Goal: Task Accomplishment & Management: Manage account settings

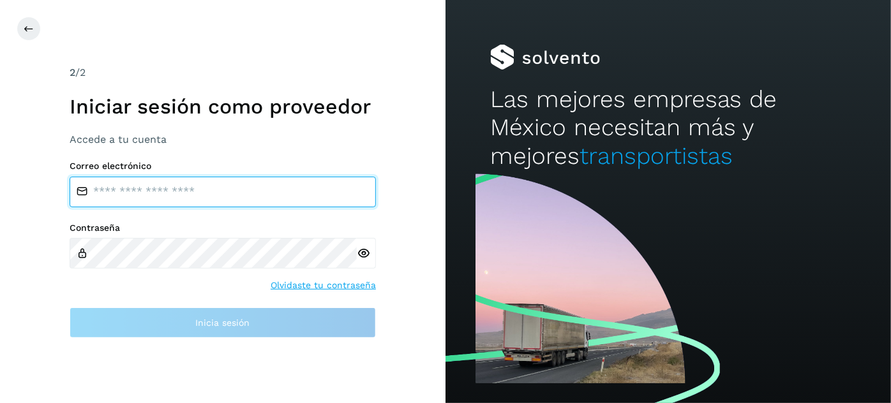
type input "**********"
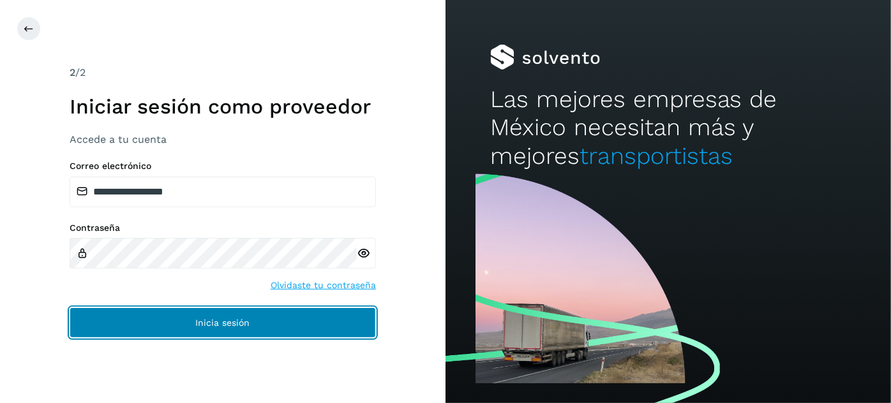
click at [247, 315] on button "Inicia sesión" at bounding box center [223, 323] width 306 height 31
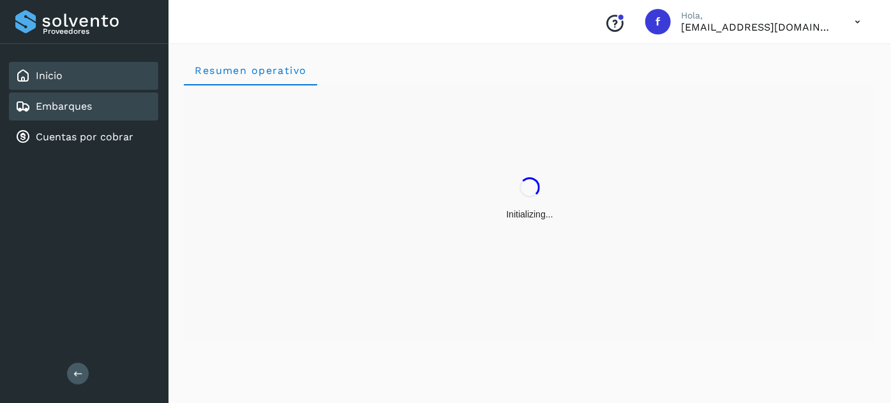
click at [94, 108] on div "Embarques" at bounding box center [83, 107] width 149 height 28
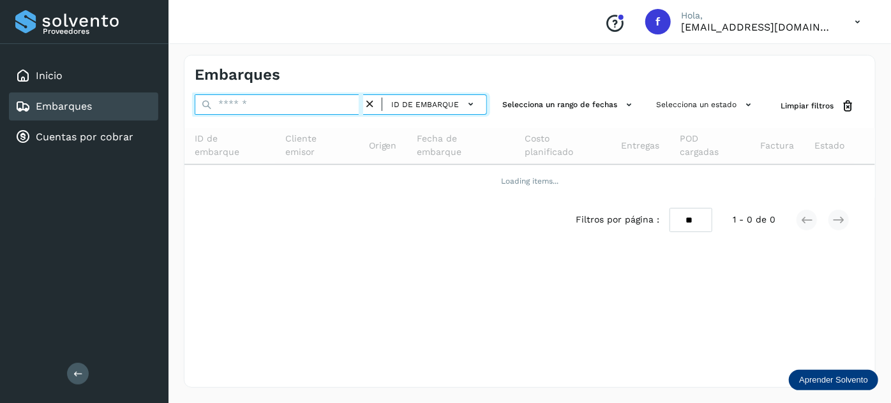
click at [230, 101] on input "text" at bounding box center [279, 104] width 168 height 20
paste input "**********"
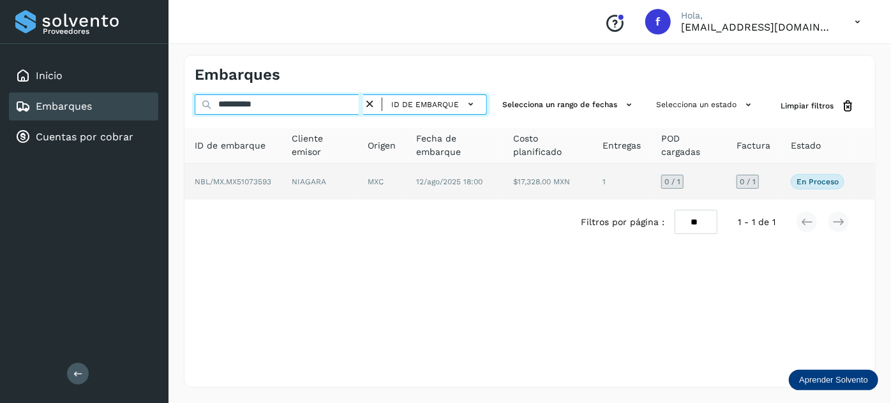
type input "**********"
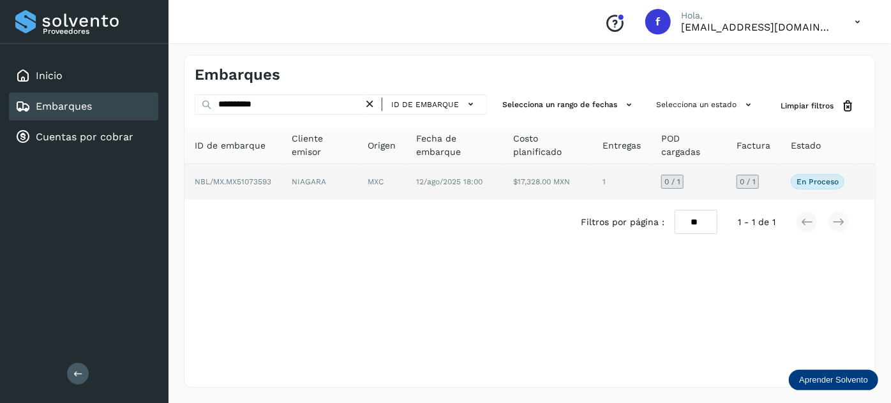
click at [592, 193] on td "$17,328.00 MXN" at bounding box center [621, 182] width 59 height 36
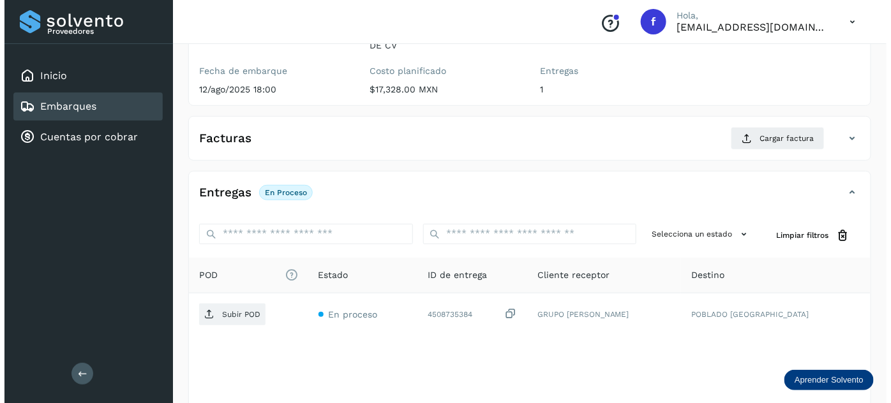
scroll to position [209, 0]
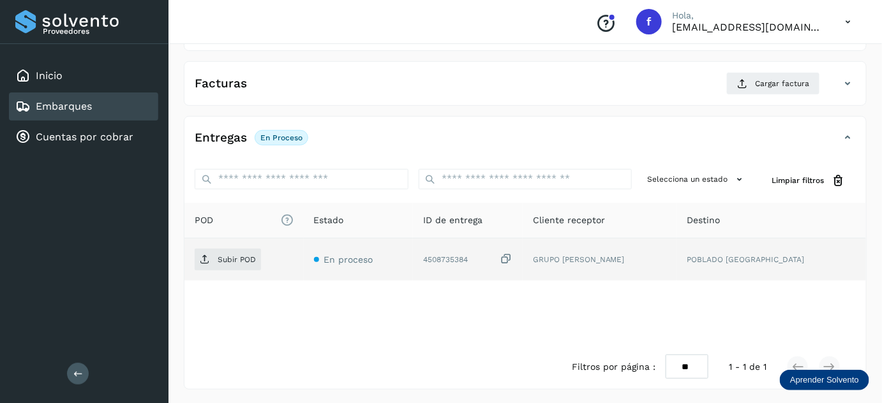
click at [512, 253] on icon at bounding box center [506, 259] width 13 height 13
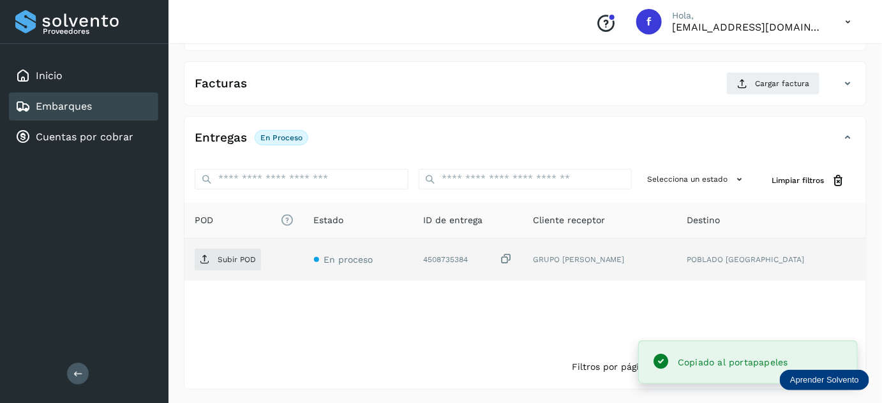
click at [512, 255] on icon at bounding box center [506, 259] width 13 height 13
click at [212, 250] on span "Subir POD" at bounding box center [228, 260] width 66 height 20
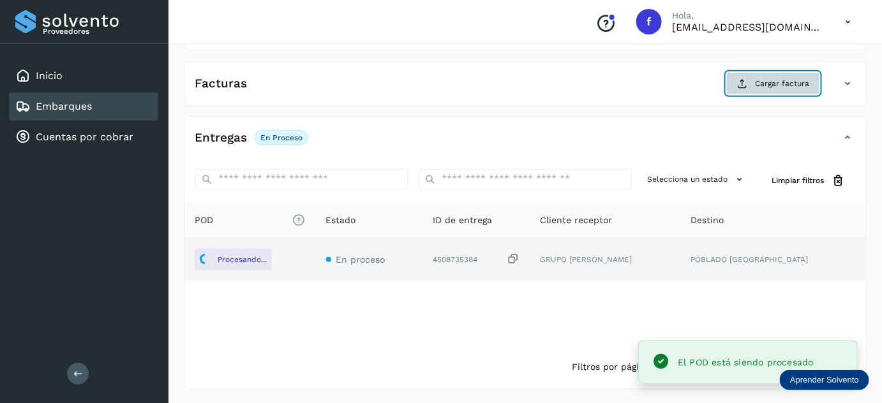
click at [756, 84] on button "Cargar factura" at bounding box center [773, 83] width 94 height 23
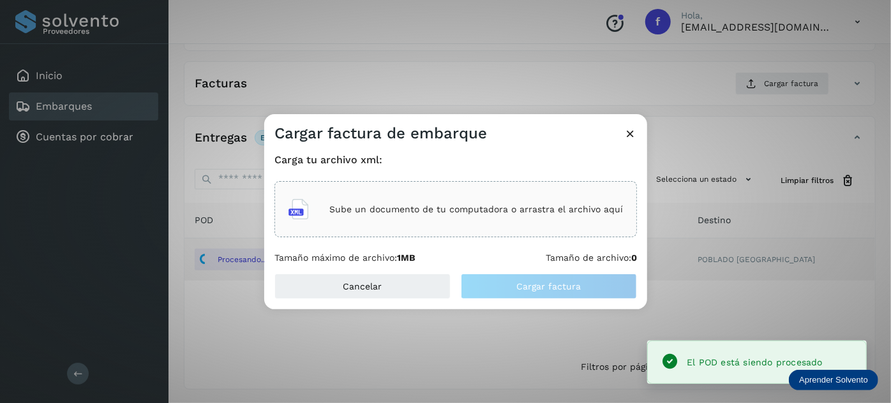
click at [520, 214] on p "Sube un documento de tu computadora o arrastra el archivo aquí" at bounding box center [476, 209] width 294 height 11
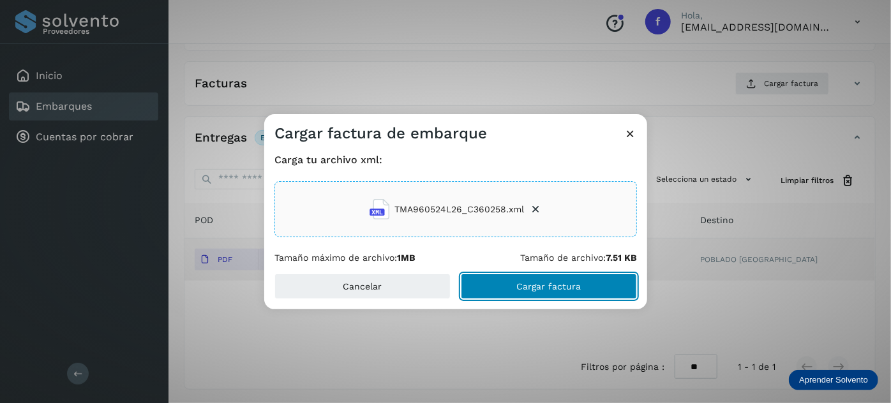
click at [534, 288] on span "Cargar factura" at bounding box center [549, 286] width 64 height 9
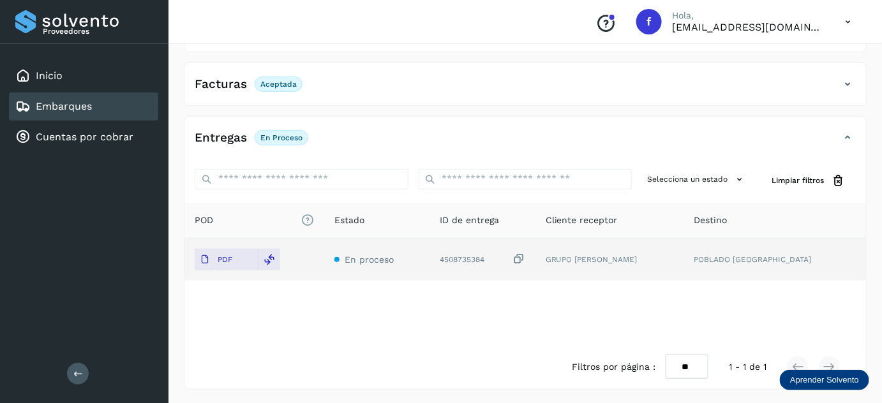
scroll to position [0, 0]
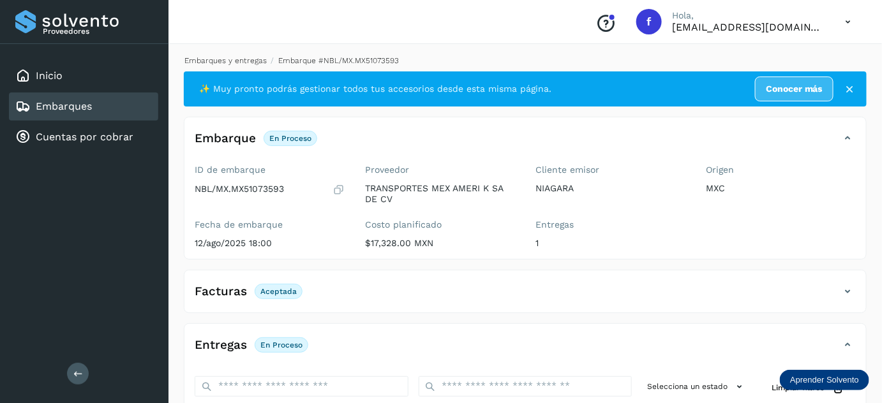
click at [242, 64] on link "Embarques y entregas" at bounding box center [225, 60] width 82 height 9
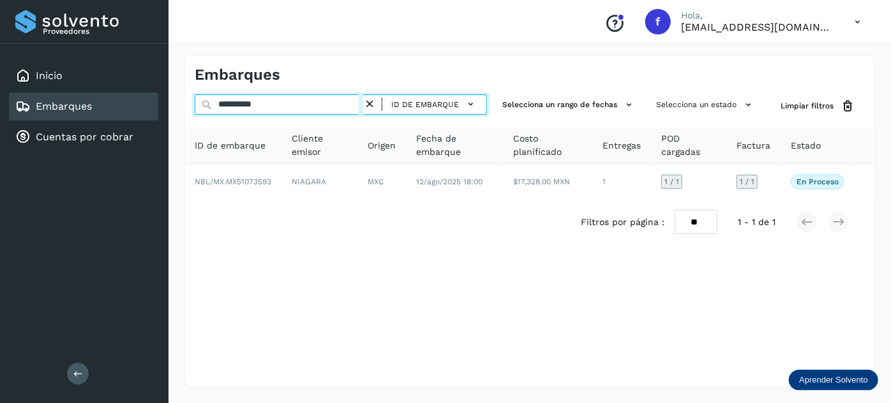
click at [246, 105] on input "**********" at bounding box center [279, 104] width 168 height 20
paste input "text"
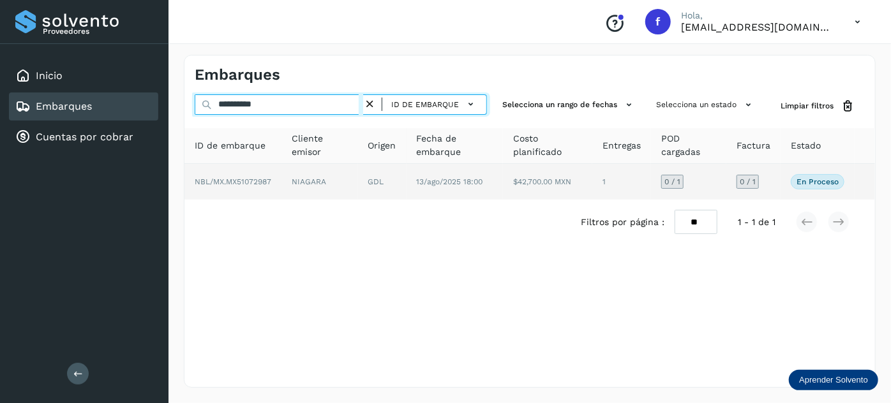
type input "**********"
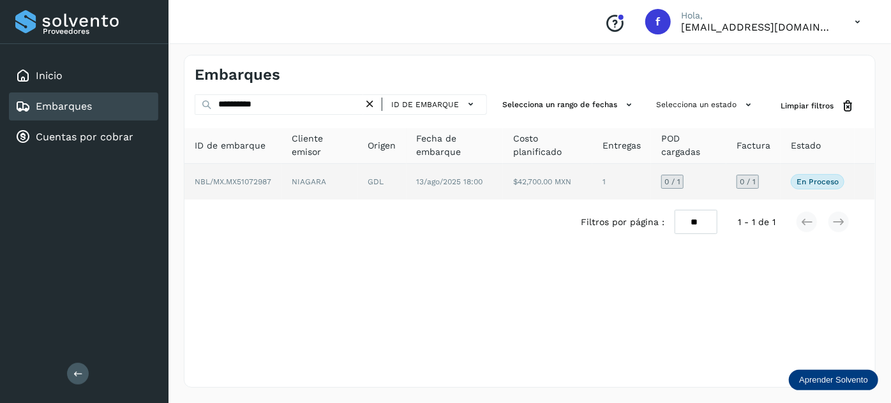
click at [503, 190] on td "13/ago/2025 18:00" at bounding box center [547, 182] width 89 height 36
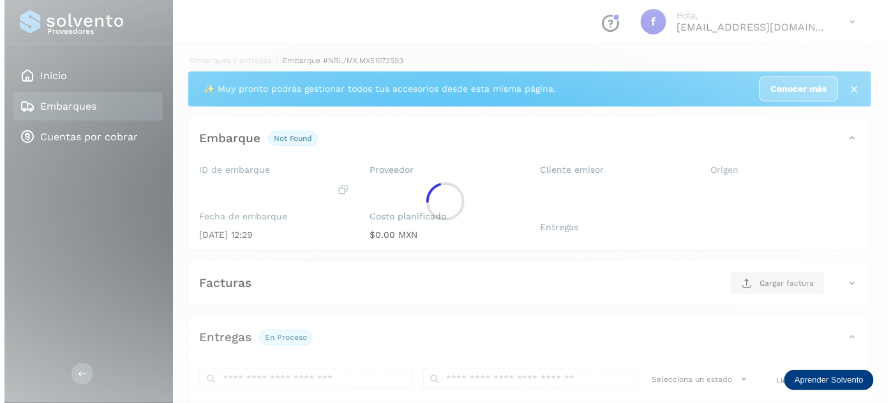
scroll to position [209, 0]
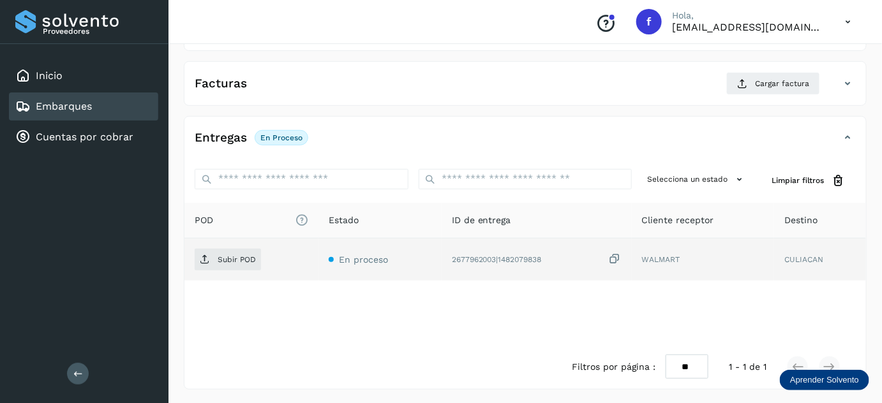
drag, startPoint x: 619, startPoint y: 255, endPoint x: 494, endPoint y: 276, distance: 126.7
click at [619, 257] on icon at bounding box center [615, 259] width 13 height 13
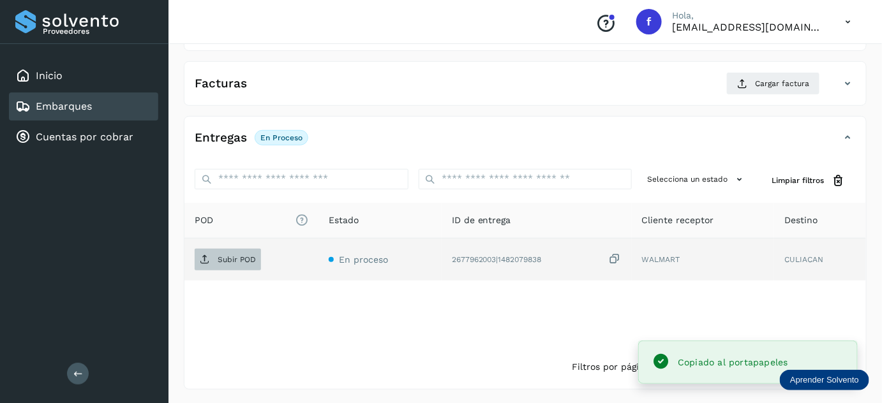
click at [225, 255] on p "Subir POD" at bounding box center [237, 259] width 38 height 9
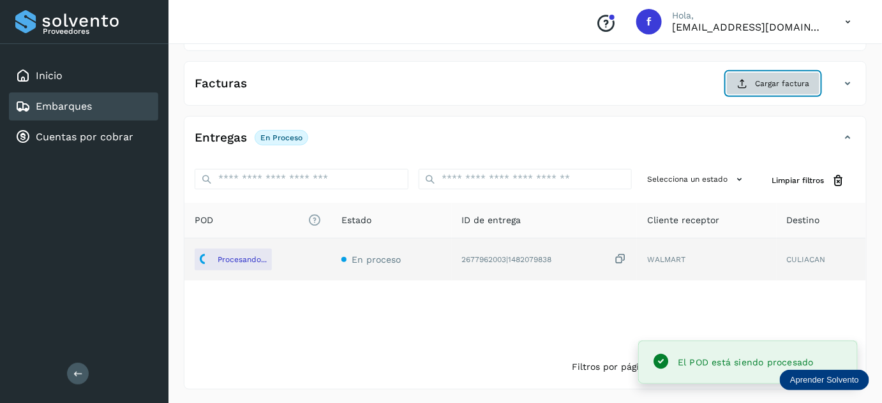
click at [766, 78] on span "Cargar factura" at bounding box center [782, 83] width 54 height 11
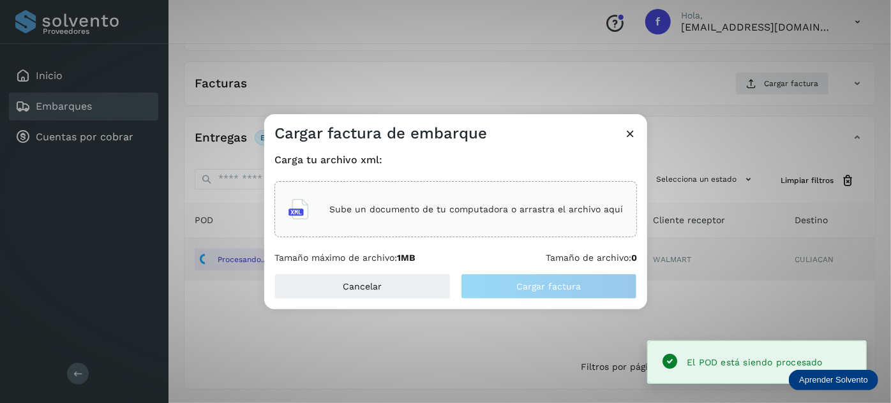
click at [519, 201] on div "Sube un documento de tu computadora o arrastra el archivo aquí" at bounding box center [455, 209] width 334 height 34
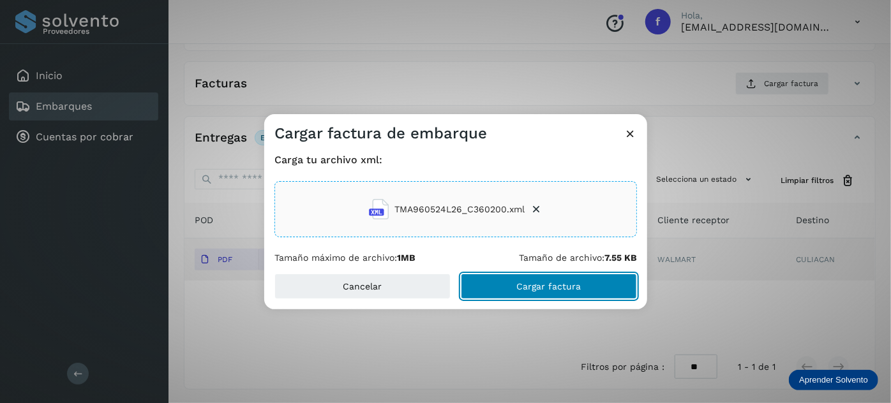
drag, startPoint x: 523, startPoint y: 287, endPoint x: 488, endPoint y: 200, distance: 94.2
click at [522, 287] on span "Cargar factura" at bounding box center [549, 286] width 64 height 9
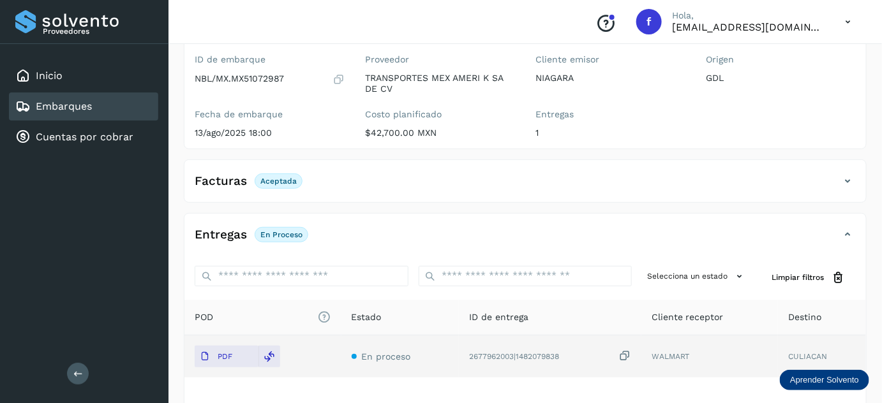
scroll to position [0, 0]
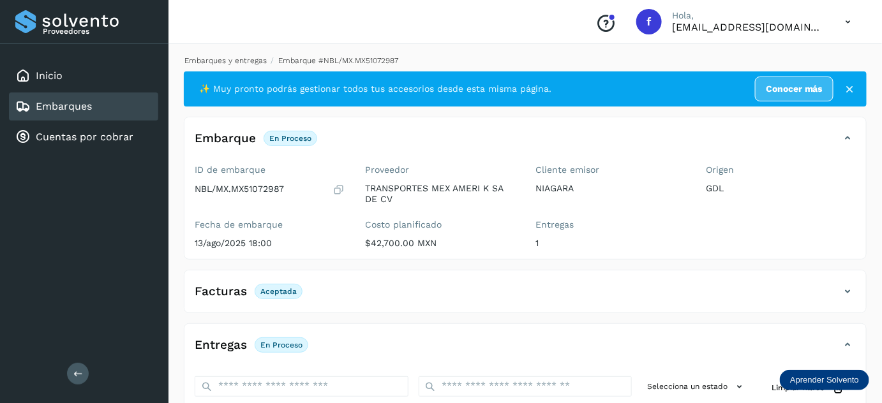
click at [220, 63] on link "Embarques y entregas" at bounding box center [225, 60] width 82 height 9
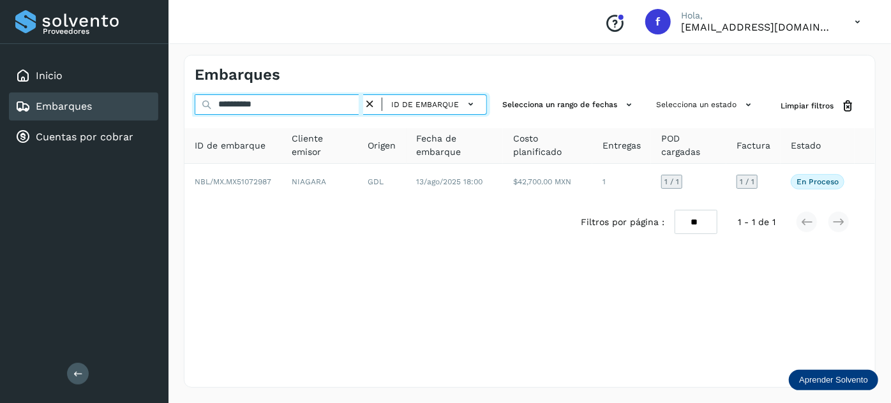
click at [244, 105] on input "**********" at bounding box center [279, 104] width 168 height 20
paste input "text"
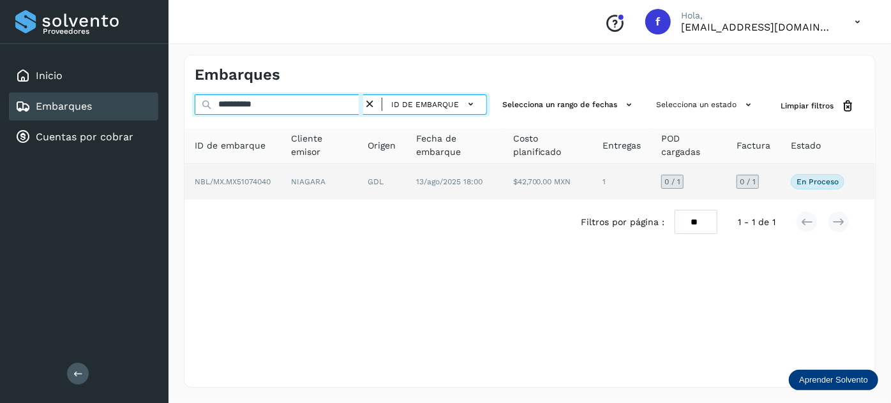
type input "**********"
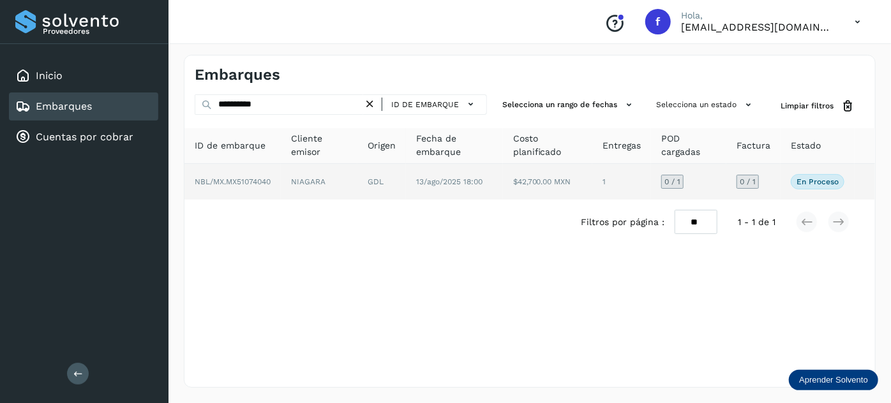
click at [406, 185] on td "GDL" at bounding box center [454, 182] width 97 height 36
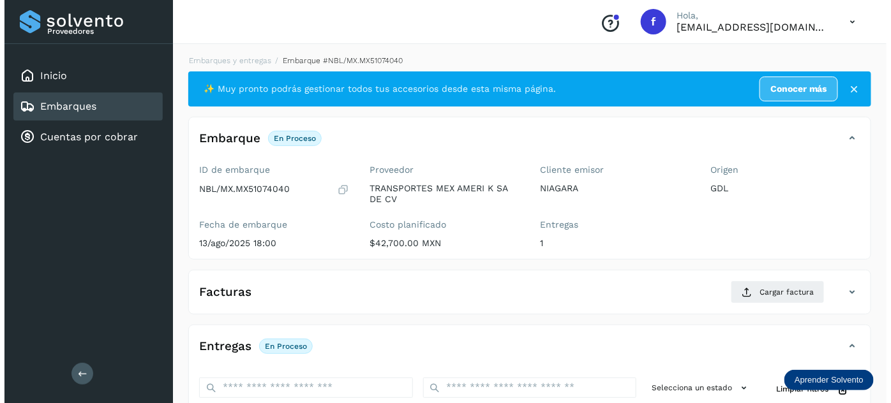
scroll to position [209, 0]
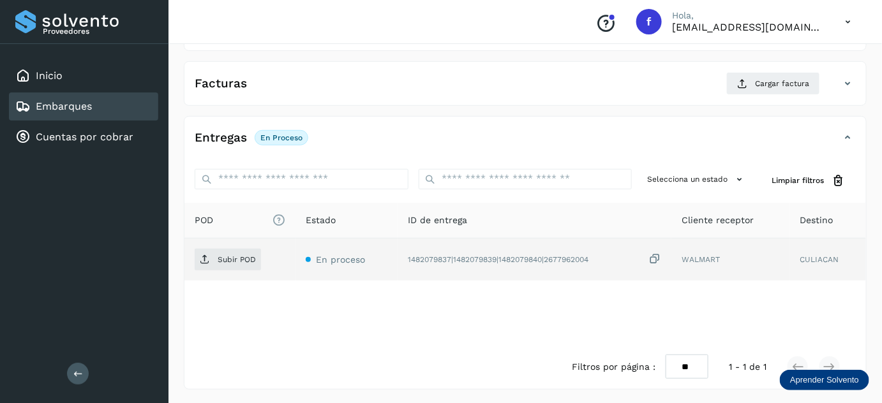
click at [653, 258] on icon at bounding box center [654, 259] width 13 height 13
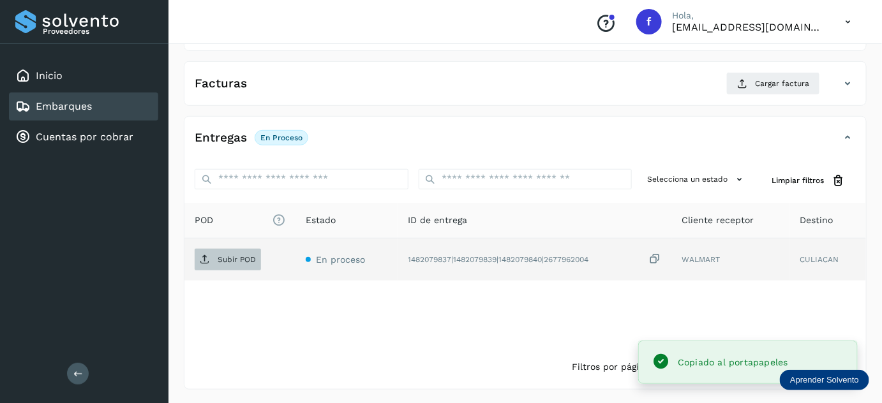
click at [239, 264] on span "Subir POD" at bounding box center [228, 260] width 66 height 20
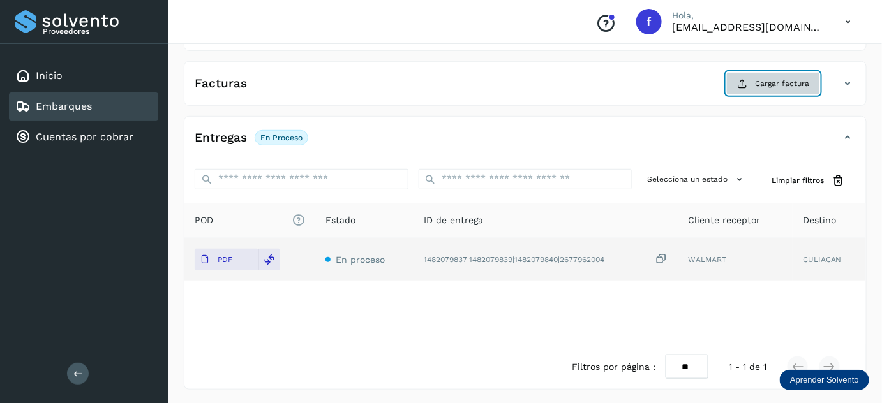
click at [789, 86] on span "Cargar factura" at bounding box center [782, 83] width 54 height 11
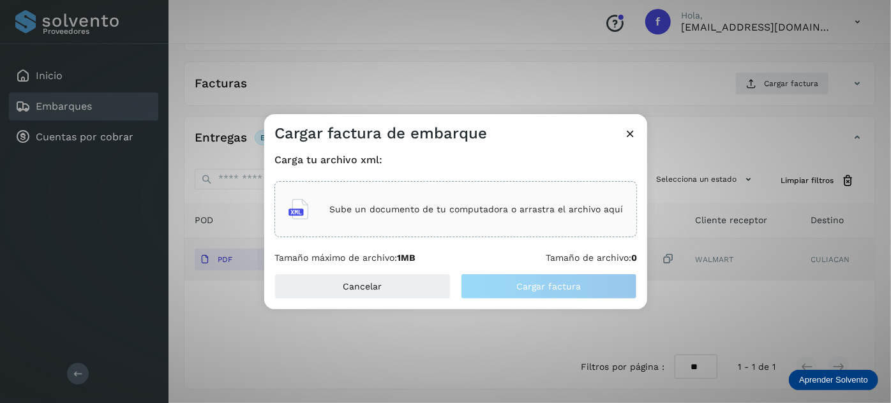
click at [514, 214] on p "Sube un documento de tu computadora o arrastra el archivo aquí" at bounding box center [476, 209] width 294 height 11
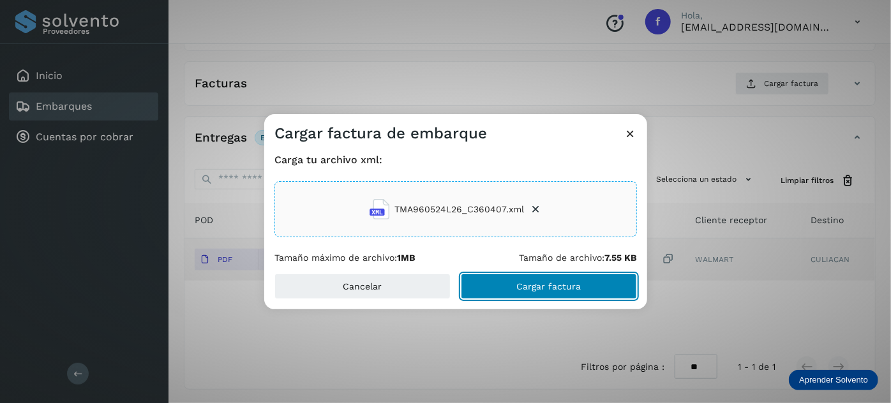
click at [532, 290] on span "Cargar factura" at bounding box center [549, 286] width 64 height 9
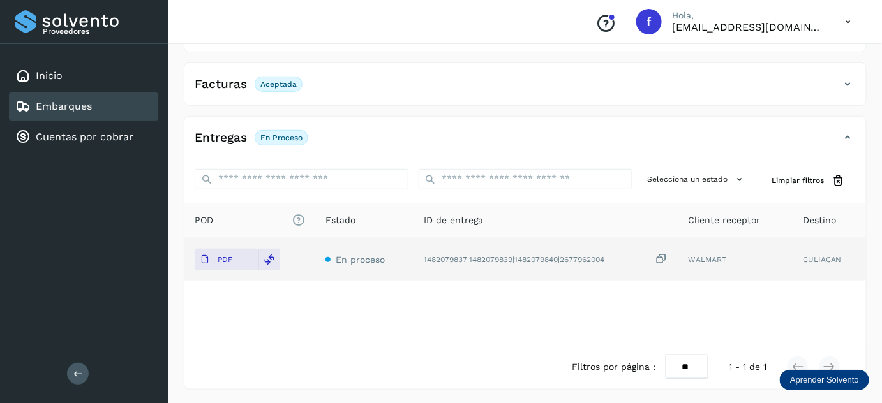
scroll to position [0, 0]
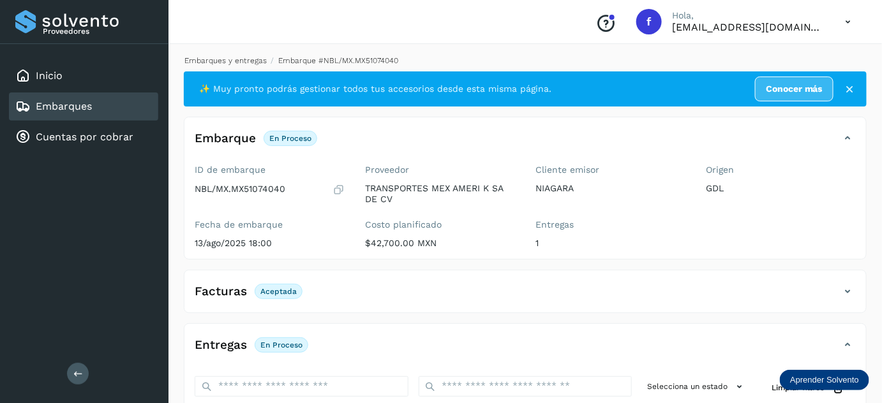
click at [225, 58] on link "Embarques y entregas" at bounding box center [225, 60] width 82 height 9
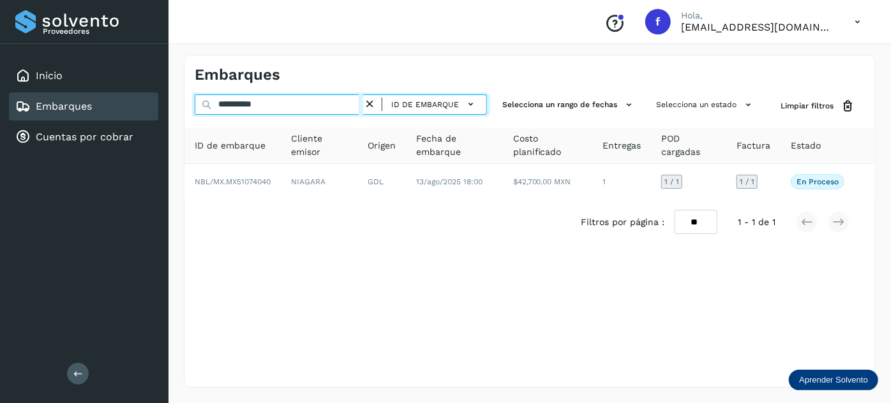
click at [255, 102] on input "**********" at bounding box center [279, 104] width 168 height 20
paste input "**********"
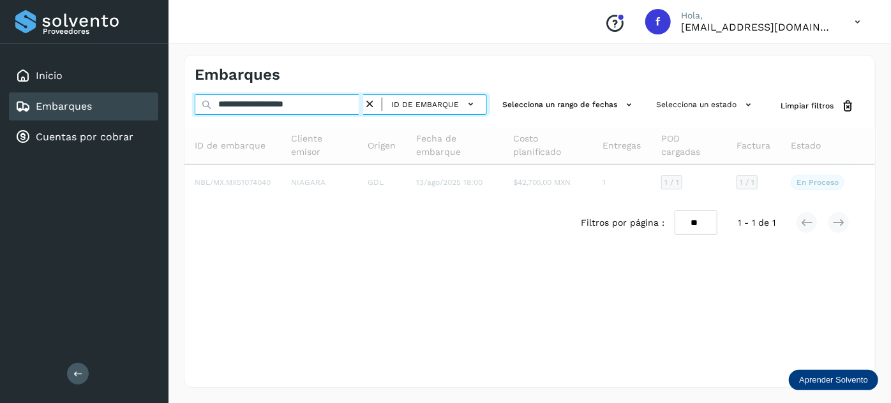
drag, startPoint x: 325, startPoint y: 105, endPoint x: 13, endPoint y: 105, distance: 312.0
click at [13, 105] on div "**********" at bounding box center [445, 201] width 891 height 403
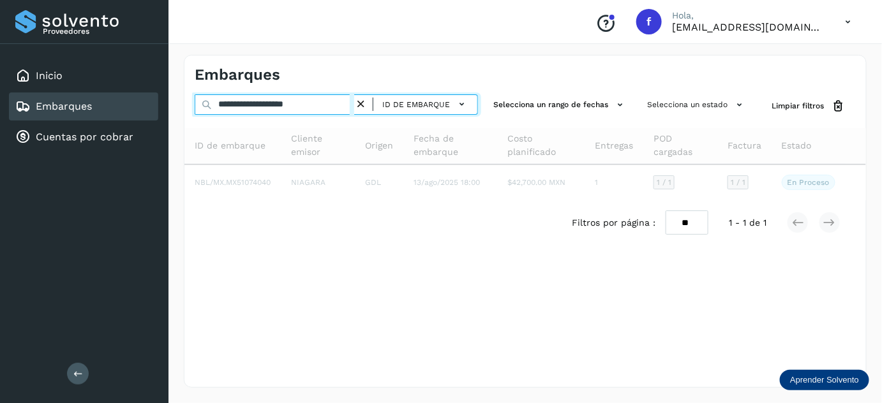
paste input "text"
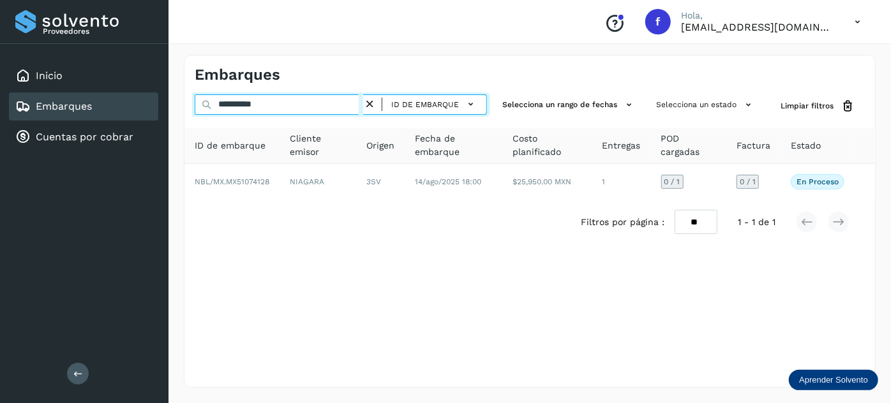
type input "**********"
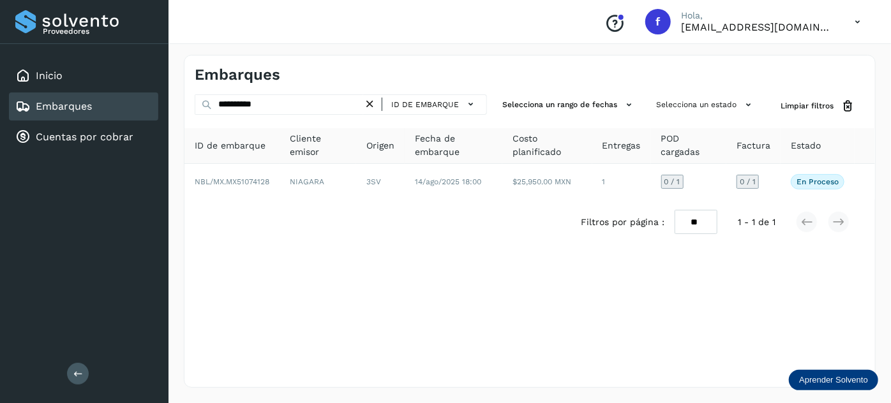
click at [405, 190] on td "3SV" at bounding box center [454, 182] width 98 height 36
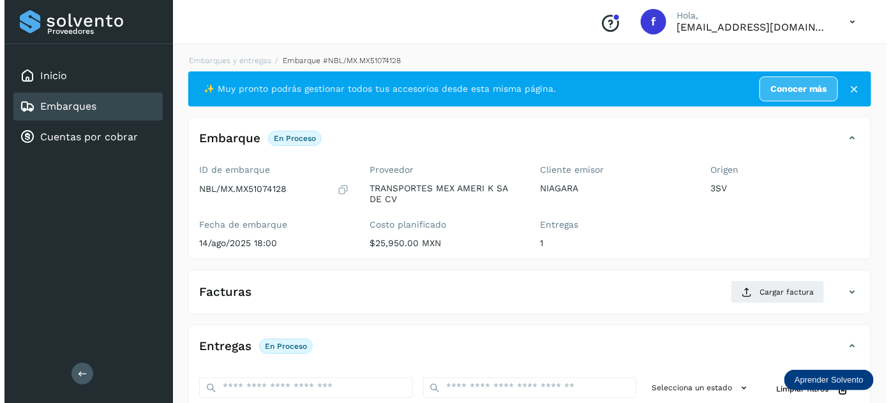
scroll to position [209, 0]
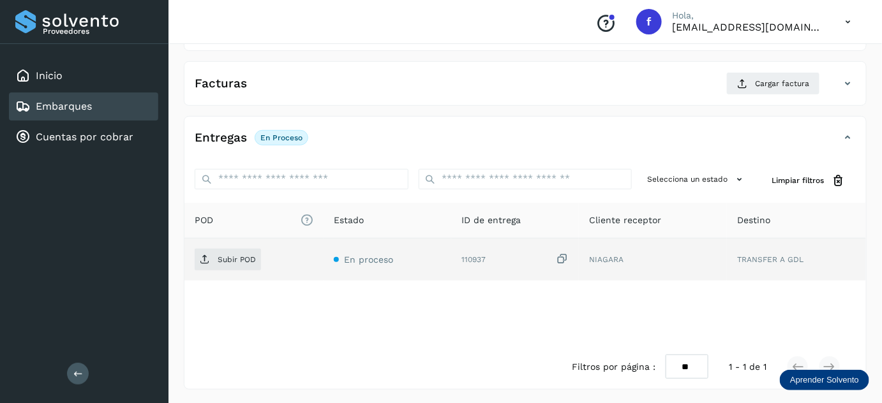
click at [562, 258] on icon at bounding box center [562, 259] width 13 height 13
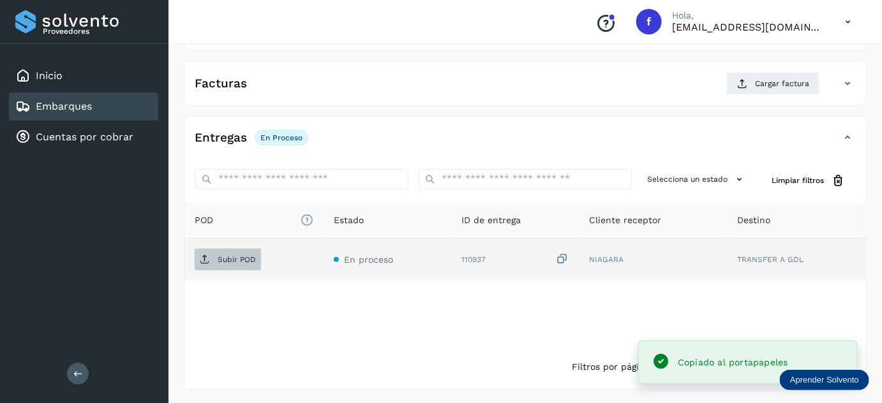
click at [246, 261] on p "Subir POD" at bounding box center [237, 259] width 38 height 9
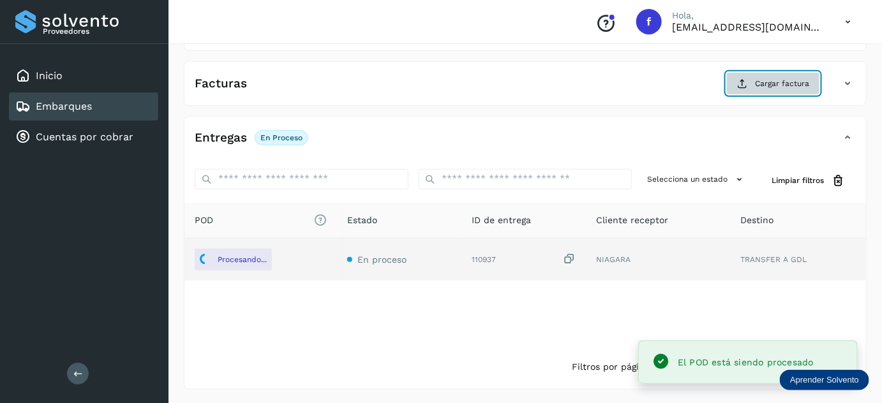
click at [747, 78] on icon at bounding box center [742, 83] width 10 height 10
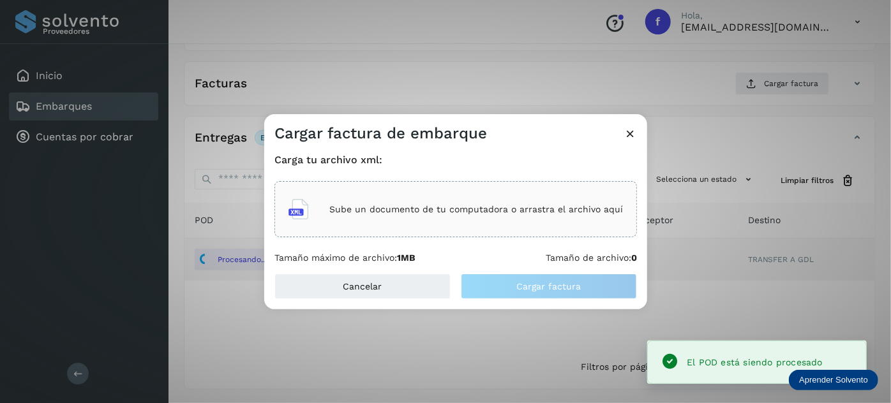
click at [383, 227] on div "Sube un documento de tu computadora o arrastra el archivo aquí" at bounding box center [455, 209] width 362 height 56
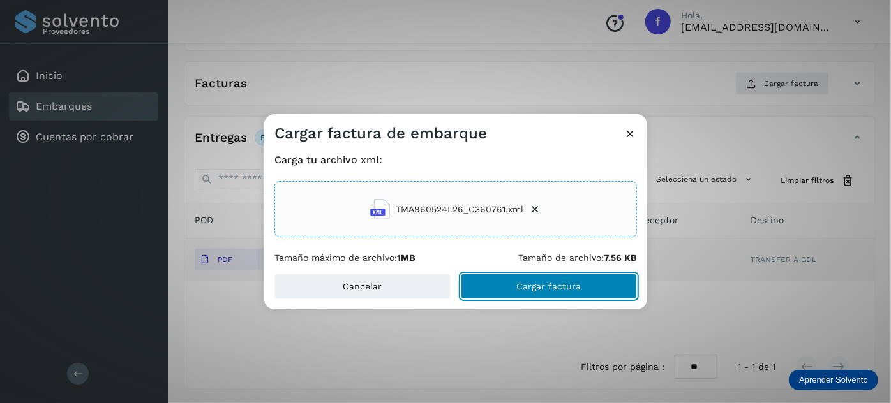
drag, startPoint x: 510, startPoint y: 277, endPoint x: 505, endPoint y: 254, distance: 23.5
click at [510, 278] on button "Cargar factura" at bounding box center [549, 287] width 176 height 26
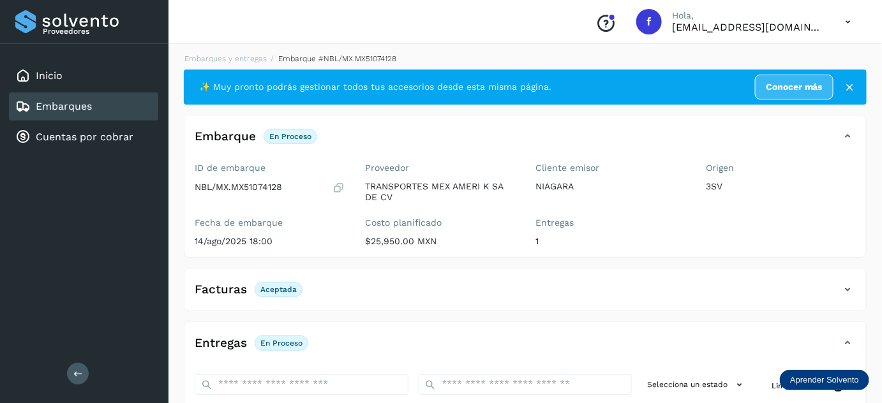
scroll to position [0, 0]
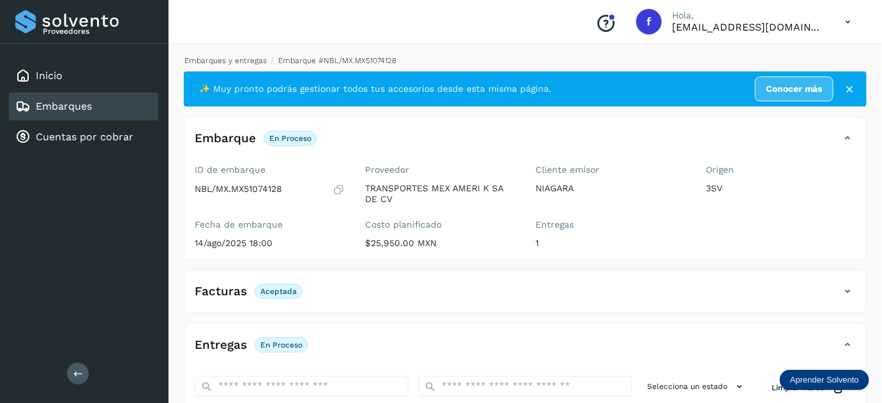
click at [211, 64] on link "Embarques y entregas" at bounding box center [225, 60] width 82 height 9
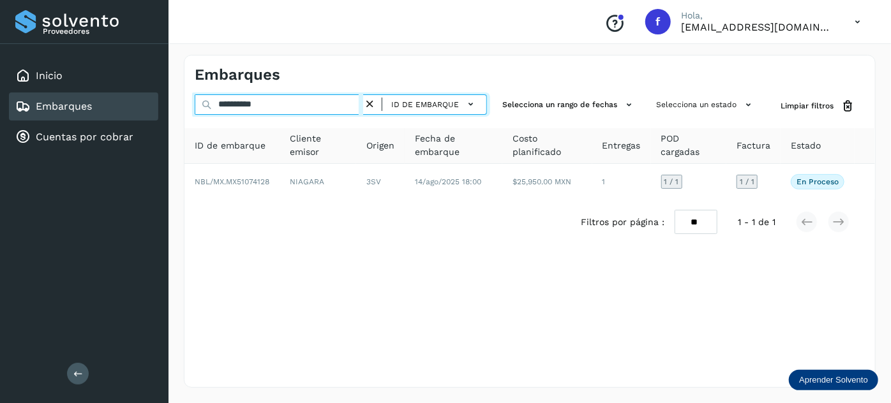
click at [251, 103] on input "**********" at bounding box center [279, 104] width 168 height 20
click at [250, 103] on input "**********" at bounding box center [279, 104] width 168 height 20
paste input "text"
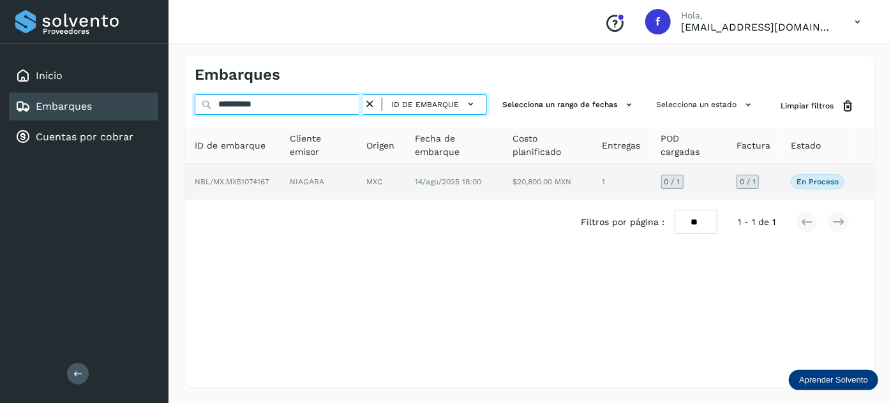
type input "**********"
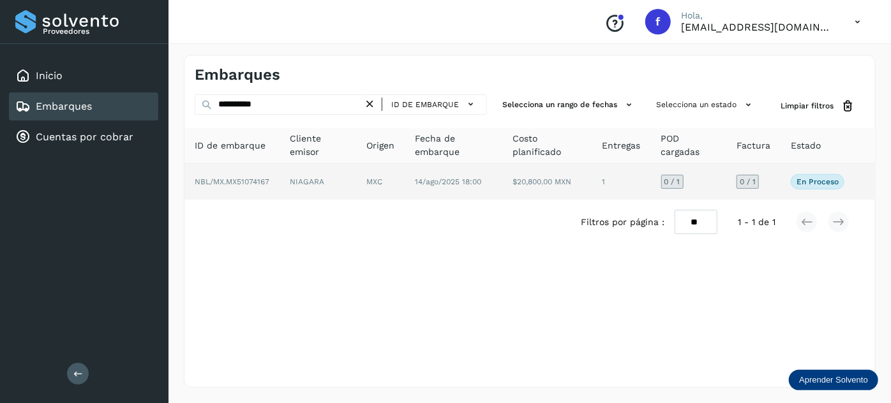
click at [356, 188] on td "NIAGARA" at bounding box center [380, 182] width 48 height 36
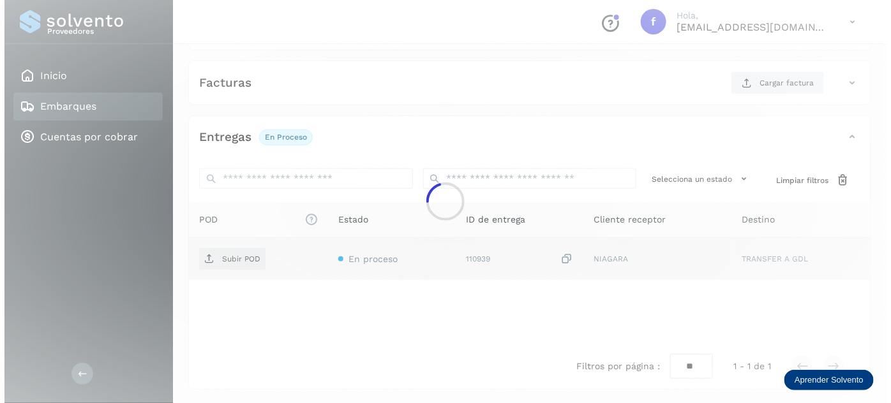
scroll to position [209, 0]
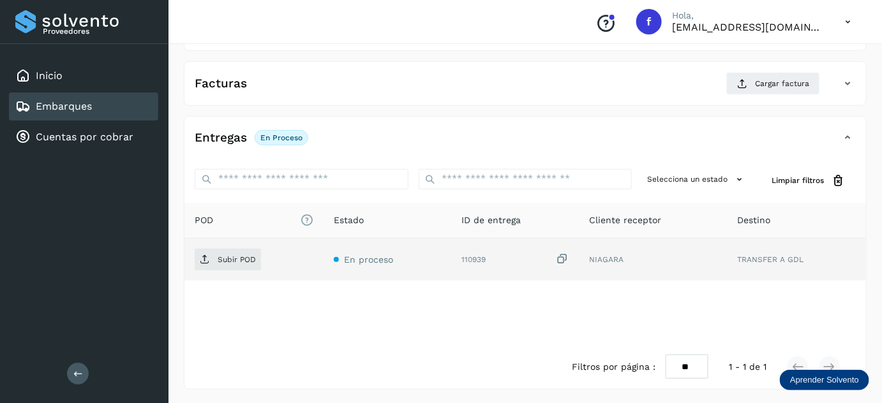
click at [563, 255] on icon at bounding box center [562, 259] width 13 height 13
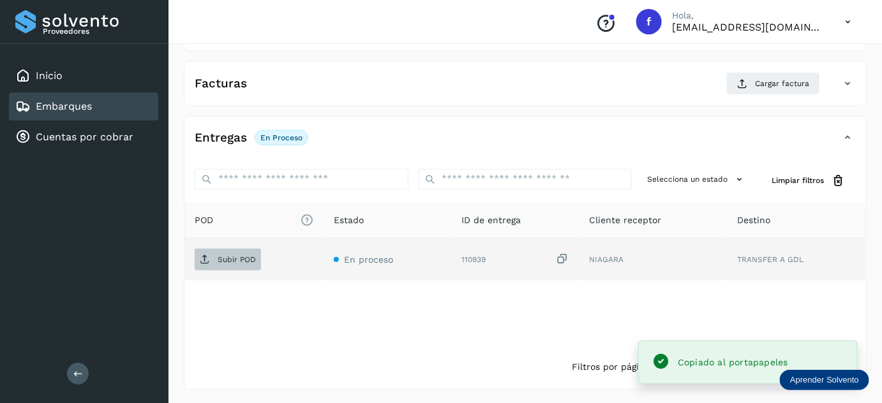
click at [240, 258] on p "Subir POD" at bounding box center [237, 259] width 38 height 9
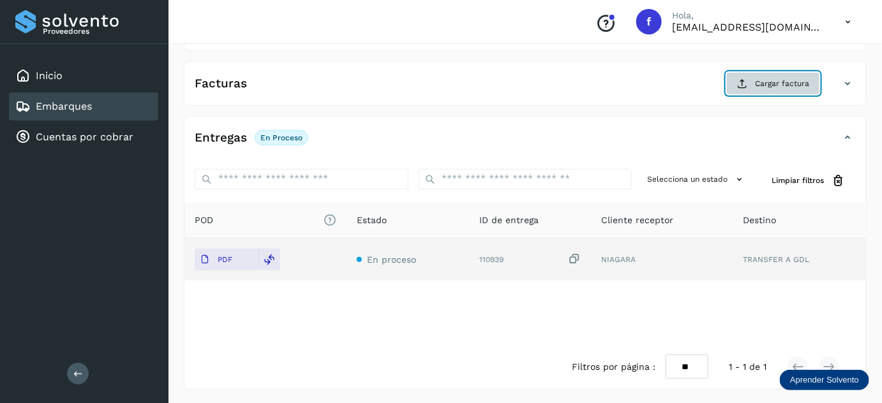
click at [749, 91] on button "Cargar factura" at bounding box center [773, 83] width 94 height 23
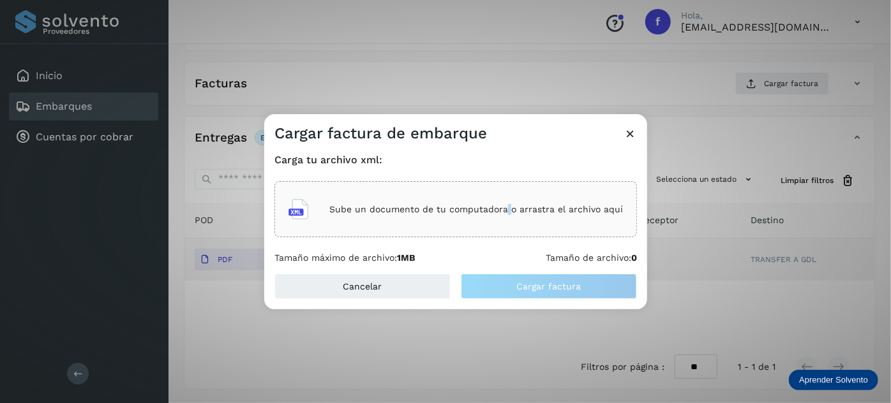
click at [507, 201] on div "Sube un documento de tu computadora o arrastra el archivo aquí" at bounding box center [455, 209] width 334 height 34
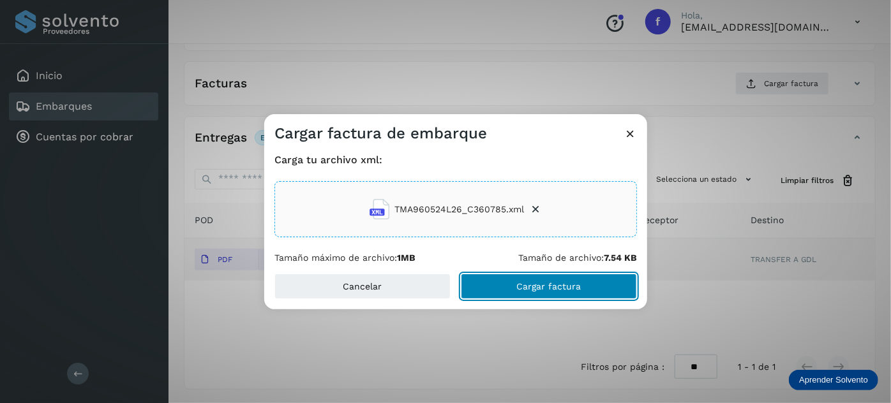
click at [502, 286] on button "Cargar factura" at bounding box center [549, 287] width 176 height 26
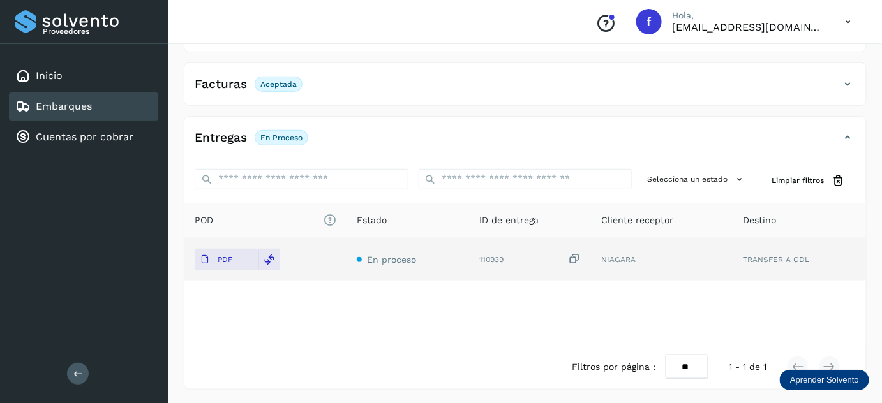
scroll to position [0, 0]
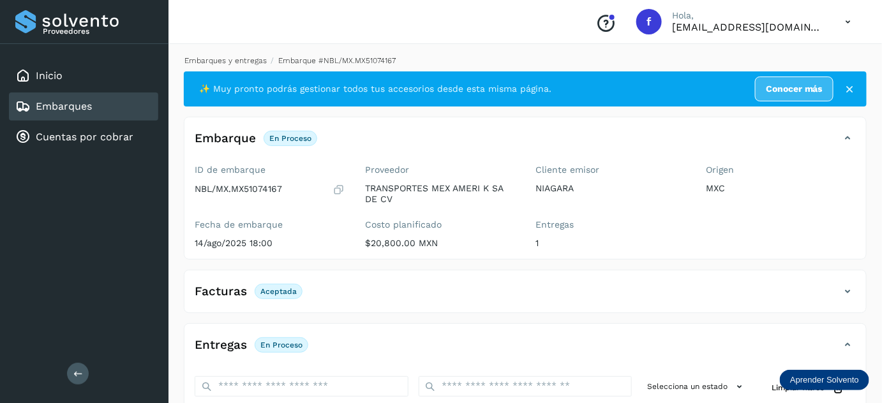
click at [249, 63] on link "Embarques y entregas" at bounding box center [225, 60] width 82 height 9
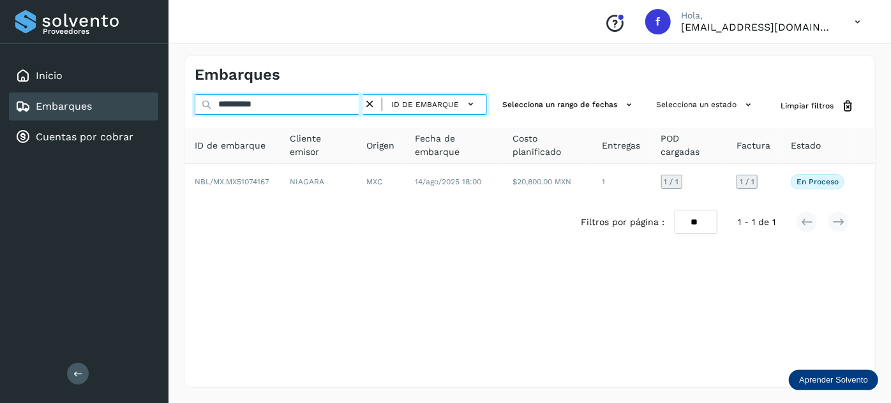
click at [255, 96] on input "**********" at bounding box center [279, 104] width 168 height 20
paste input "text"
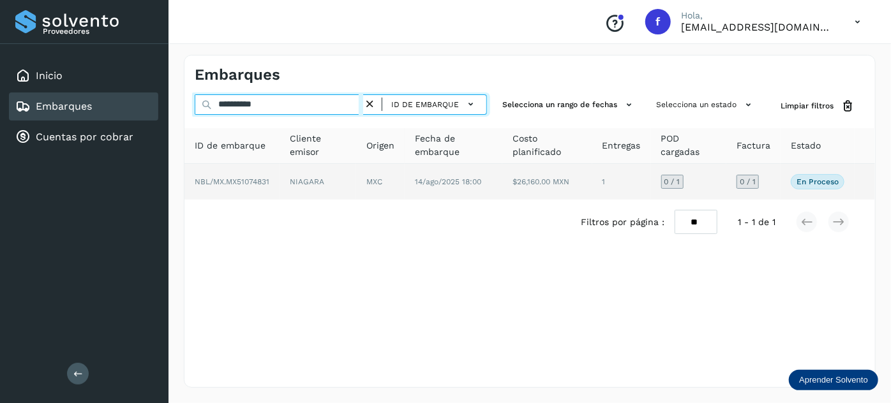
type input "**********"
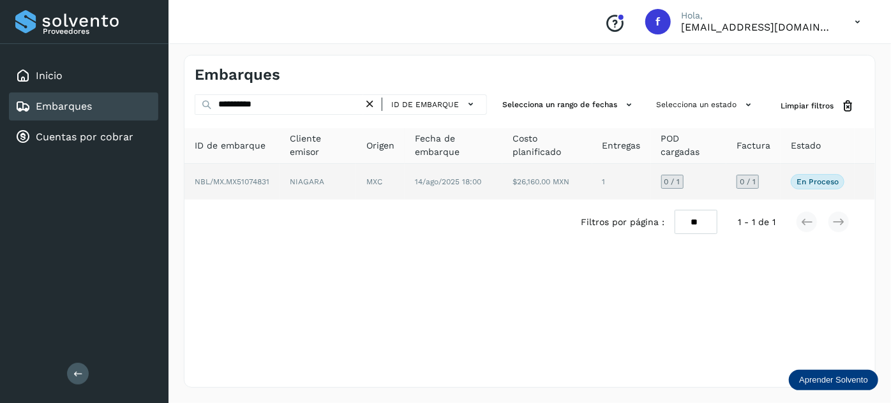
click at [356, 174] on td "NIAGARA" at bounding box center [380, 182] width 48 height 36
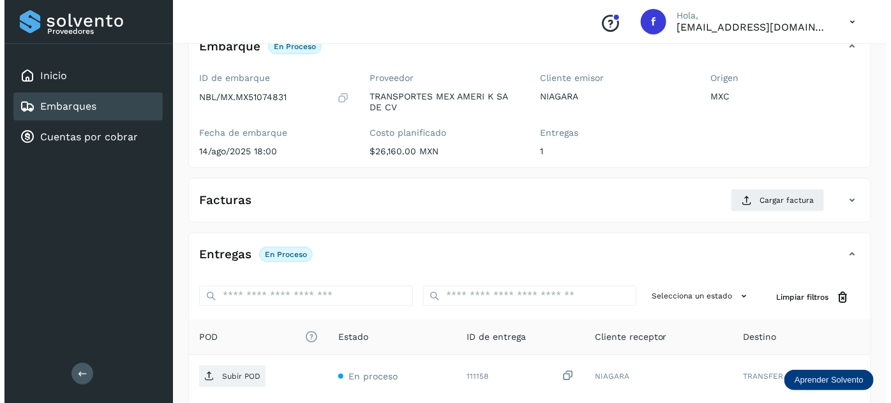
scroll to position [209, 0]
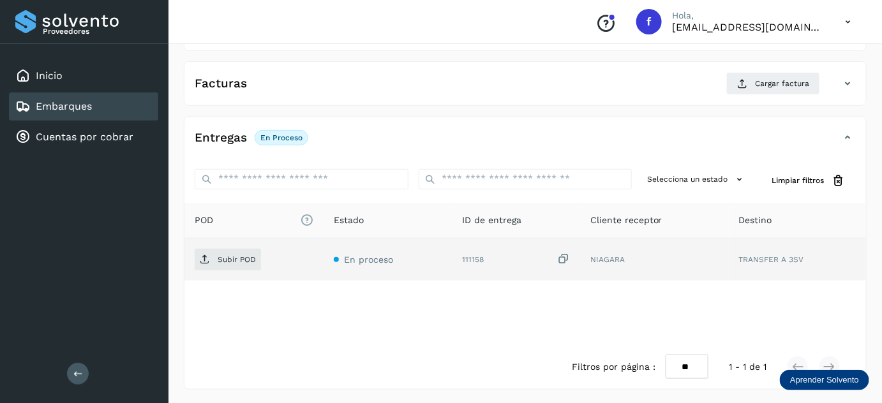
click at [566, 257] on icon at bounding box center [563, 259] width 13 height 13
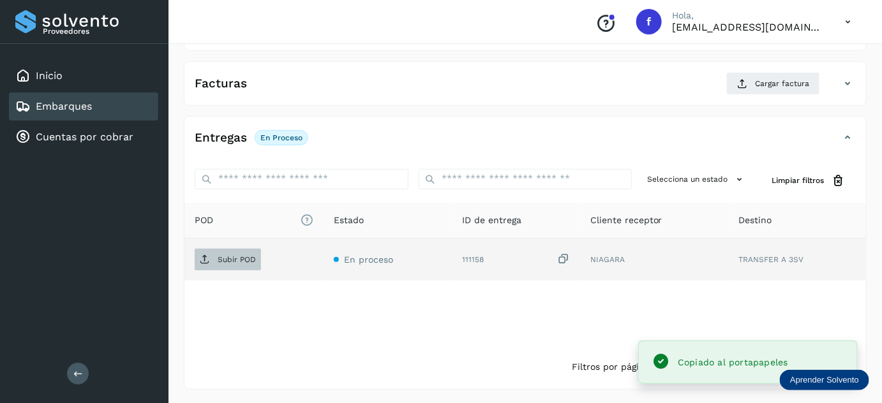
click at [209, 255] on icon at bounding box center [205, 260] width 10 height 10
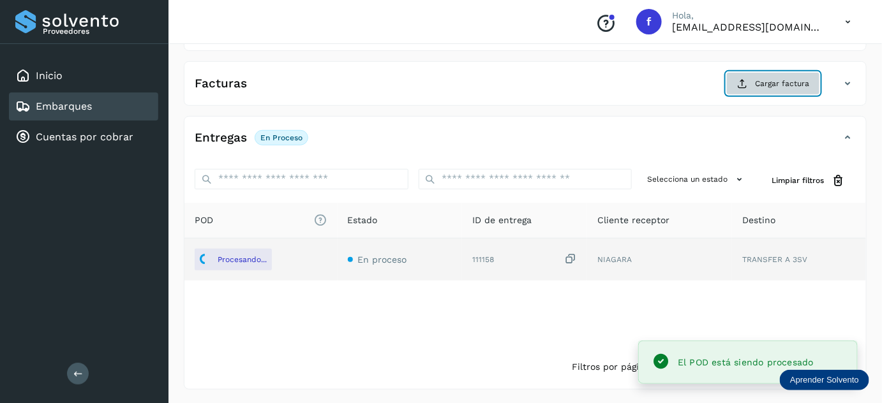
click at [766, 72] on button "Cargar factura" at bounding box center [773, 83] width 94 height 23
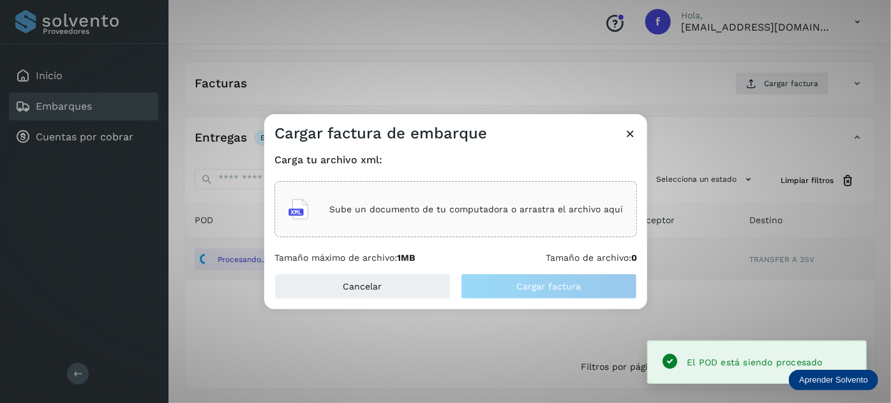
click at [444, 213] on p "Sube un documento de tu computadora o arrastra el archivo aquí" at bounding box center [476, 209] width 294 height 11
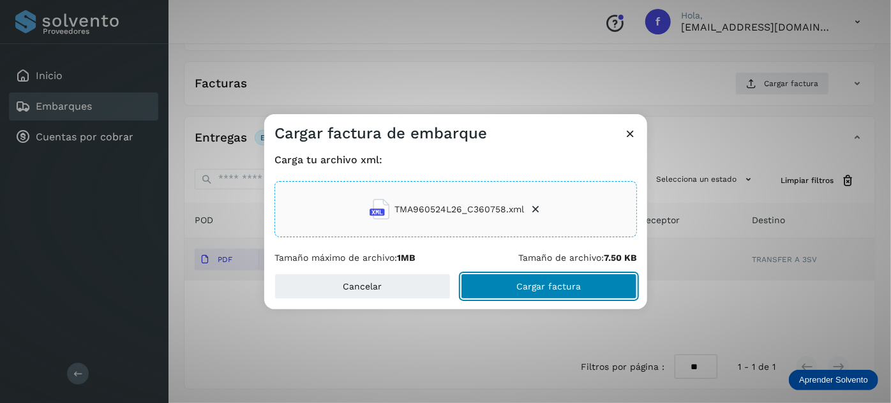
click at [496, 283] on button "Cargar factura" at bounding box center [549, 287] width 176 height 26
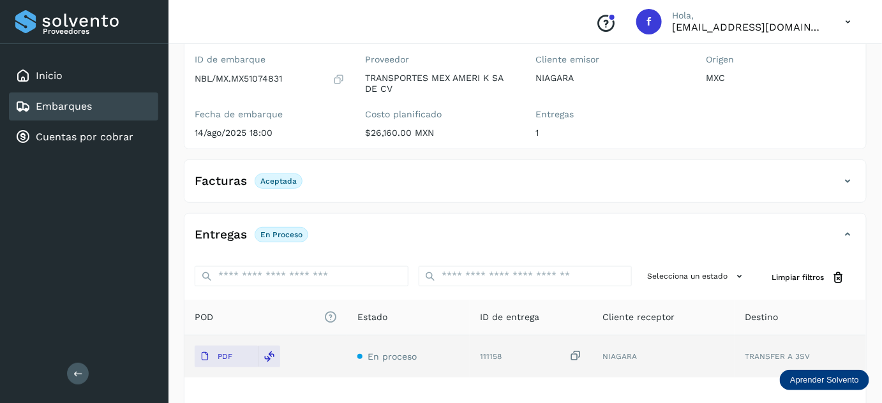
scroll to position [0, 0]
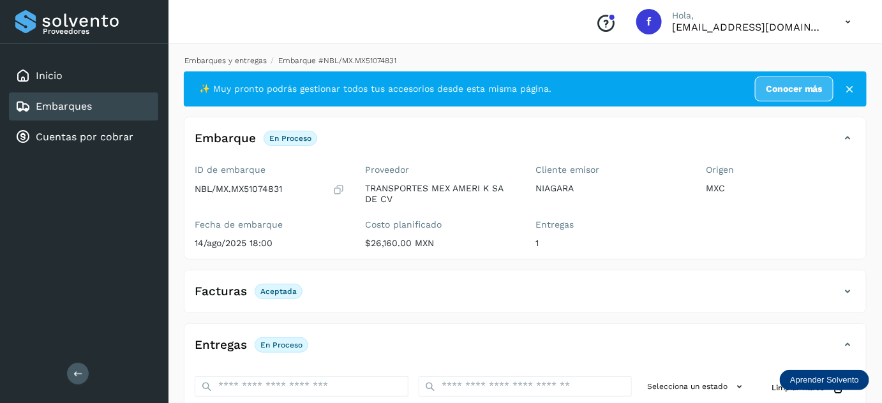
click at [235, 61] on link "Embarques y entregas" at bounding box center [225, 60] width 82 height 9
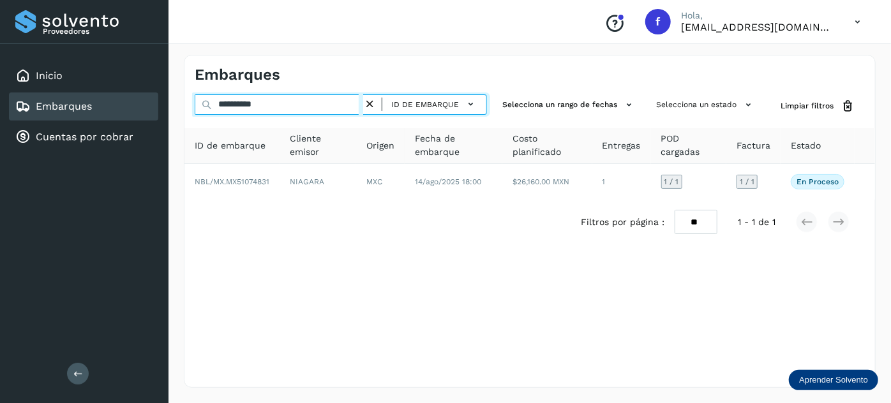
click at [250, 100] on input "**********" at bounding box center [279, 104] width 168 height 20
click at [250, 101] on input "**********" at bounding box center [279, 104] width 168 height 20
paste input "text"
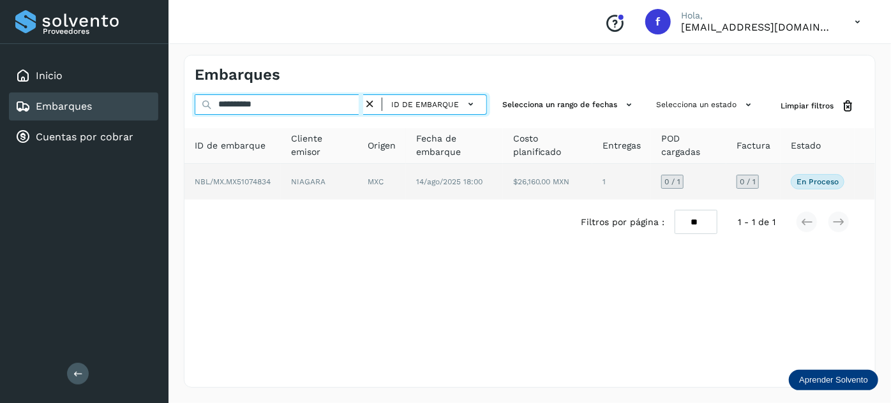
type input "**********"
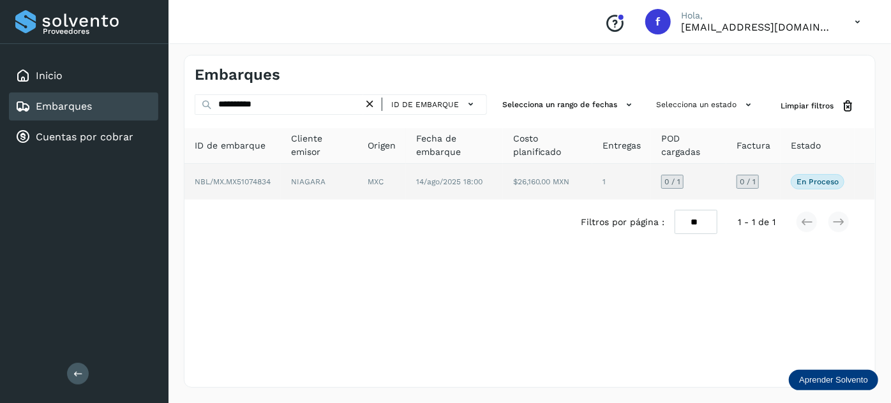
click at [406, 183] on td "MXC" at bounding box center [454, 182] width 97 height 36
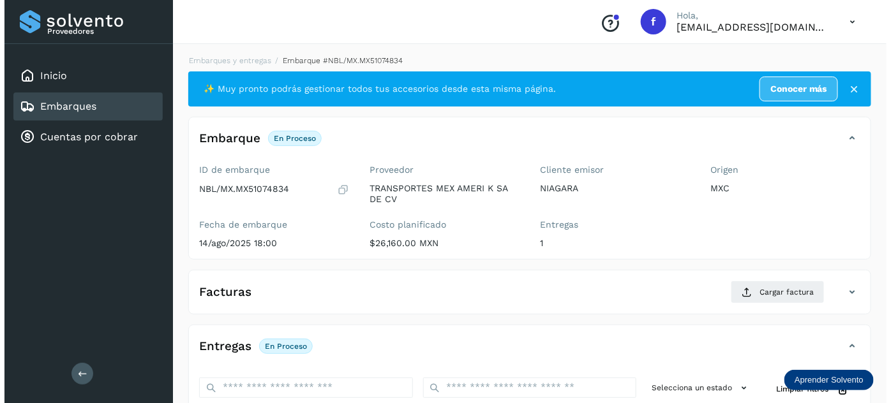
scroll to position [209, 0]
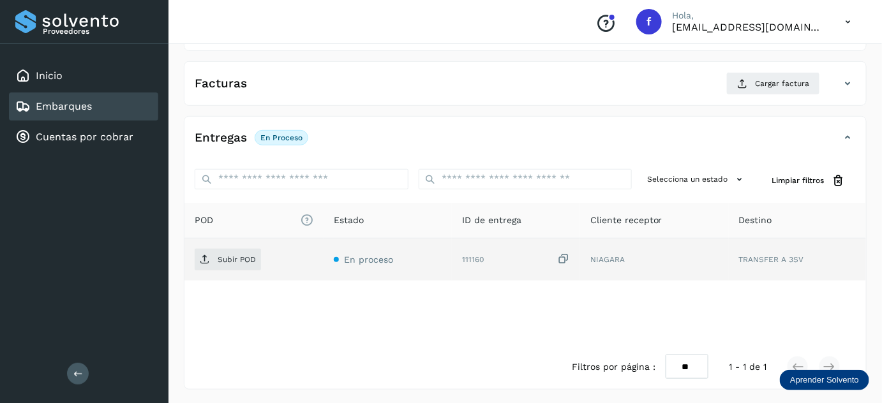
click at [565, 257] on icon at bounding box center [563, 259] width 13 height 13
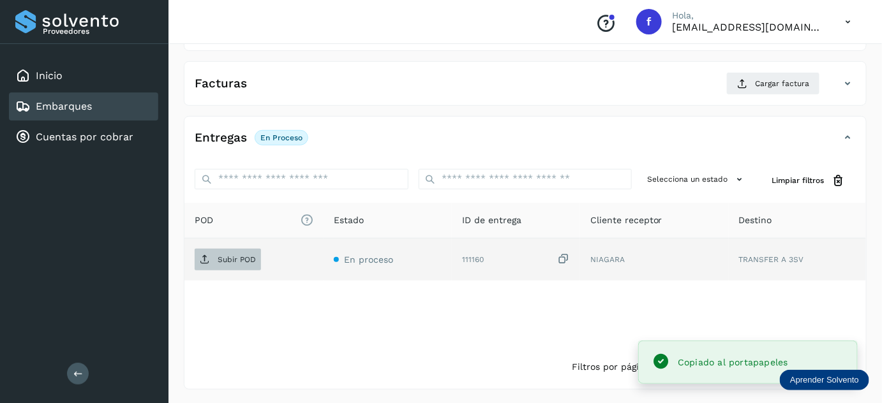
click at [238, 263] on span "Subir POD" at bounding box center [228, 260] width 66 height 20
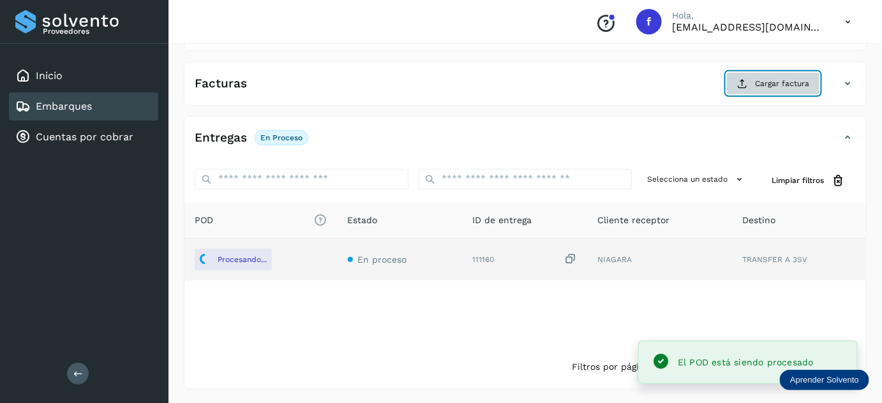
click at [775, 84] on span "Cargar factura" at bounding box center [782, 83] width 54 height 11
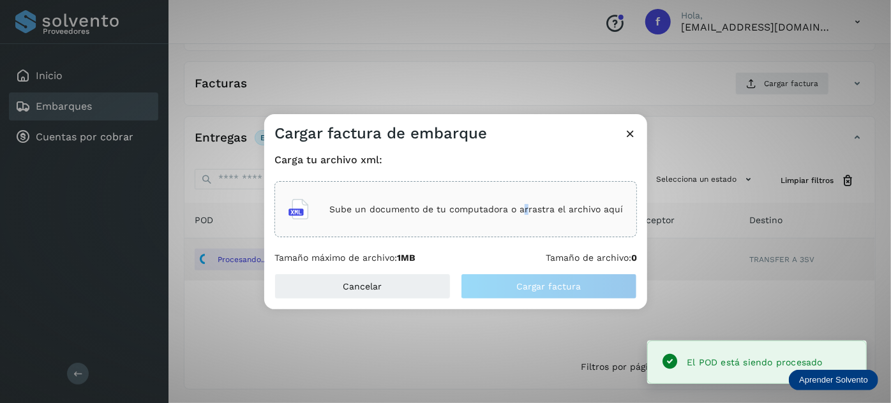
click at [526, 211] on p "Sube un documento de tu computadora o arrastra el archivo aquí" at bounding box center [476, 209] width 294 height 11
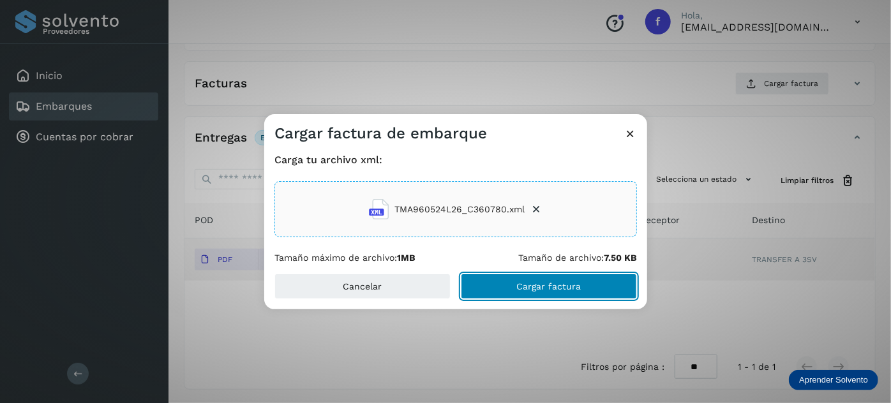
click at [536, 287] on span "Cargar factura" at bounding box center [549, 286] width 64 height 9
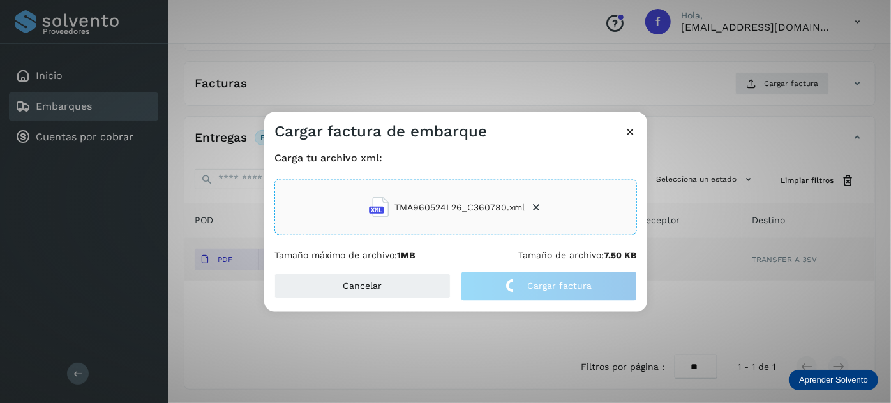
drag, startPoint x: 502, startPoint y: 128, endPoint x: 565, endPoint y: 137, distance: 63.8
click at [586, 136] on div "Cargar factura de embarque" at bounding box center [455, 126] width 383 height 29
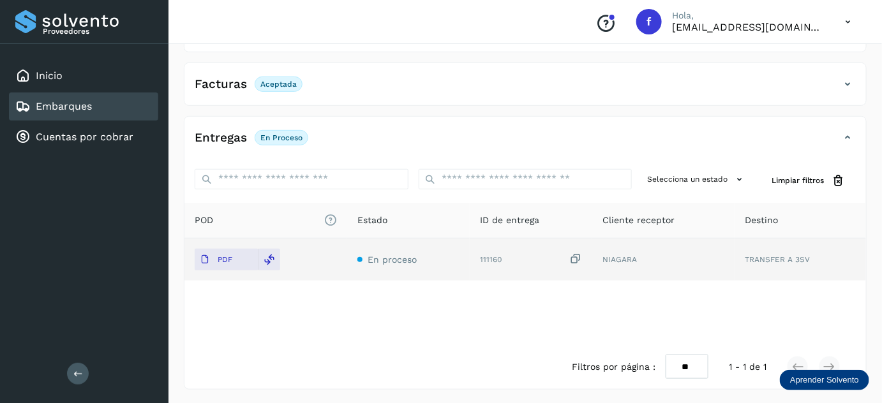
scroll to position [0, 0]
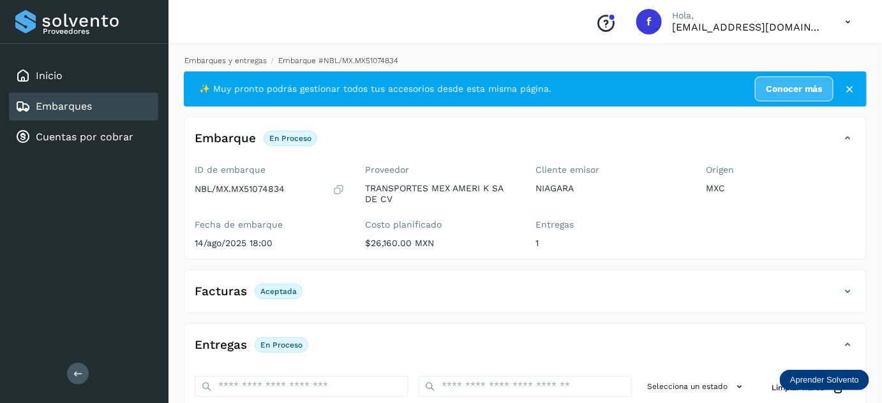
click at [228, 63] on link "Embarques y entregas" at bounding box center [225, 60] width 82 height 9
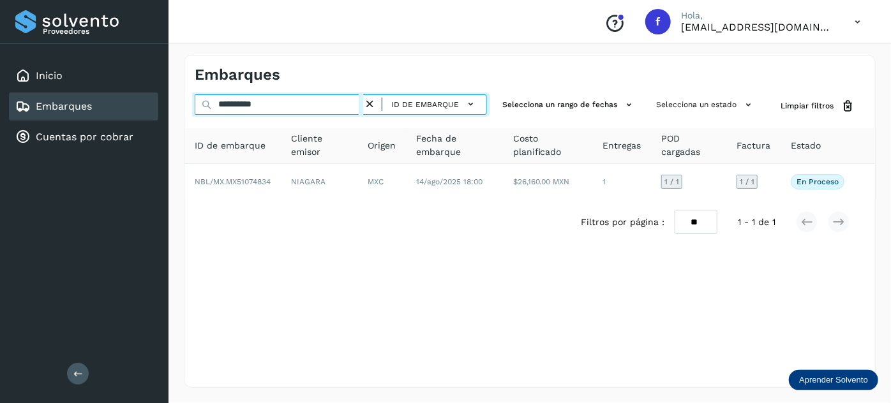
click at [242, 106] on input "**********" at bounding box center [279, 104] width 168 height 20
paste input "text"
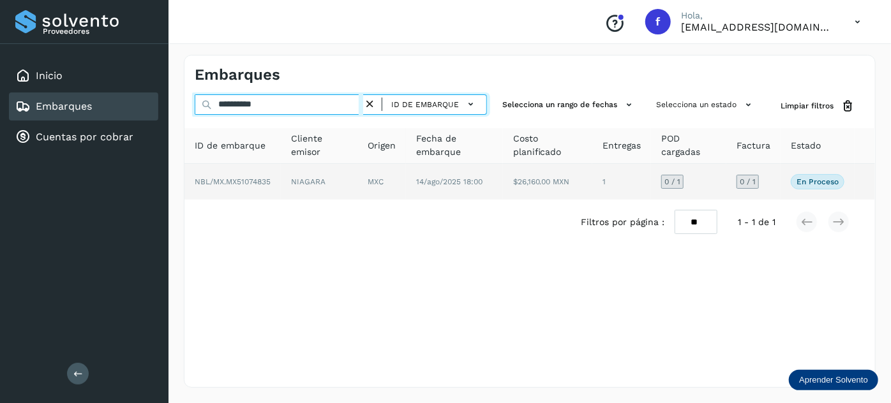
type input "**********"
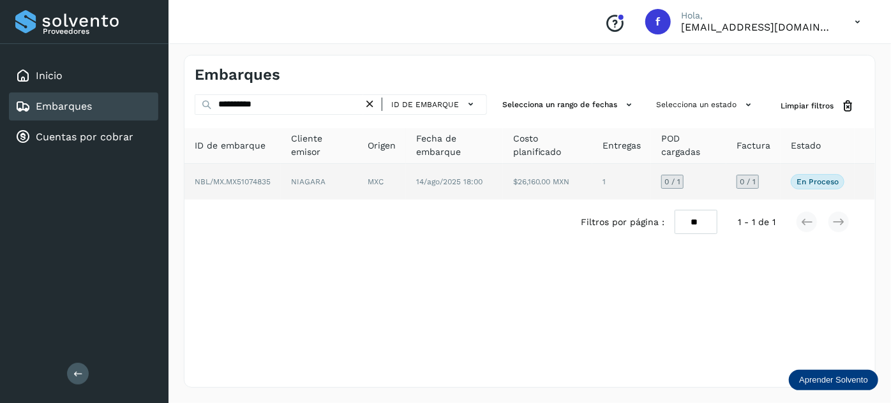
click at [406, 193] on td "MXC" at bounding box center [454, 182] width 97 height 36
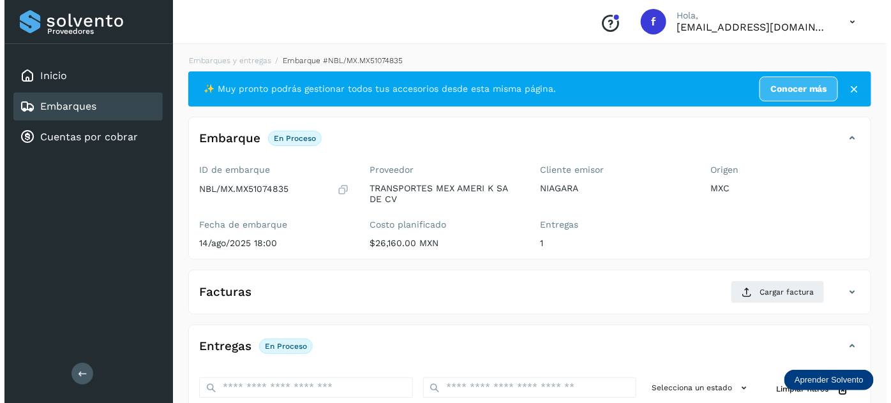
scroll to position [209, 0]
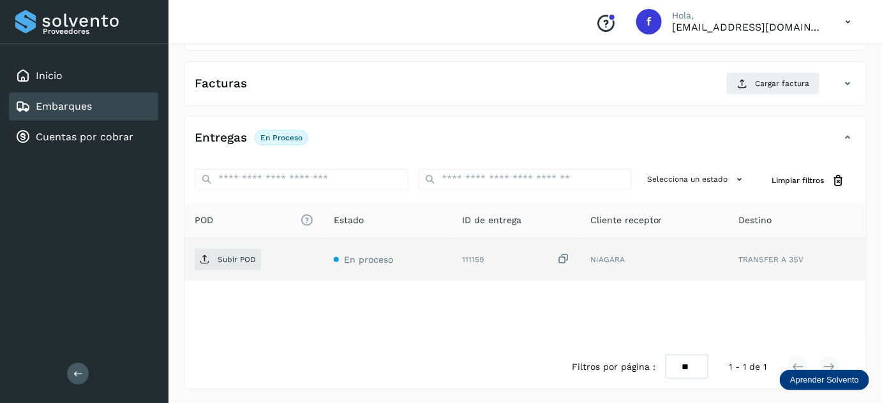
click at [565, 258] on icon at bounding box center [563, 259] width 13 height 13
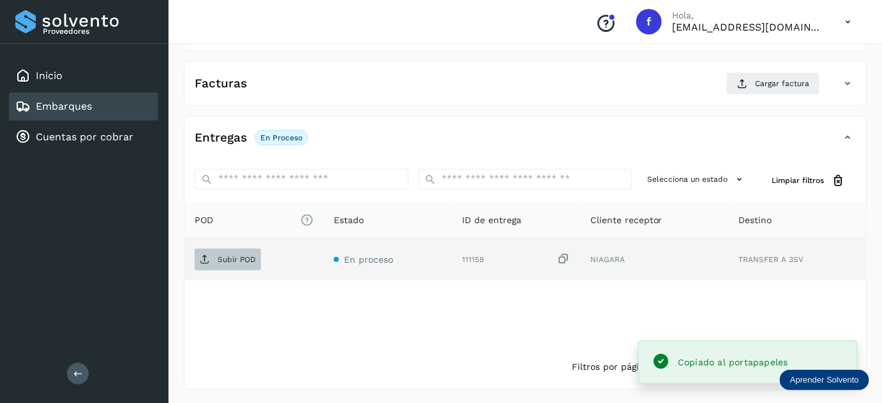
click at [242, 262] on p "Subir POD" at bounding box center [237, 259] width 38 height 9
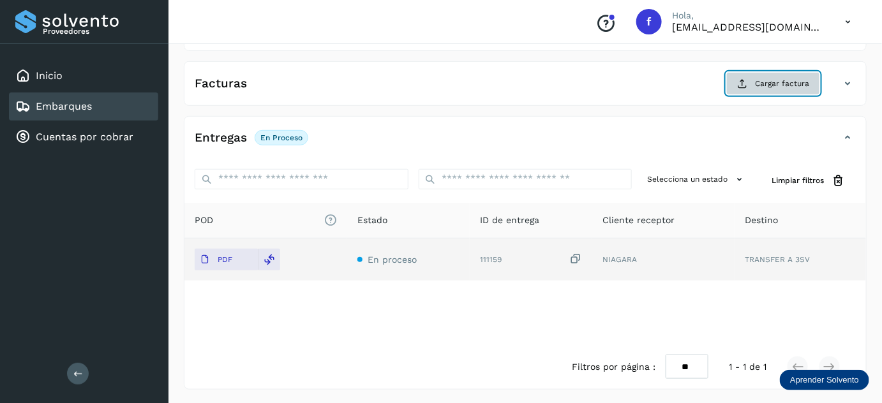
click at [759, 83] on span "Cargar factura" at bounding box center [782, 83] width 54 height 11
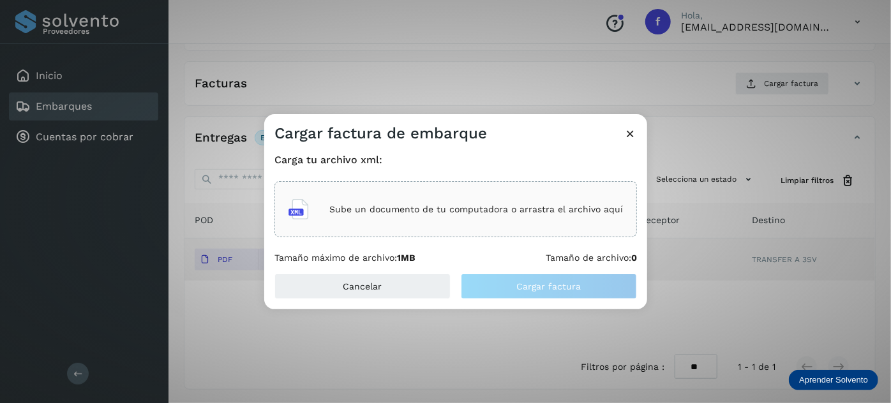
click at [470, 218] on div "Sube un documento de tu computadora o arrastra el archivo aquí" at bounding box center [455, 209] width 334 height 34
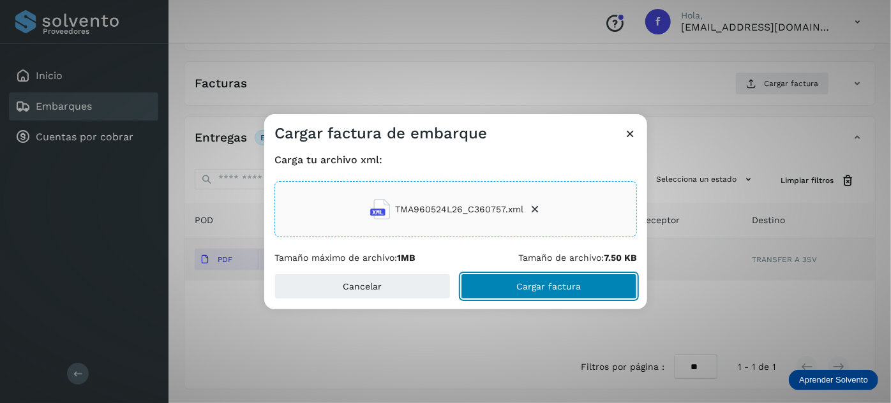
click at [476, 287] on button "Cargar factura" at bounding box center [549, 287] width 176 height 26
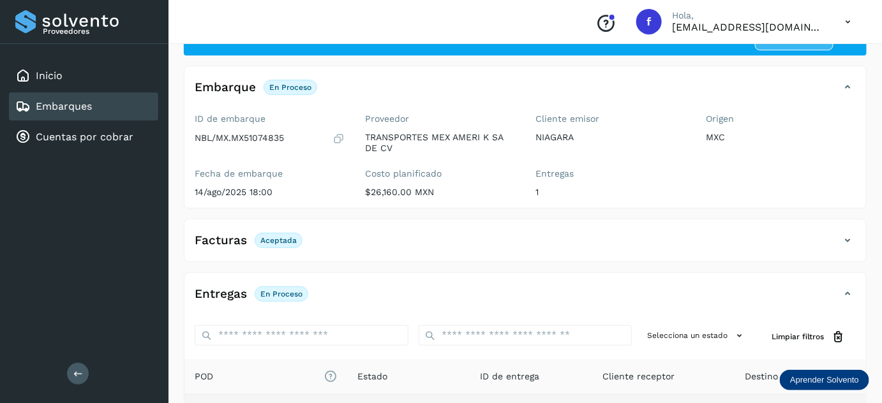
scroll to position [0, 0]
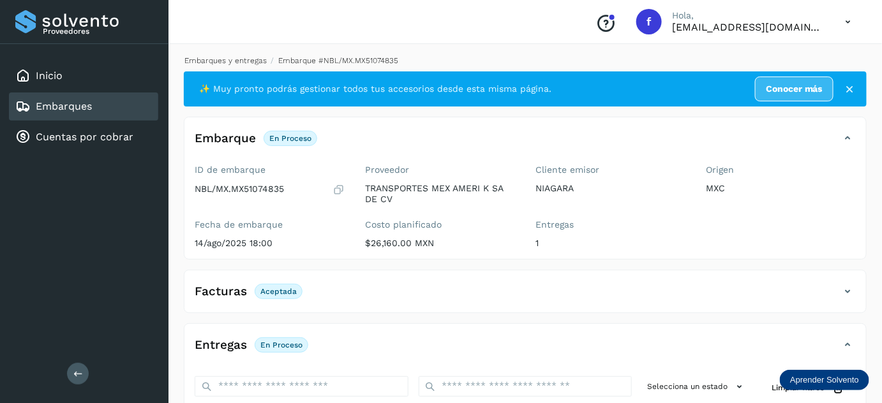
click at [234, 57] on link "Embarques y entregas" at bounding box center [225, 60] width 82 height 9
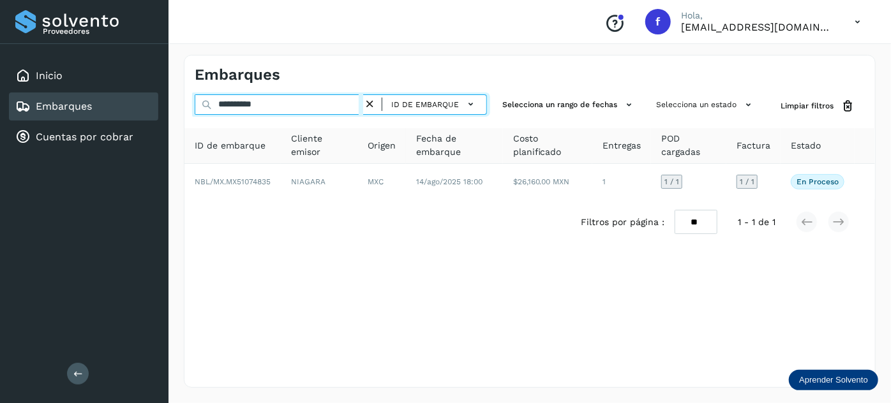
click at [253, 107] on input "**********" at bounding box center [279, 104] width 168 height 20
paste input "text"
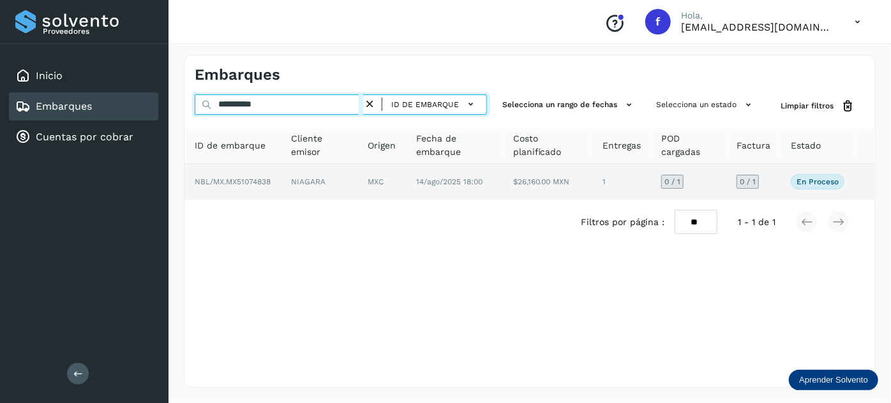
type input "**********"
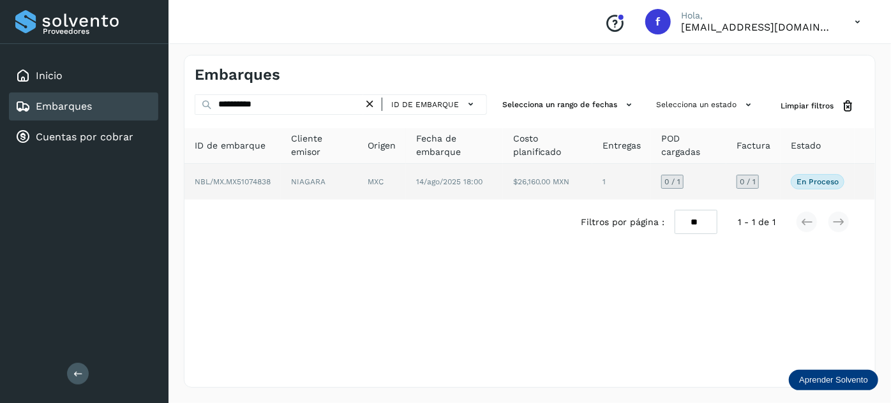
click at [406, 193] on td "MXC" at bounding box center [454, 182] width 97 height 36
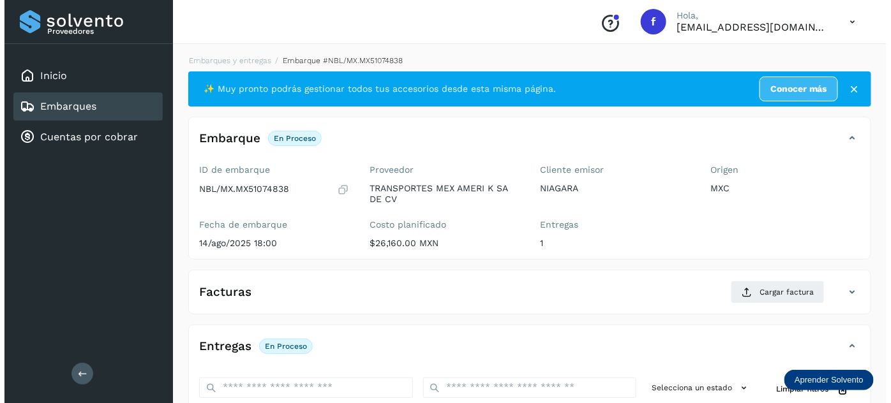
scroll to position [209, 0]
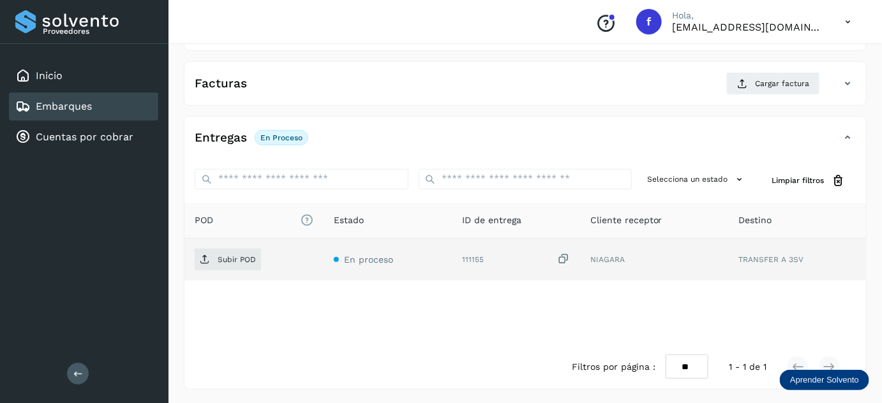
click at [563, 258] on icon at bounding box center [563, 259] width 13 height 13
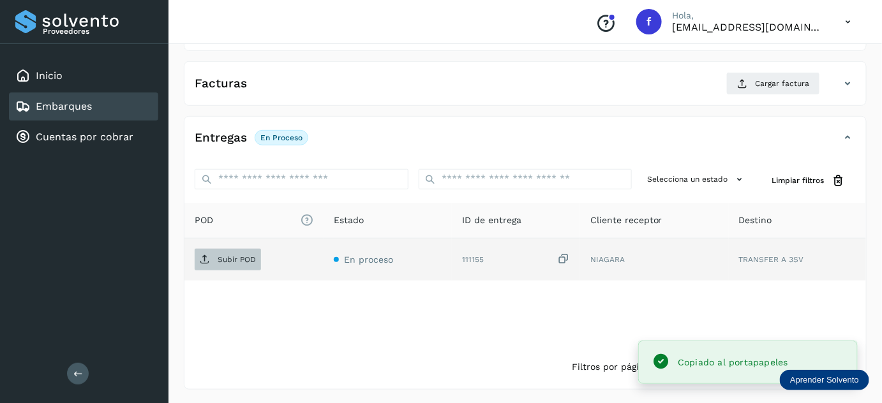
click at [212, 253] on span "Subir POD" at bounding box center [228, 260] width 66 height 20
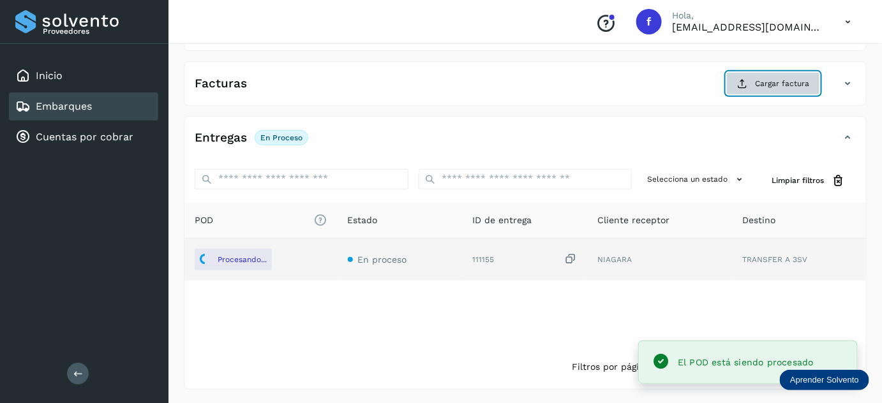
click at [745, 86] on icon at bounding box center [742, 83] width 10 height 10
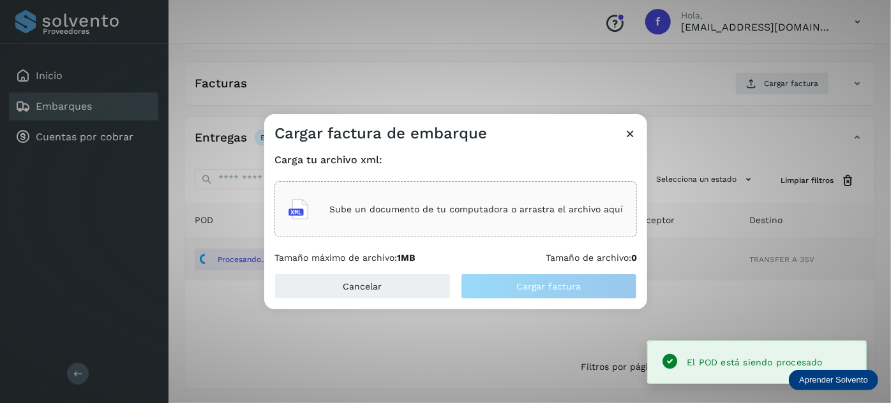
click at [481, 209] on p "Sube un documento de tu computadora o arrastra el archivo aquí" at bounding box center [476, 209] width 294 height 11
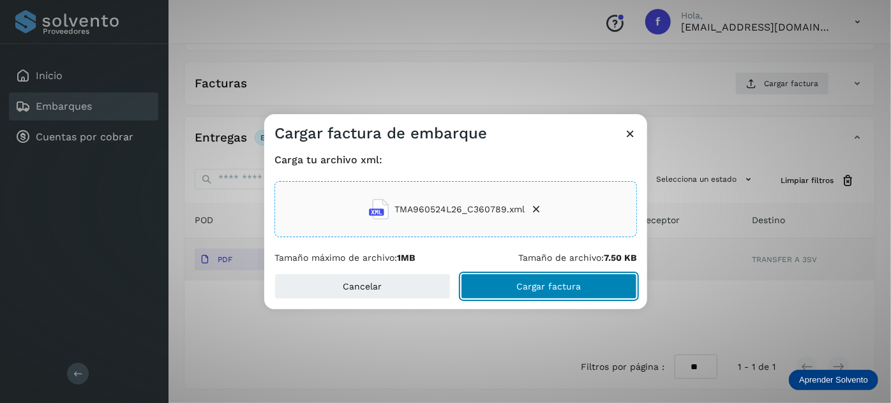
click at [512, 290] on button "Cargar factura" at bounding box center [549, 287] width 176 height 26
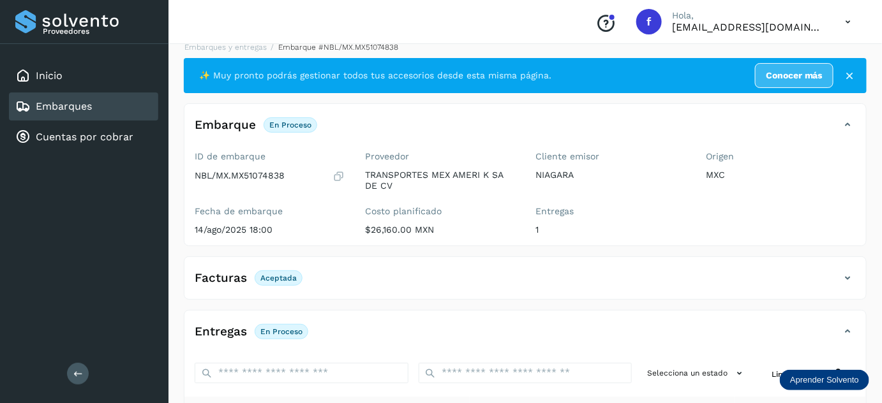
scroll to position [0, 0]
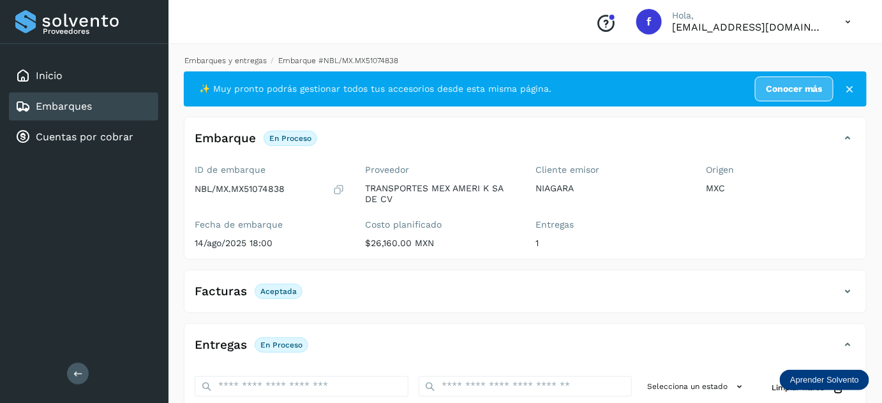
click at [225, 59] on link "Embarques y entregas" at bounding box center [225, 60] width 82 height 9
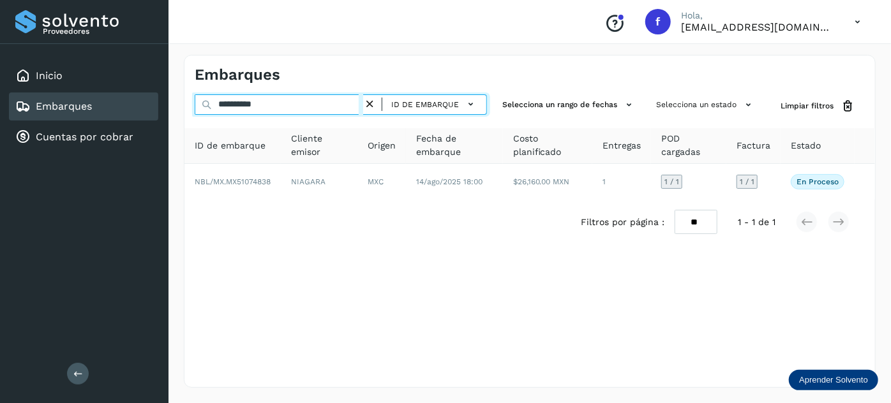
click at [251, 105] on input "**********" at bounding box center [279, 104] width 168 height 20
paste input "text"
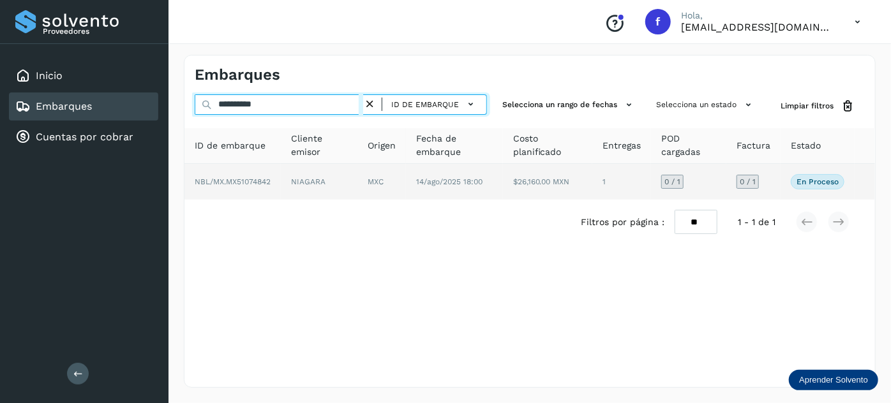
type input "**********"
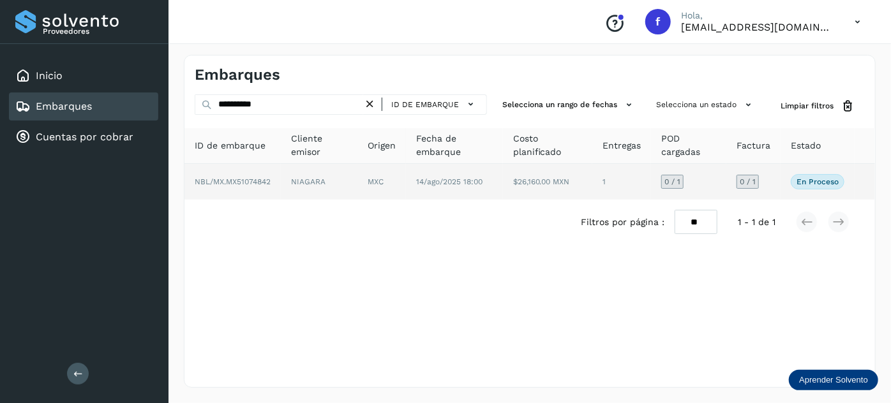
click at [357, 184] on td "NIAGARA" at bounding box center [381, 182] width 48 height 36
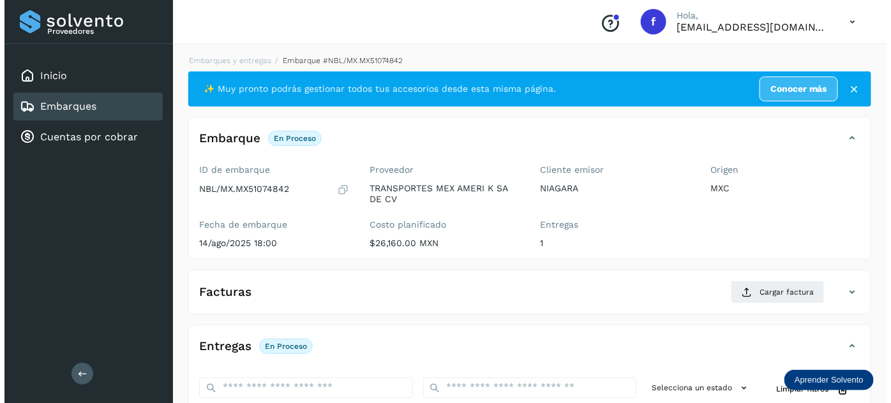
scroll to position [209, 0]
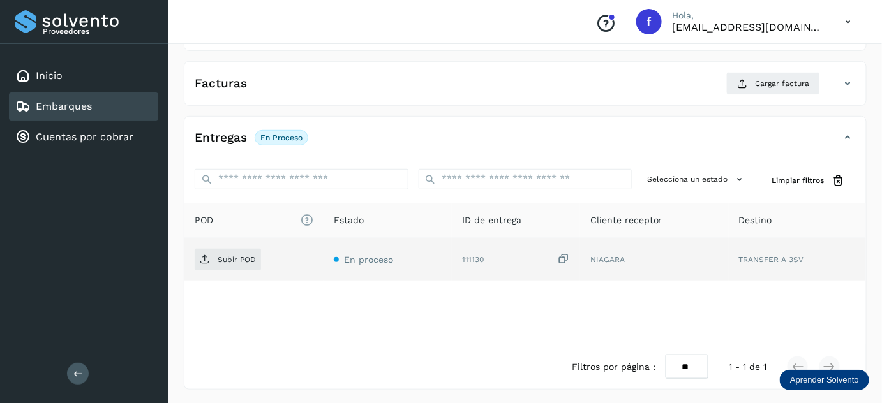
click at [560, 258] on icon at bounding box center [563, 259] width 13 height 13
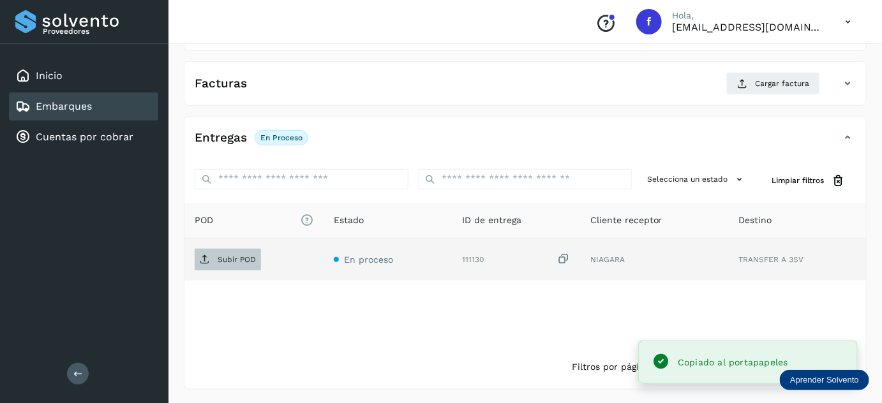
click at [244, 257] on p "Subir POD" at bounding box center [237, 259] width 38 height 9
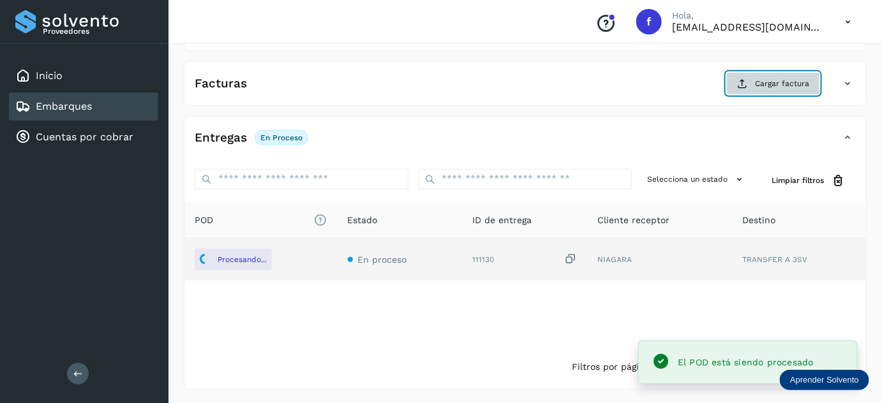
click at [771, 72] on button "Cargar factura" at bounding box center [773, 83] width 94 height 23
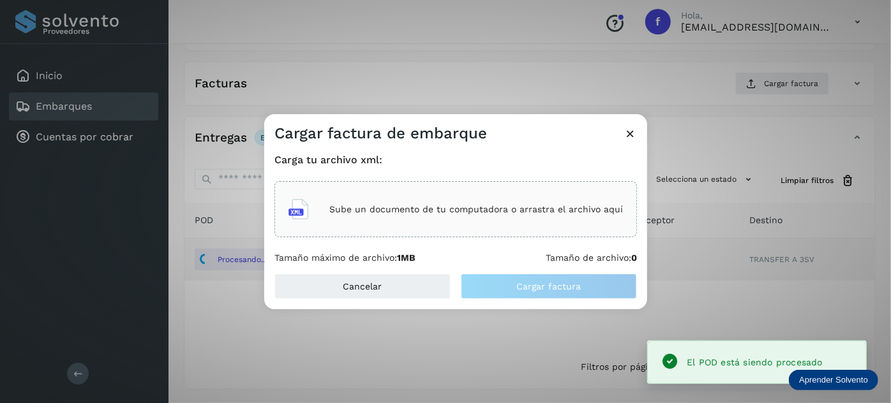
click at [549, 198] on div "Sube un documento de tu computadora o arrastra el archivo aquí" at bounding box center [455, 209] width 334 height 34
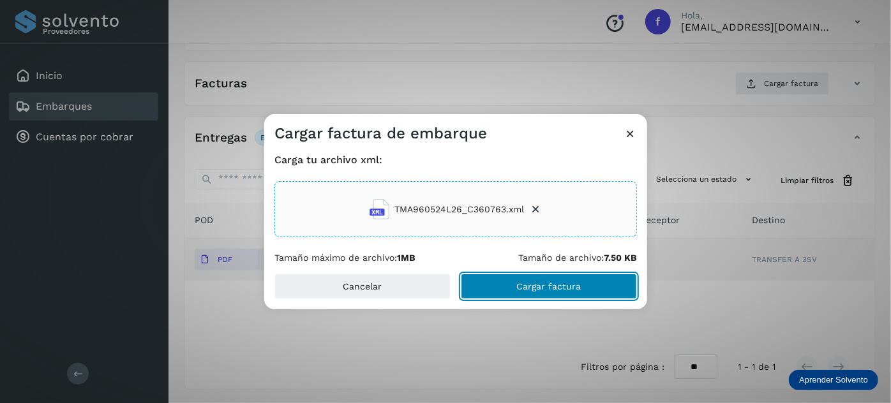
click at [493, 285] on button "Cargar factura" at bounding box center [549, 287] width 176 height 26
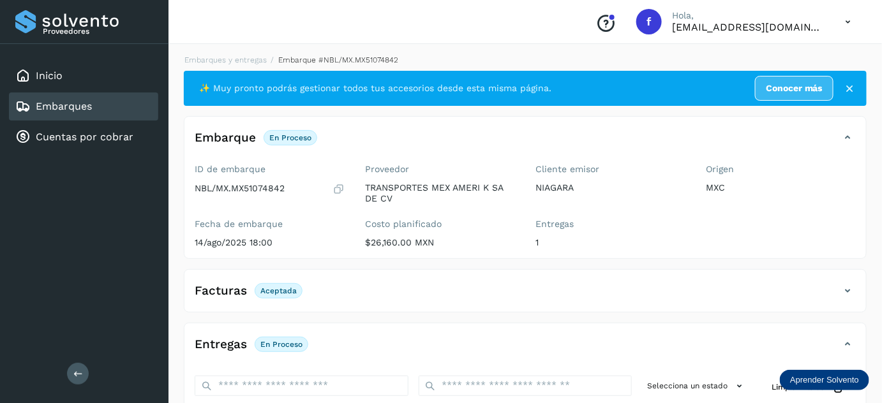
scroll to position [0, 0]
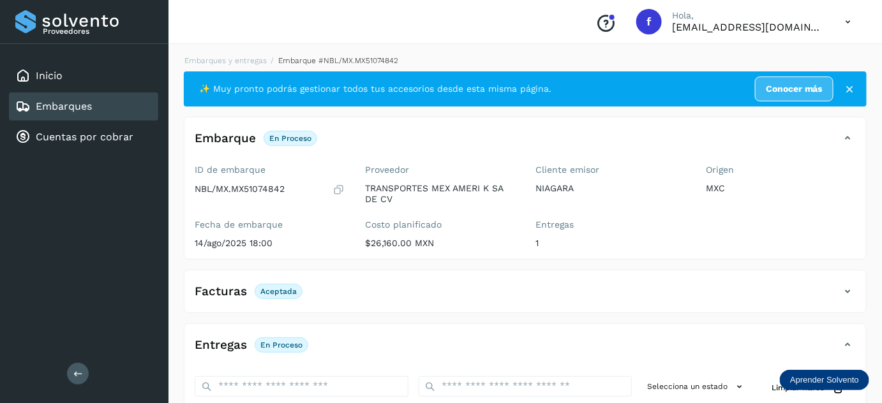
click at [240, 66] on div "Embarques y entregas Embarque #NBL/MX.MX51074842 ✨ Muy pronto podrás gestionar …" at bounding box center [525, 326] width 683 height 542
click at [238, 61] on link "Embarques y entregas" at bounding box center [225, 60] width 82 height 9
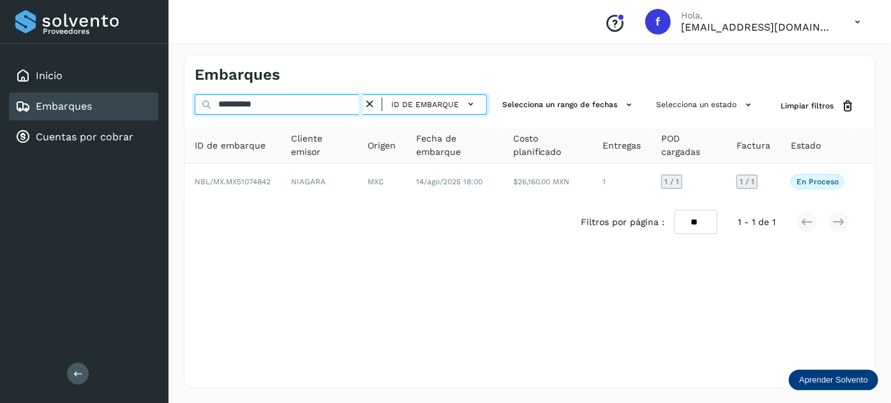
click at [260, 100] on input "**********" at bounding box center [279, 104] width 168 height 20
paste input "text"
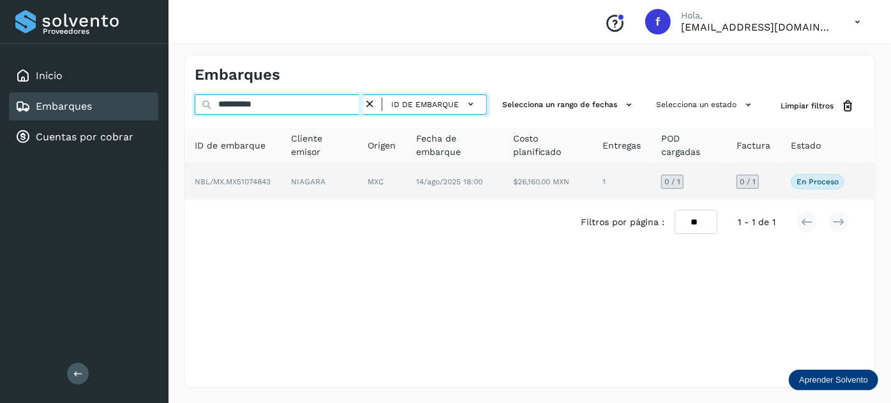
type input "**********"
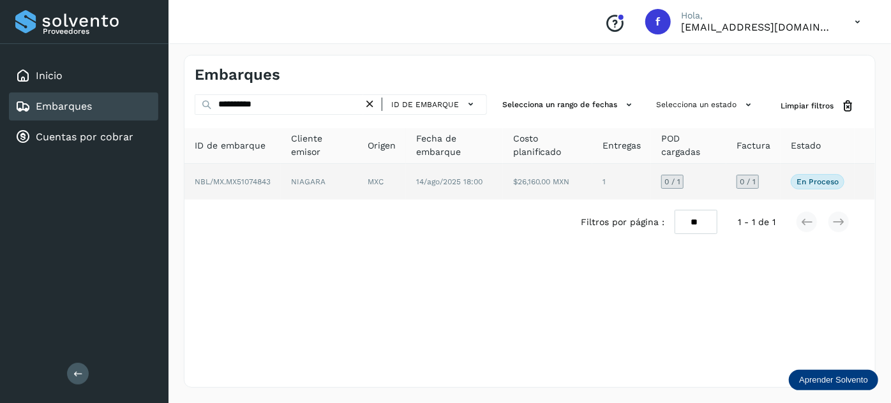
click at [406, 179] on td "MXC" at bounding box center [454, 182] width 97 height 36
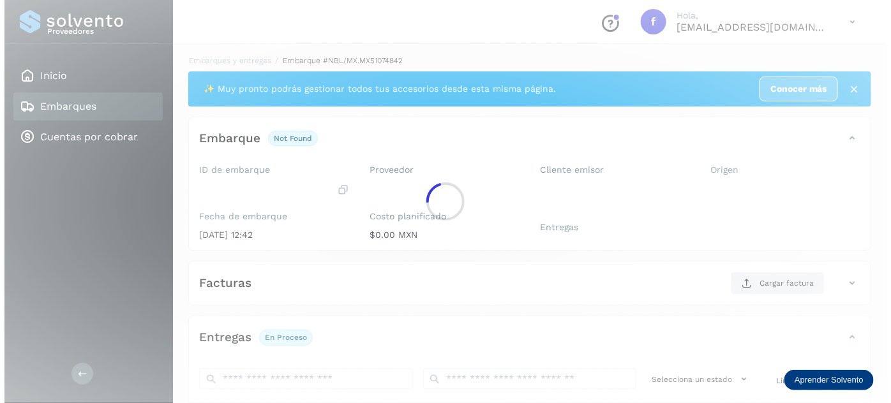
scroll to position [209, 0]
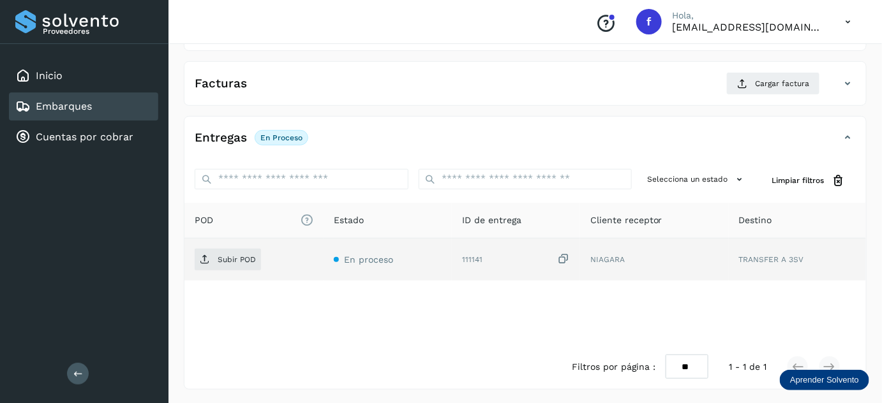
drag, startPoint x: 568, startPoint y: 256, endPoint x: 438, endPoint y: 262, distance: 129.7
click at [567, 257] on icon at bounding box center [563, 259] width 13 height 13
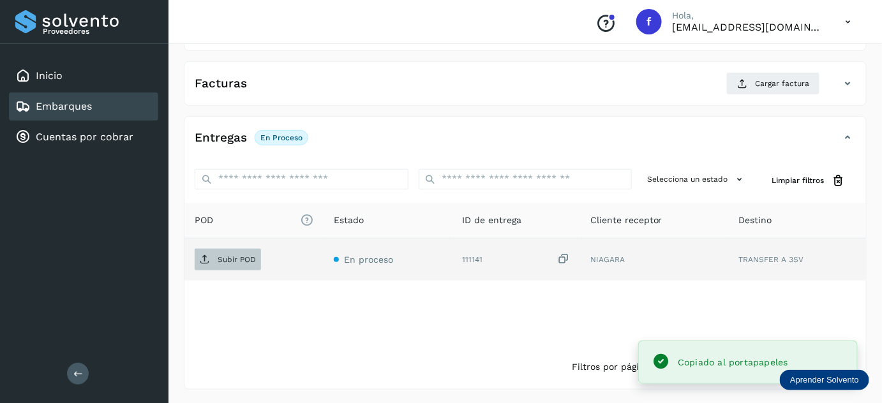
click at [255, 262] on p "Subir POD" at bounding box center [237, 259] width 38 height 9
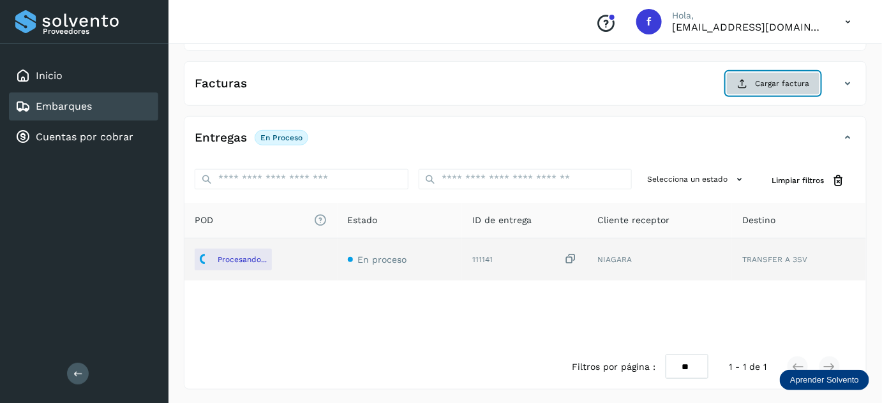
click at [754, 84] on button "Cargar factura" at bounding box center [773, 83] width 94 height 23
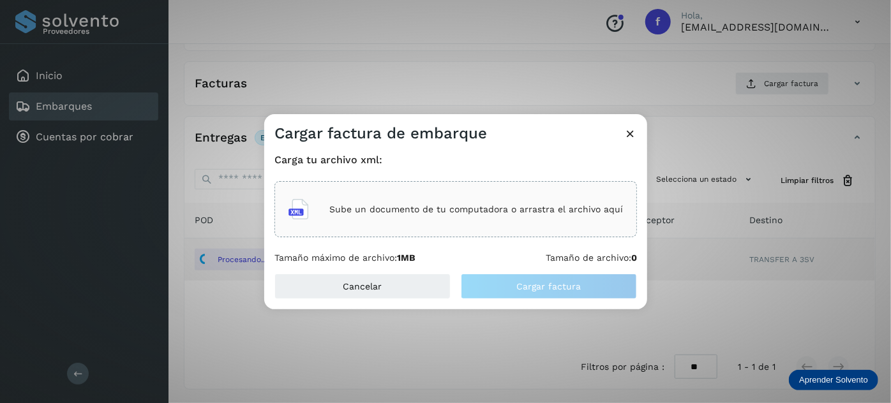
click at [419, 216] on div "Sube un documento de tu computadora o arrastra el archivo aquí" at bounding box center [455, 209] width 334 height 34
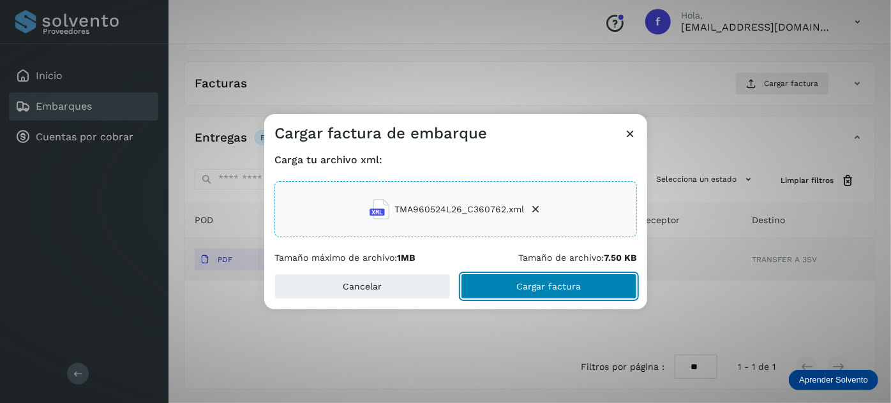
click at [559, 287] on span "Cargar factura" at bounding box center [549, 286] width 64 height 9
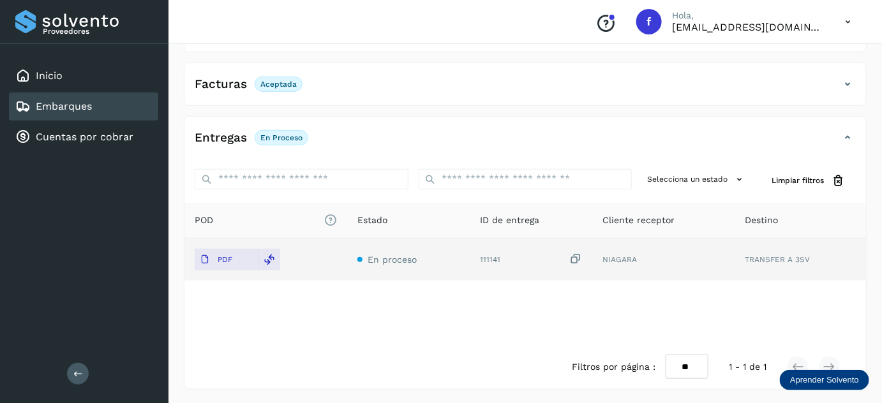
scroll to position [0, 0]
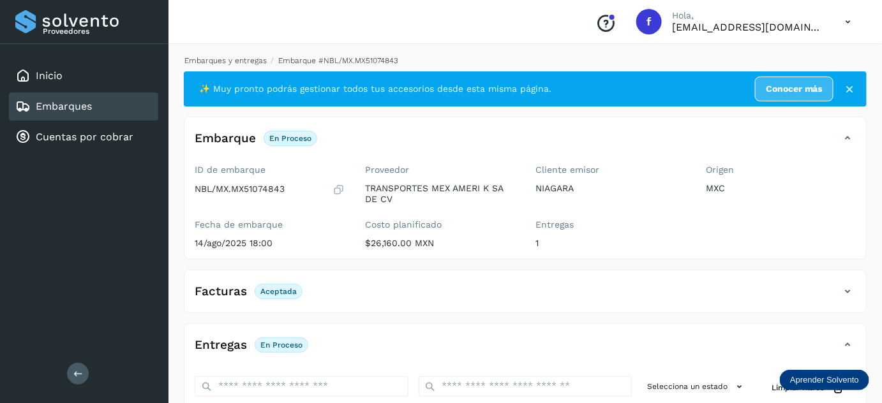
click at [228, 64] on link "Embarques y entregas" at bounding box center [225, 60] width 82 height 9
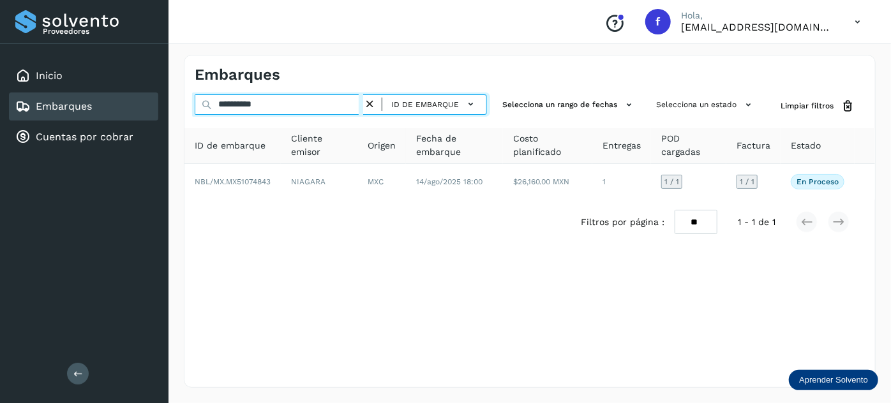
click at [233, 107] on input "**********" at bounding box center [279, 104] width 168 height 20
paste input "text"
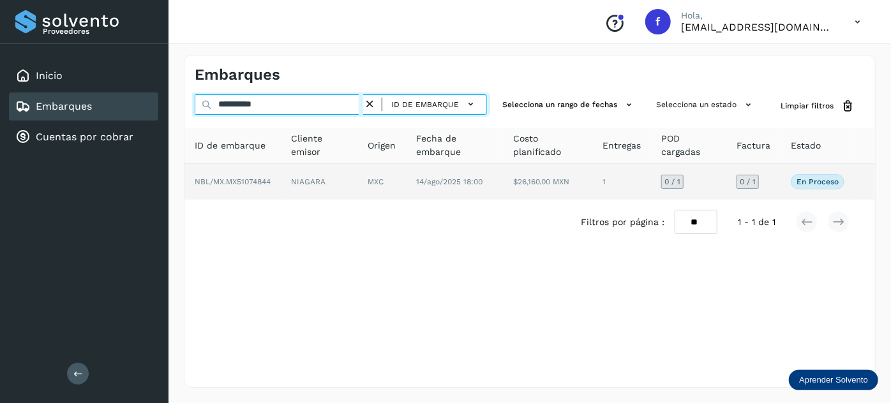
type input "**********"
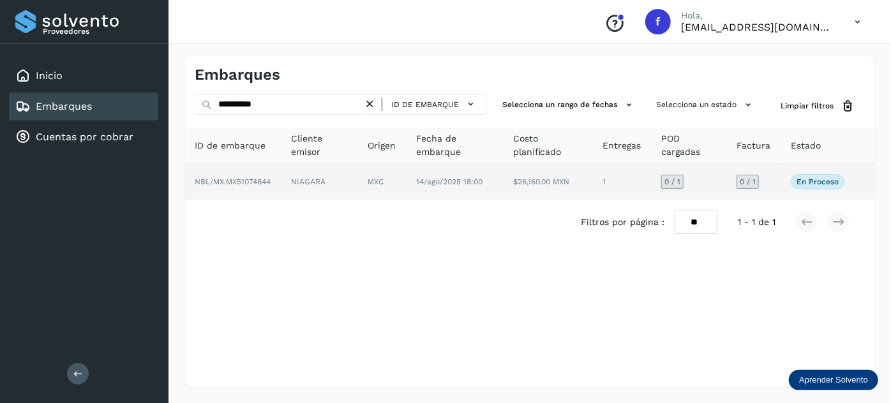
click at [503, 187] on td "14/ago/2025 18:00" at bounding box center [547, 182] width 89 height 36
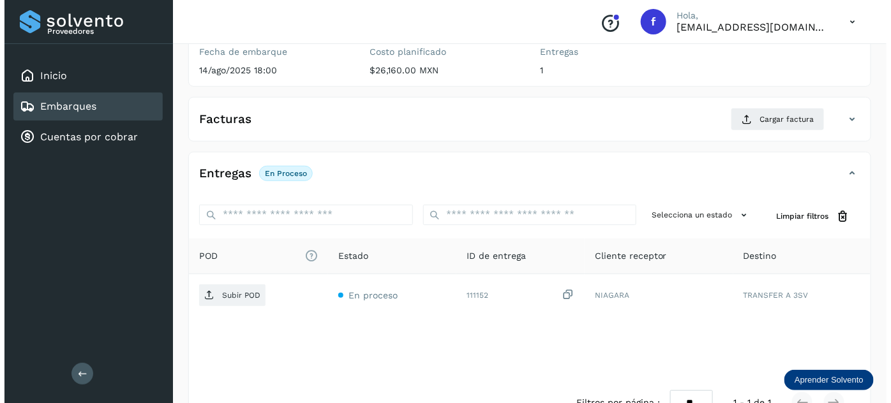
scroll to position [209, 0]
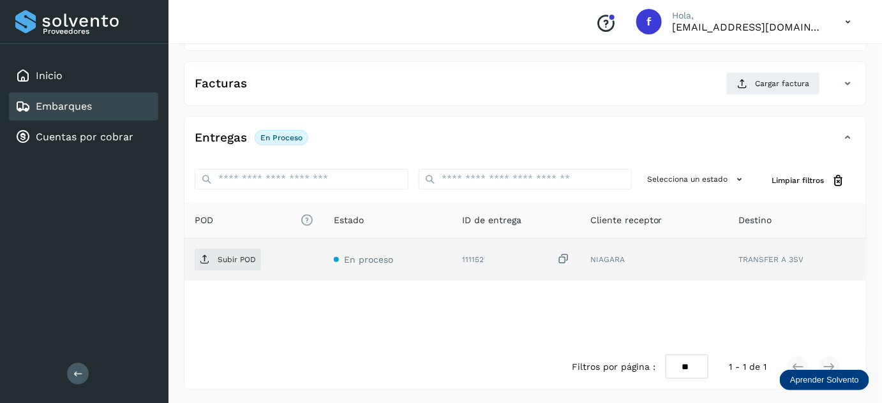
click at [562, 258] on icon at bounding box center [563, 259] width 13 height 13
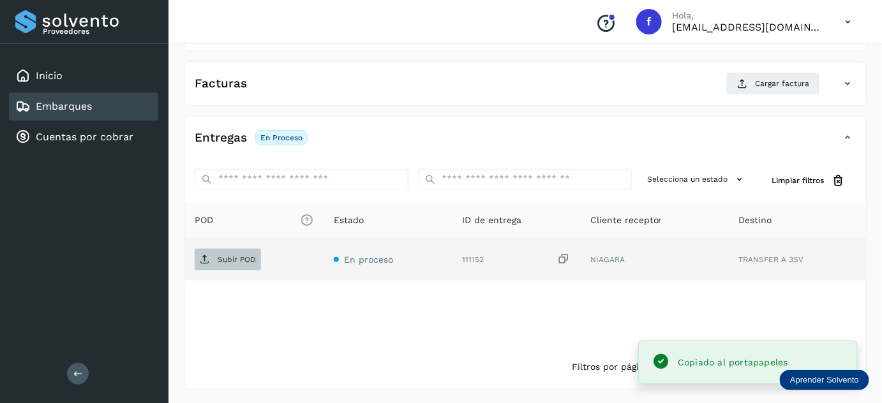
click at [205, 260] on icon at bounding box center [205, 260] width 10 height 10
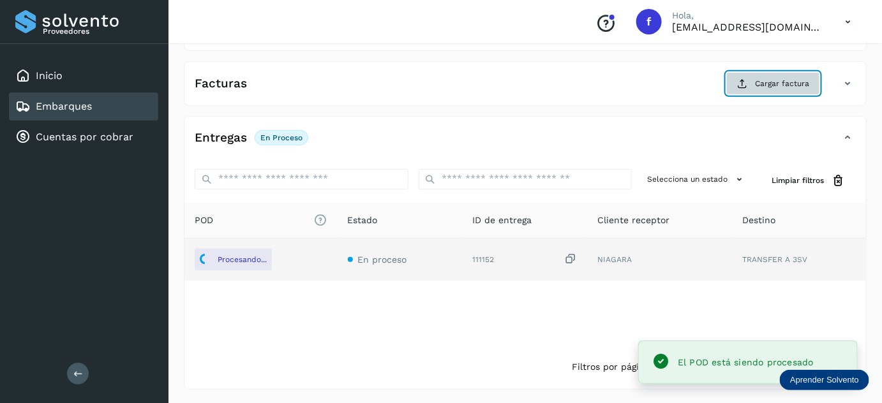
click at [779, 83] on span "Cargar factura" at bounding box center [782, 83] width 54 height 11
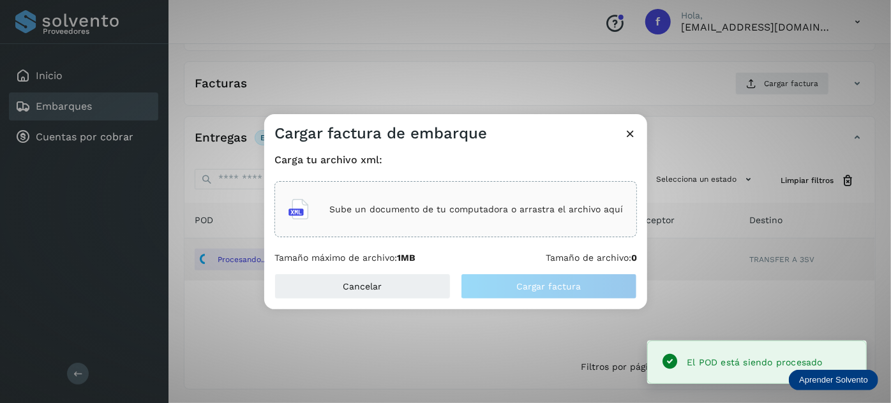
click at [455, 212] on p "Sube un documento de tu computadora o arrastra el archivo aquí" at bounding box center [476, 209] width 294 height 11
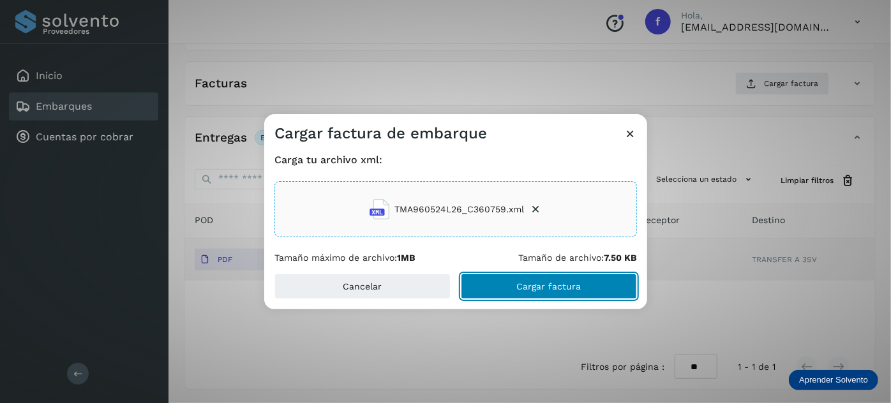
click at [504, 288] on button "Cargar factura" at bounding box center [549, 287] width 176 height 26
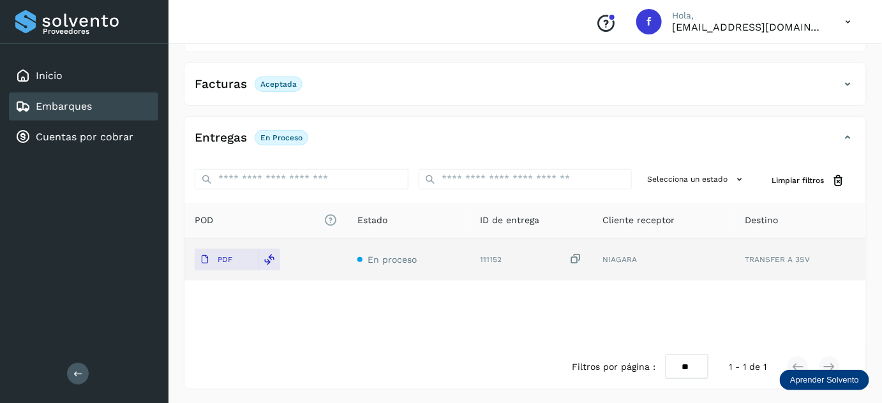
scroll to position [0, 0]
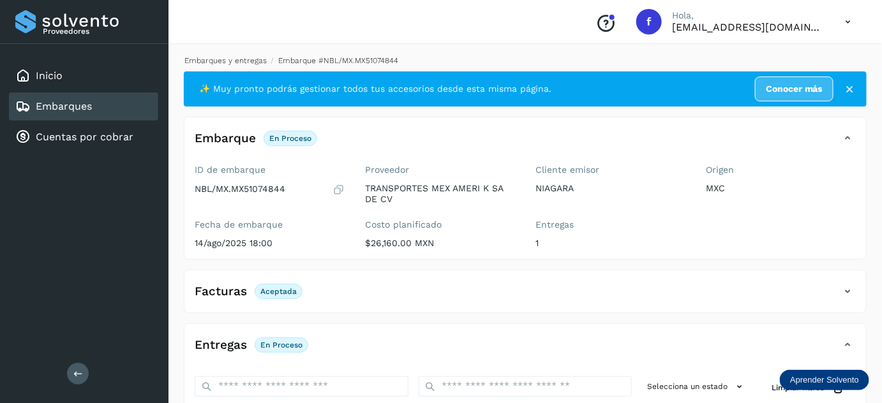
click at [202, 61] on link "Embarques y entregas" at bounding box center [225, 60] width 82 height 9
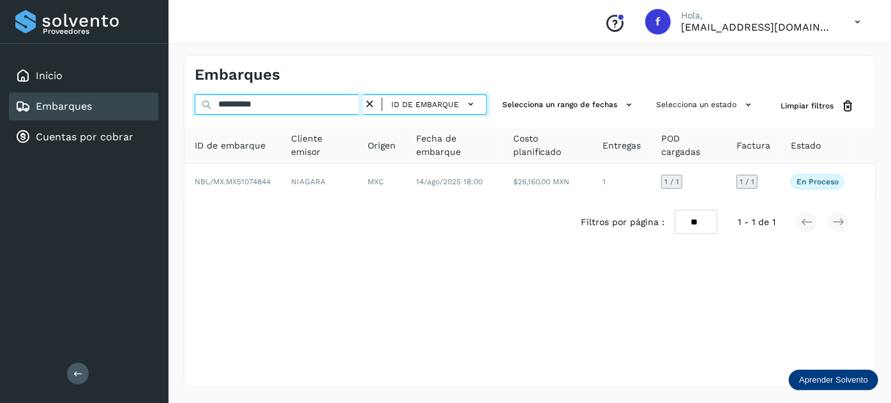
click at [248, 107] on input "**********" at bounding box center [279, 104] width 168 height 20
paste input "text"
type input "**********"
click at [250, 102] on input "**********" at bounding box center [279, 104] width 168 height 20
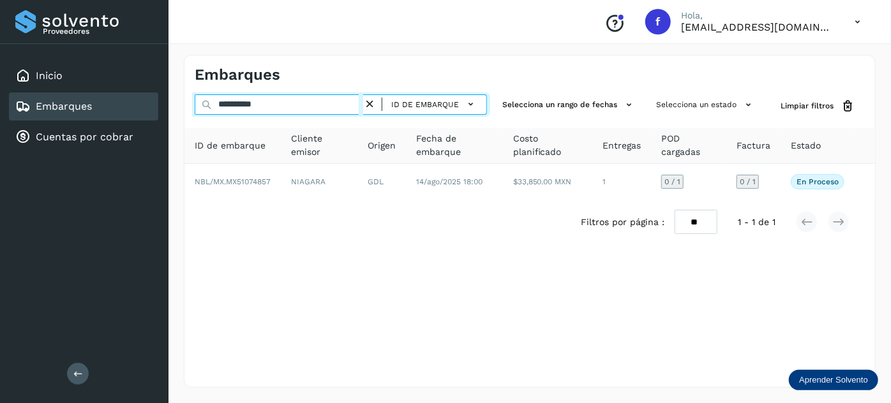
click at [308, 107] on input "**********" at bounding box center [279, 104] width 168 height 20
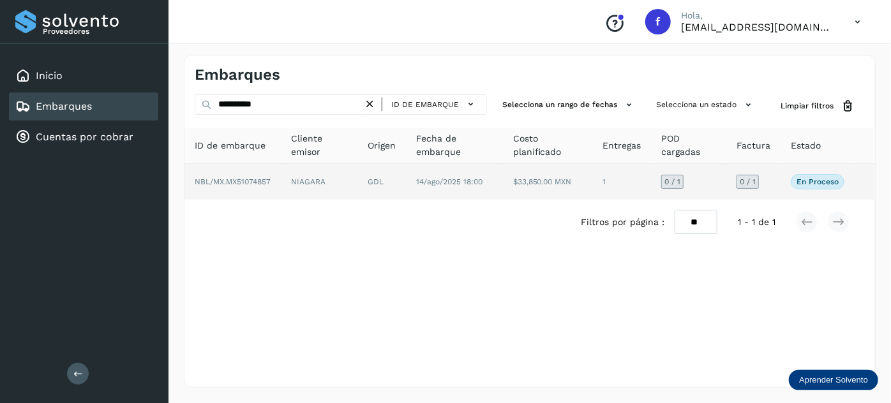
click at [406, 179] on td "GDL" at bounding box center [454, 182] width 97 height 36
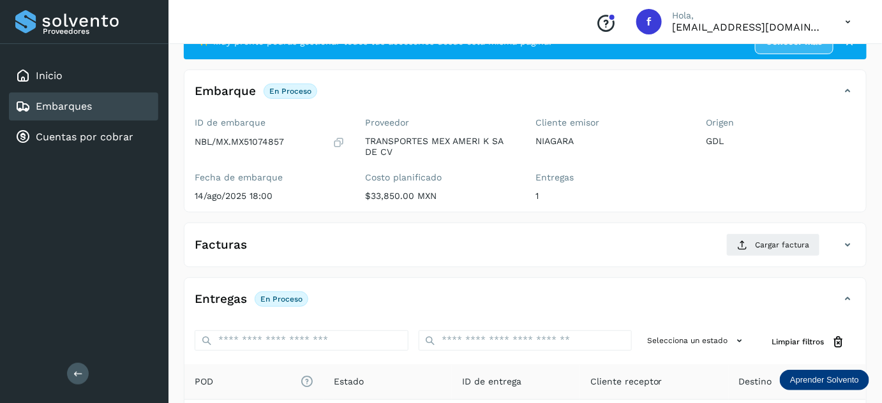
scroll to position [209, 0]
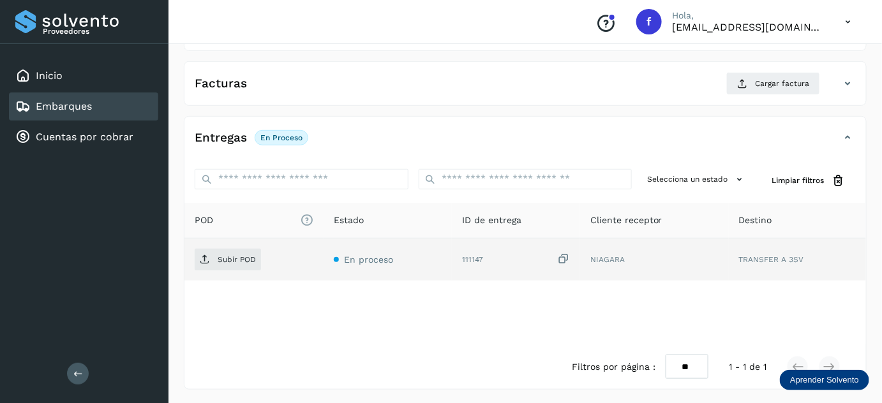
click at [563, 261] on icon at bounding box center [563, 259] width 13 height 13
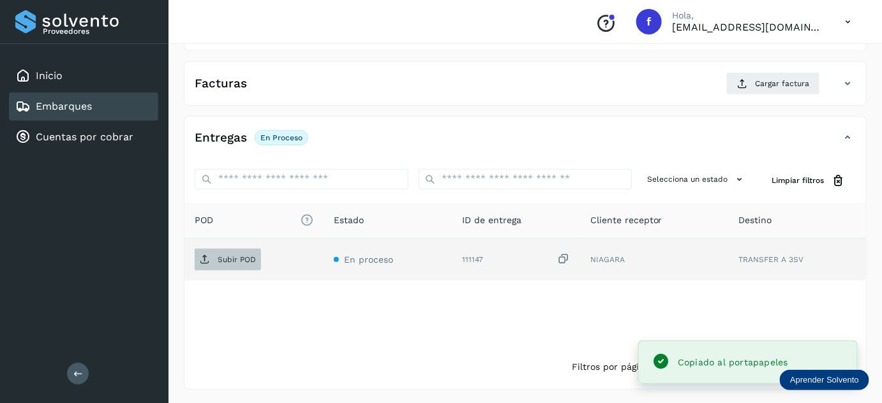
click at [214, 258] on span "Subir POD" at bounding box center [228, 260] width 66 height 20
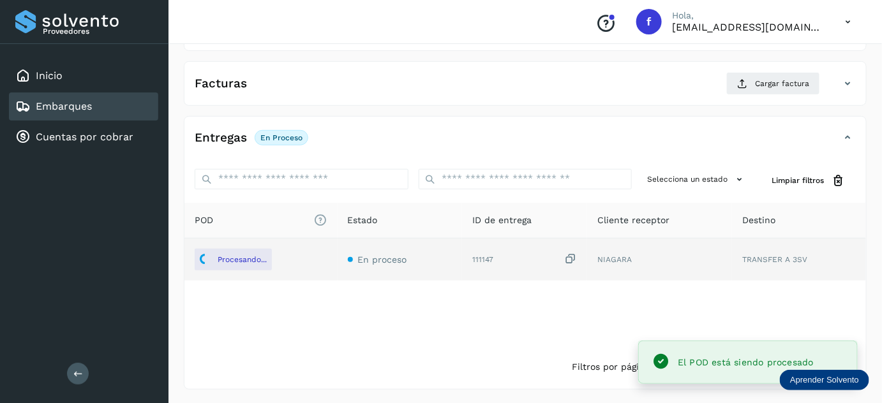
scroll to position [0, 0]
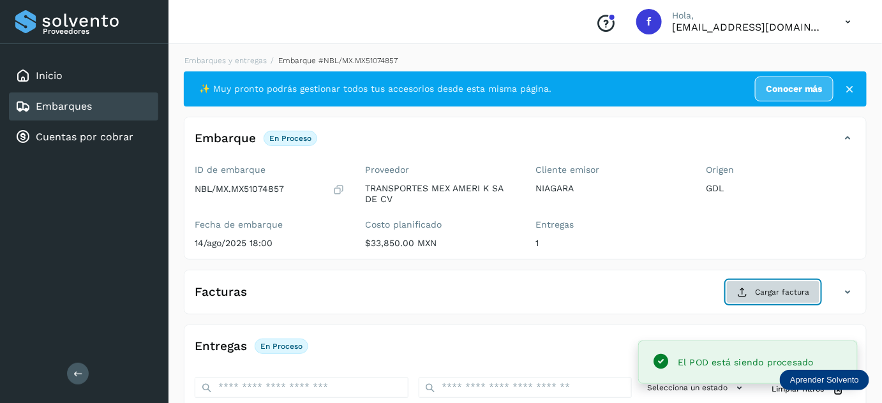
click at [761, 296] on span "Cargar factura" at bounding box center [782, 292] width 54 height 11
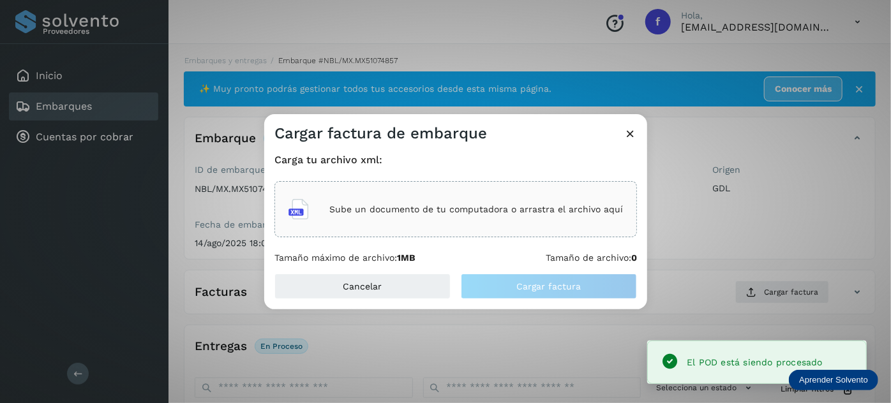
click at [532, 220] on div "Sube un documento de tu computadora o arrastra el archivo aquí" at bounding box center [455, 209] width 334 height 34
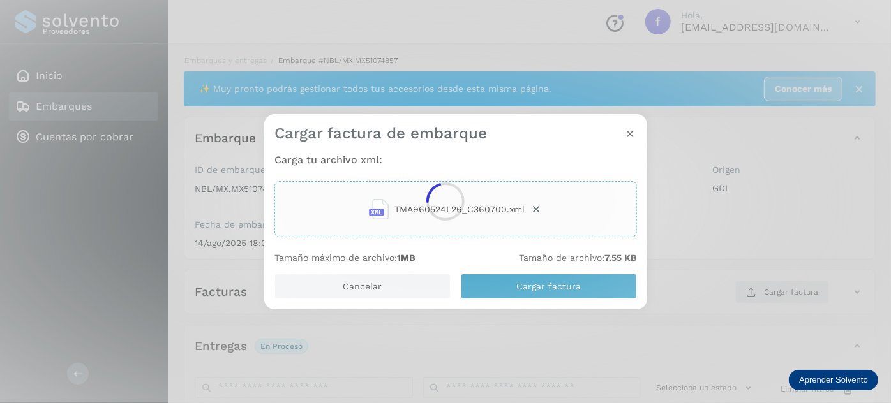
click at [555, 292] on div at bounding box center [445, 201] width 891 height 403
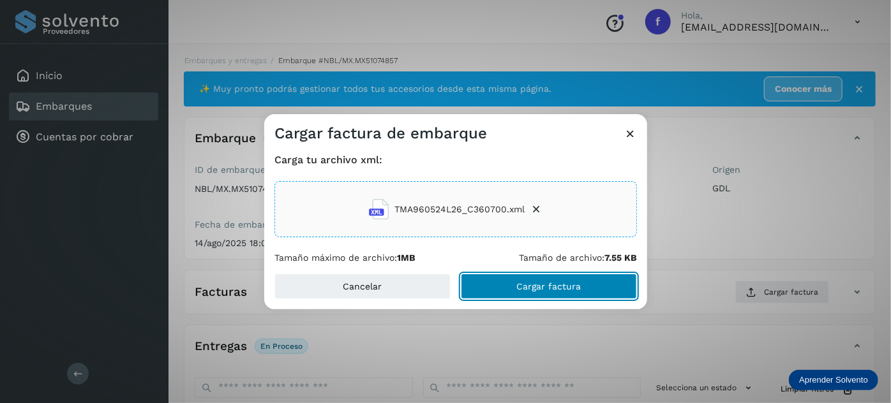
click at [530, 288] on span "Cargar factura" at bounding box center [549, 286] width 64 height 9
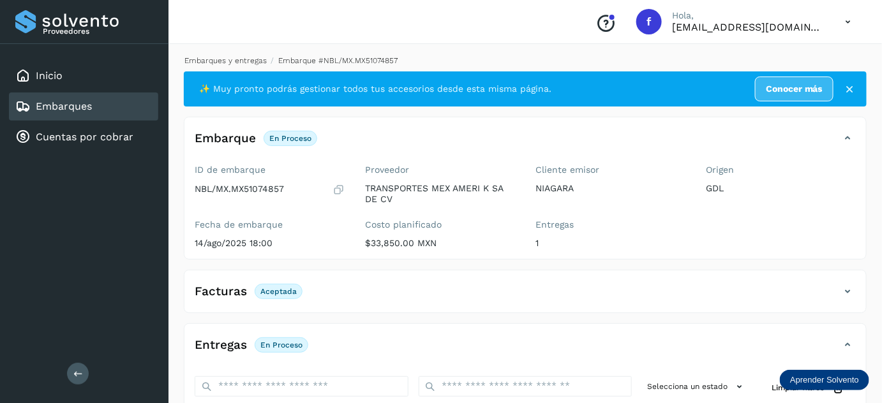
click at [236, 61] on link "Embarques y entregas" at bounding box center [225, 60] width 82 height 9
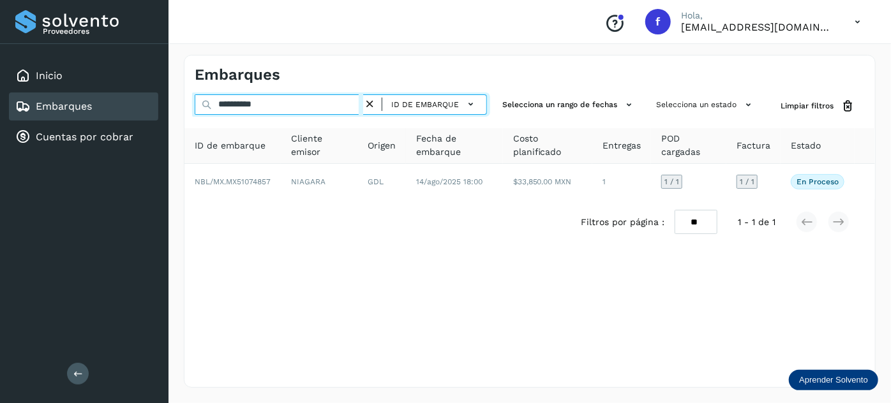
click at [249, 107] on input "**********" at bounding box center [279, 104] width 168 height 20
paste input "text"
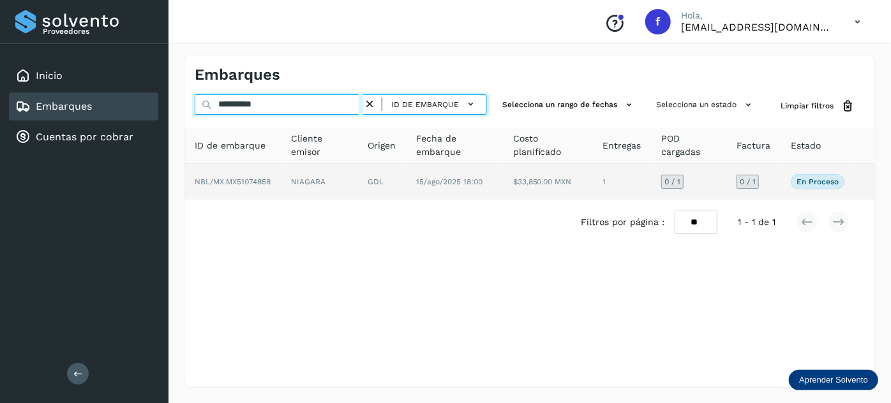
type input "**********"
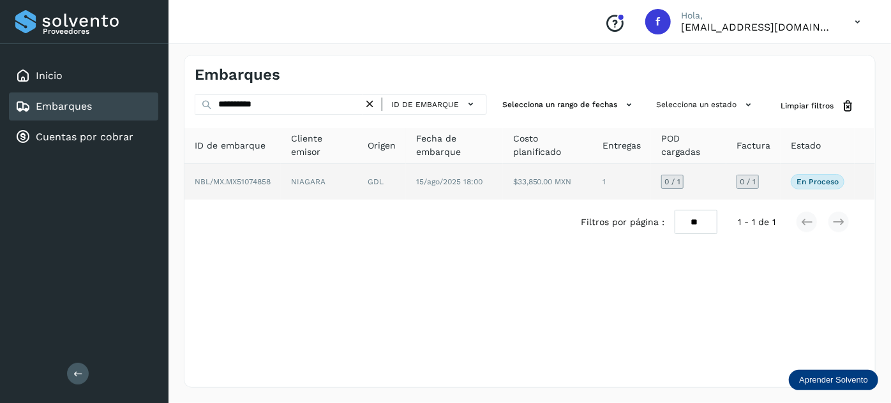
click at [406, 182] on td "GDL" at bounding box center [454, 182] width 97 height 36
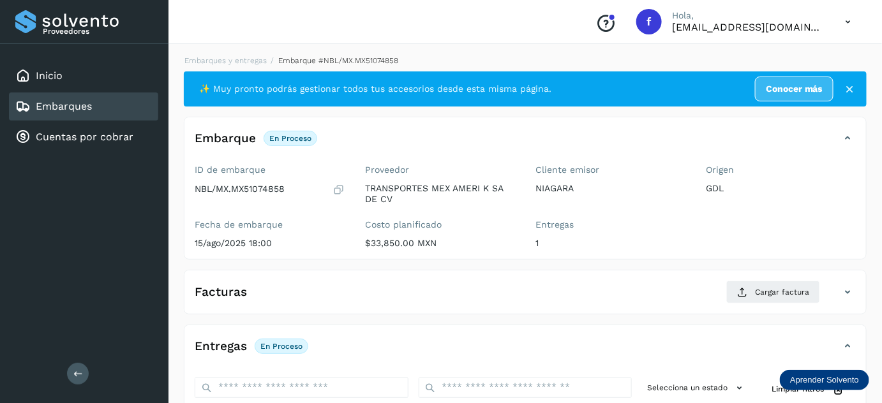
scroll to position [209, 0]
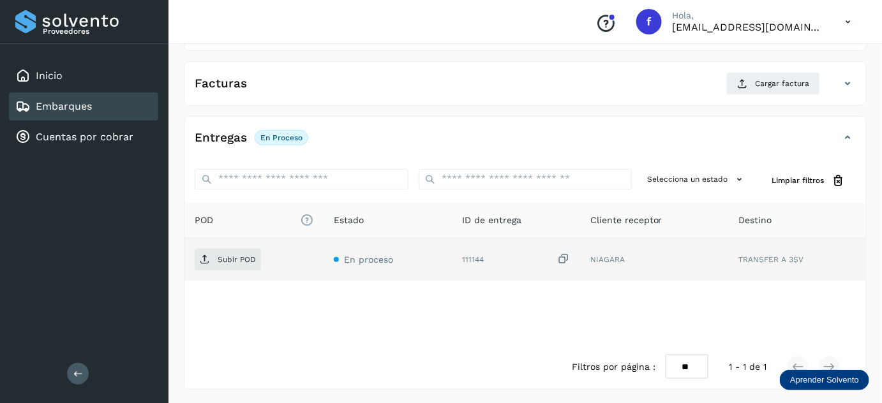
click at [567, 258] on icon at bounding box center [563, 259] width 13 height 13
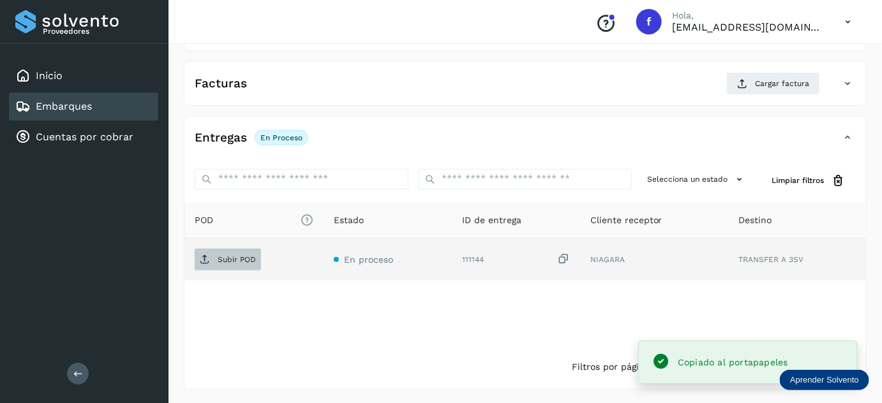
click at [248, 250] on span "Subir POD" at bounding box center [228, 260] width 66 height 20
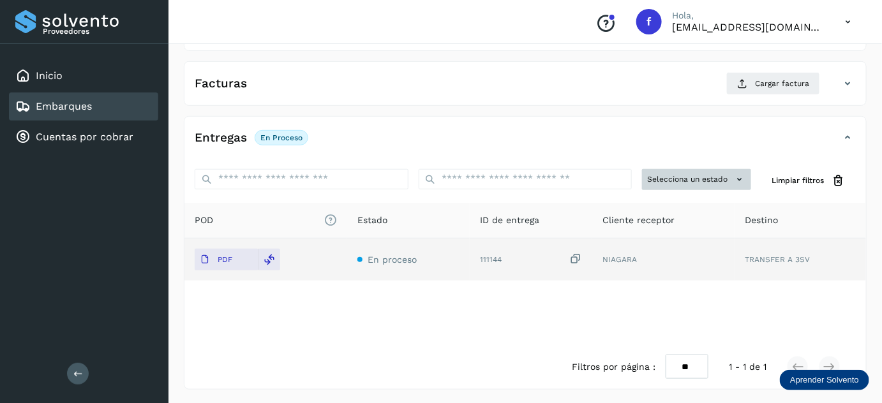
scroll to position [0, 0]
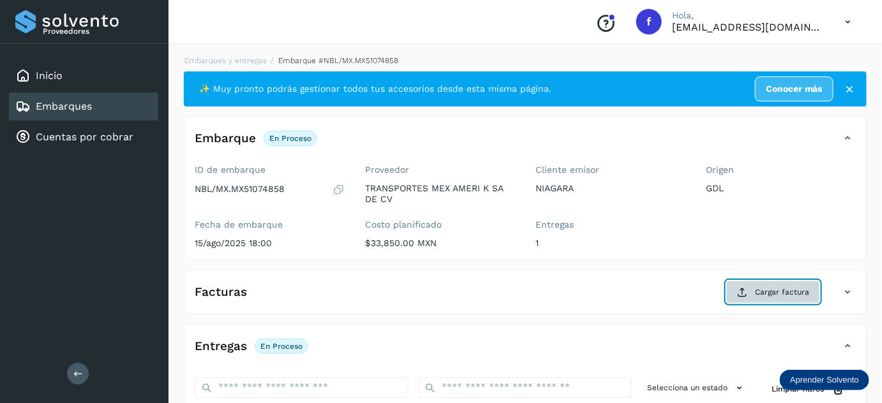
click at [756, 297] on button "Cargar factura" at bounding box center [773, 292] width 94 height 23
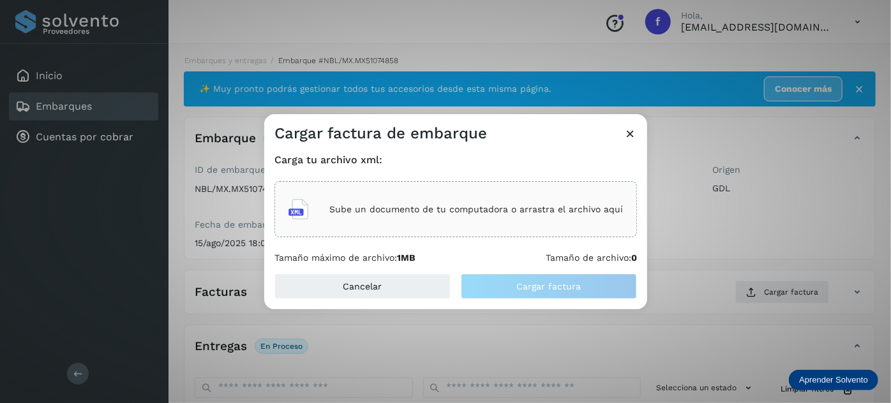
click at [542, 213] on p "Sube un documento de tu computadora o arrastra el archivo aquí" at bounding box center [476, 209] width 294 height 11
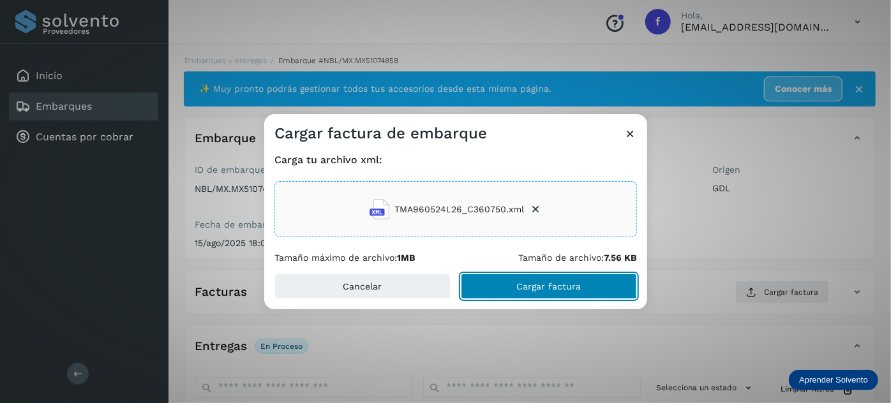
click at [505, 283] on button "Cargar factura" at bounding box center [549, 287] width 176 height 26
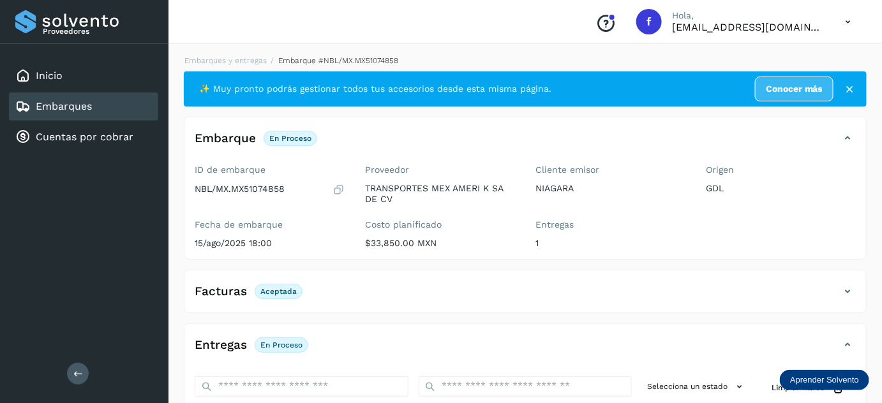
drag, startPoint x: 248, startPoint y: 57, endPoint x: 255, endPoint y: 53, distance: 8.3
click at [248, 57] on link "Embarques y entregas" at bounding box center [225, 60] width 82 height 9
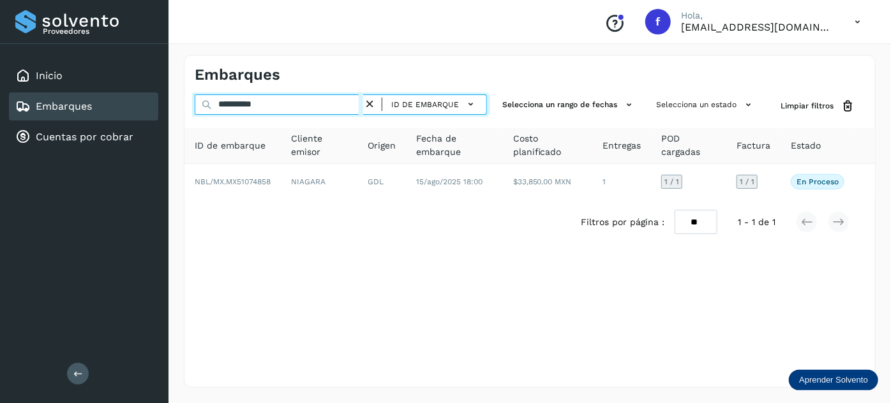
click at [250, 100] on input "**********" at bounding box center [279, 104] width 168 height 20
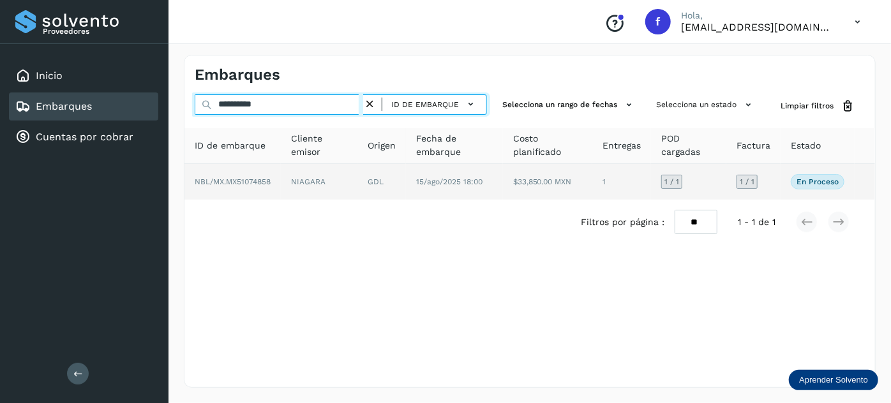
paste input "text"
type input "**********"
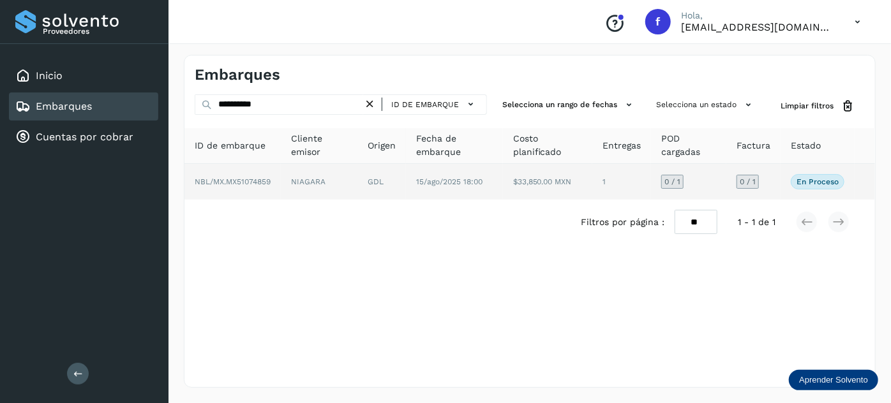
click at [472, 185] on span "15/ago/2025 18:00" at bounding box center [449, 181] width 66 height 9
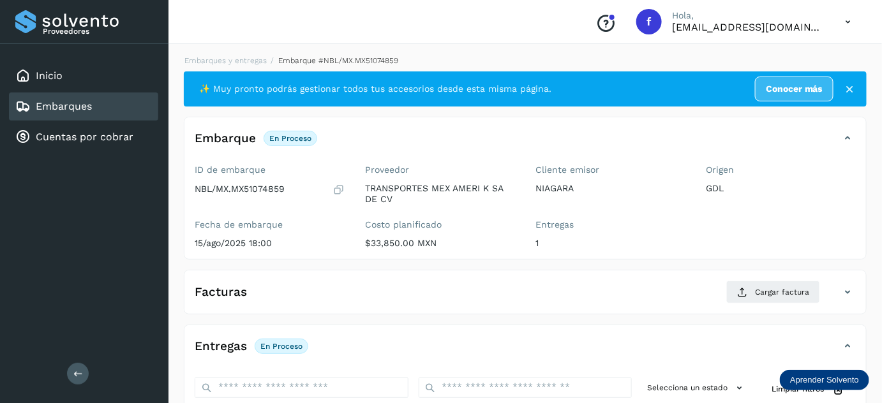
scroll to position [209, 0]
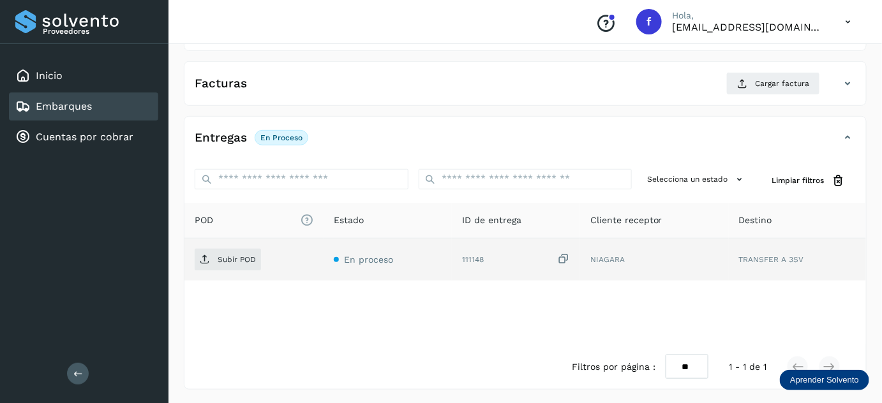
click at [560, 256] on icon at bounding box center [563, 259] width 13 height 13
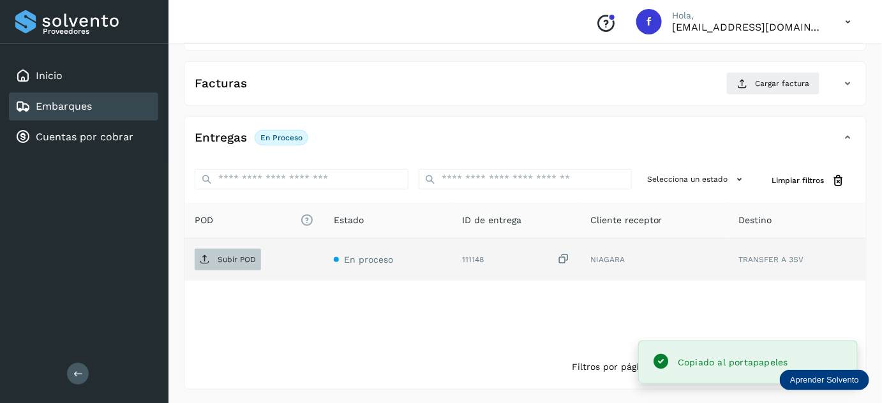
click at [222, 268] on button "Subir POD" at bounding box center [228, 260] width 66 height 22
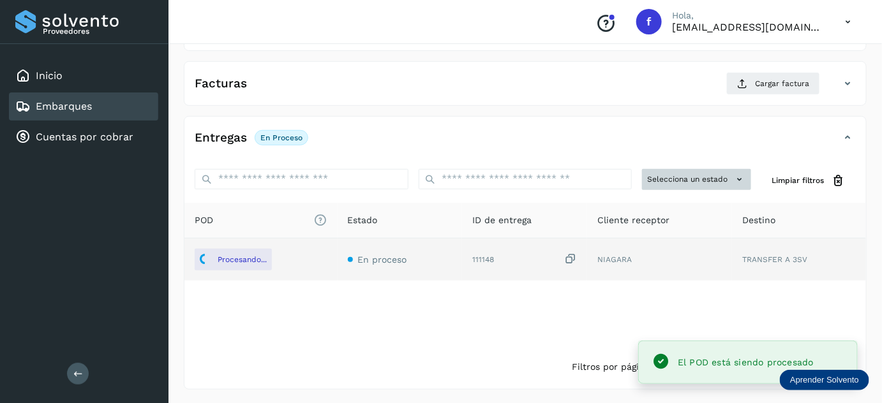
scroll to position [0, 0]
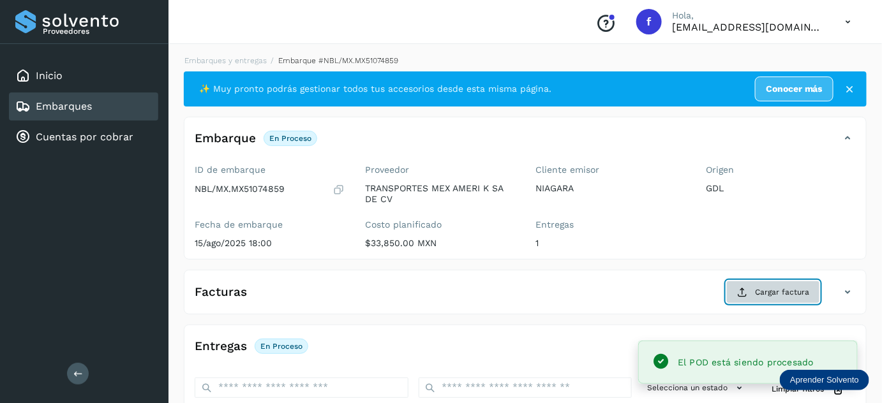
click at [753, 287] on button "Cargar factura" at bounding box center [773, 292] width 94 height 23
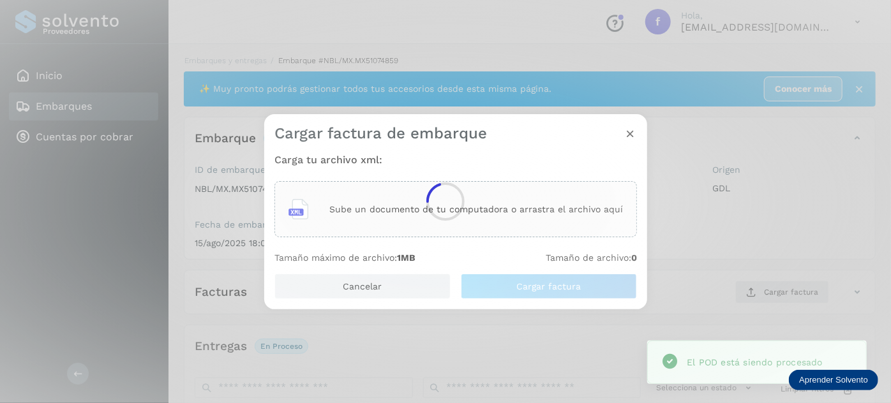
click at [530, 212] on div at bounding box center [445, 201] width 891 height 403
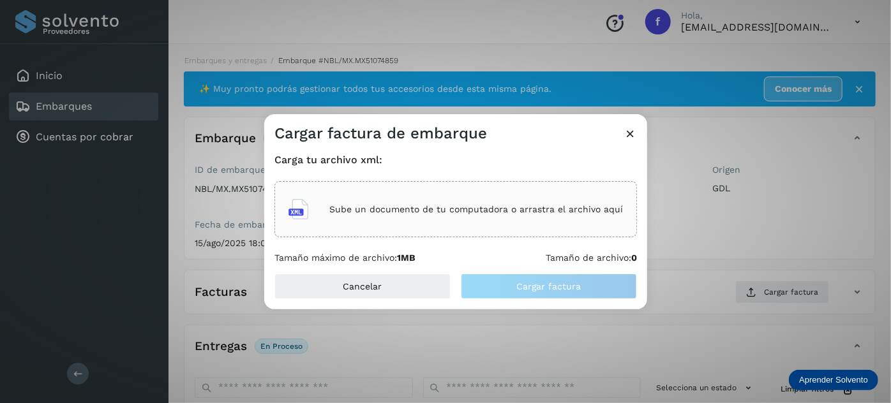
click at [534, 206] on p "Sube un documento de tu computadora o arrastra el archivo aquí" at bounding box center [476, 209] width 294 height 11
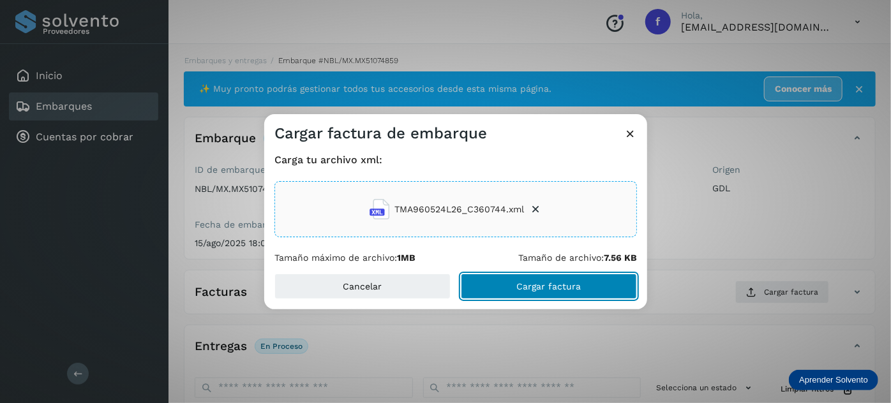
click at [488, 278] on button "Cargar factura" at bounding box center [549, 287] width 176 height 26
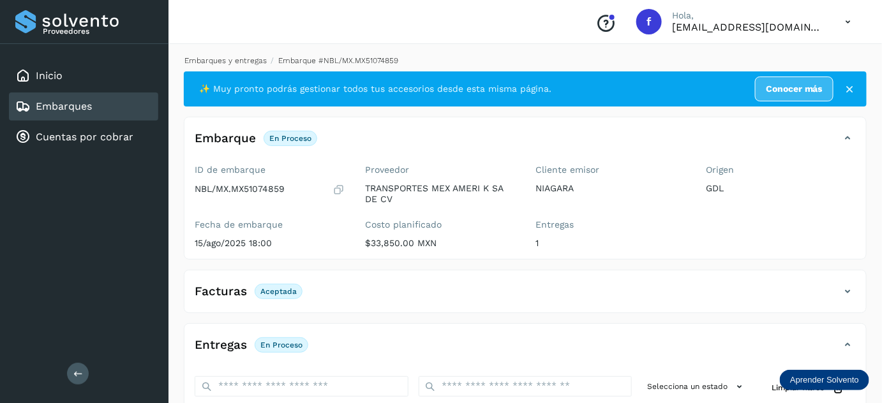
click at [233, 61] on link "Embarques y entregas" at bounding box center [225, 60] width 82 height 9
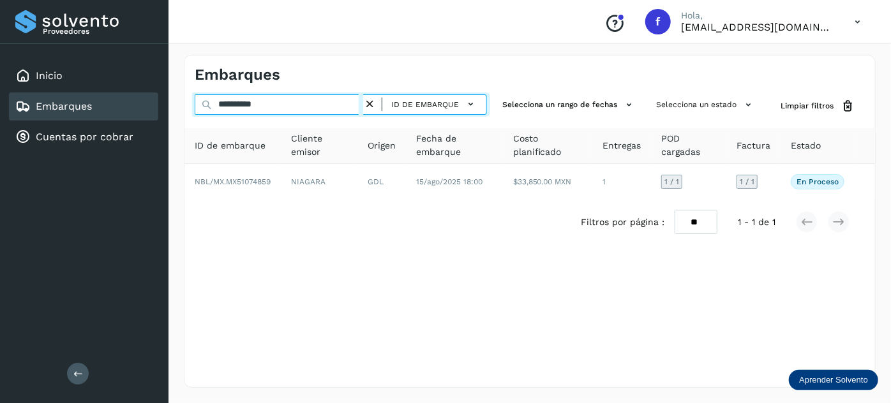
click at [257, 103] on input "**********" at bounding box center [279, 104] width 168 height 20
drag, startPoint x: 257, startPoint y: 103, endPoint x: 320, endPoint y: 136, distance: 71.1
click at [256, 104] on input "**********" at bounding box center [279, 104] width 168 height 20
paste input "text"
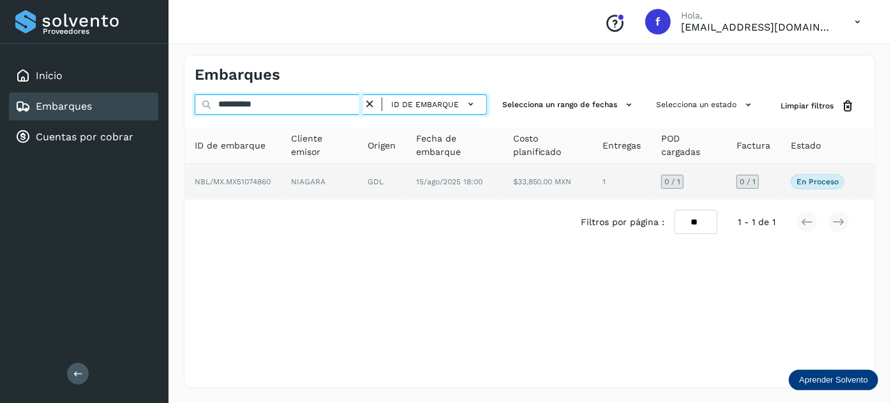
type input "**********"
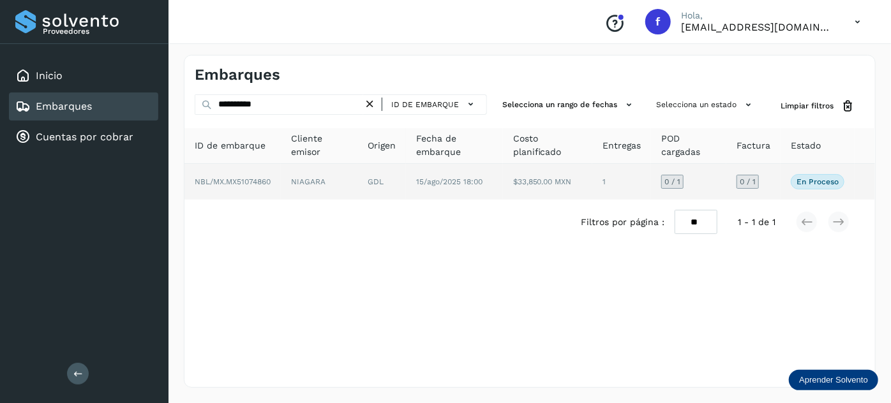
click at [422, 179] on span "15/ago/2025 18:00" at bounding box center [449, 181] width 66 height 9
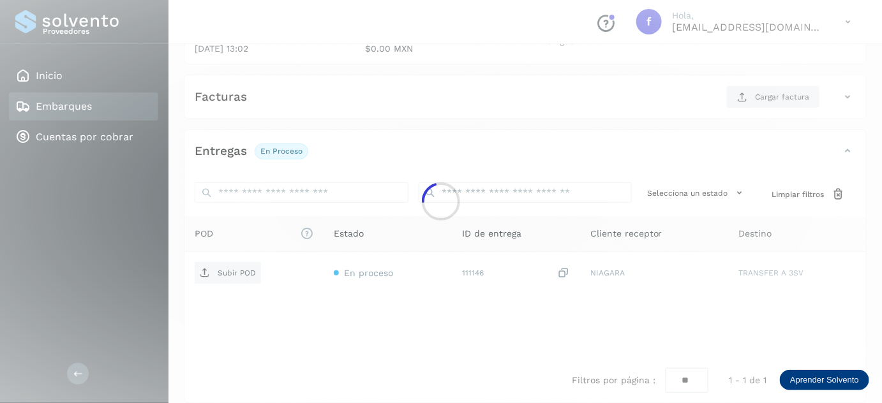
scroll to position [209, 0]
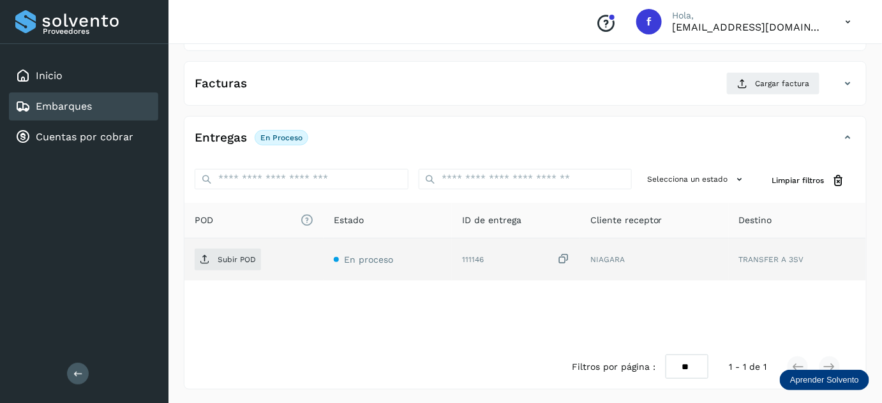
click at [562, 253] on icon at bounding box center [563, 259] width 13 height 13
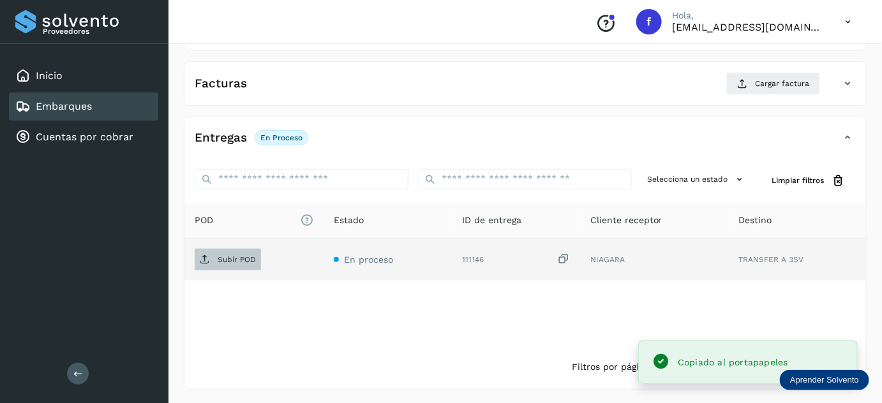
click at [232, 267] on span "Subir POD" at bounding box center [228, 260] width 66 height 20
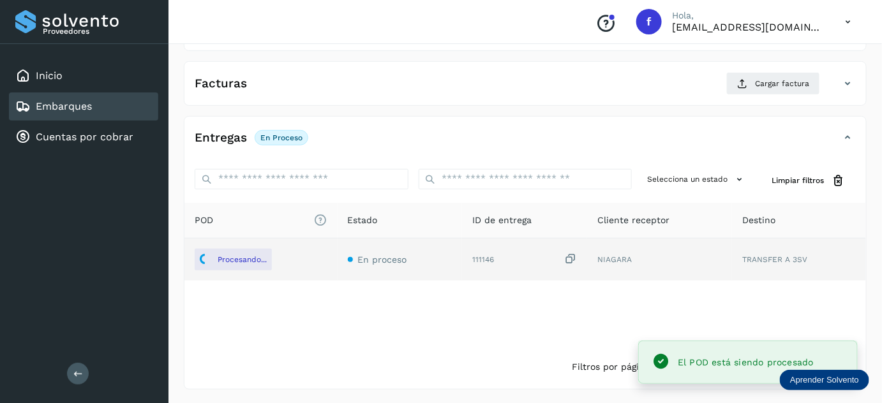
scroll to position [0, 0]
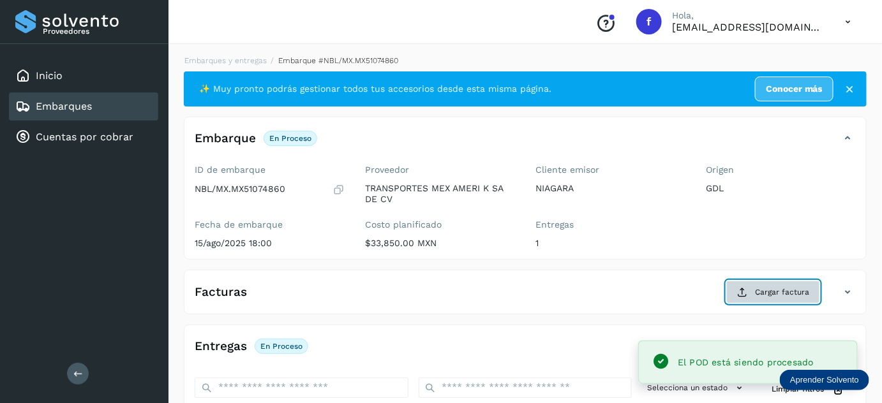
click at [753, 286] on button "Cargar factura" at bounding box center [773, 292] width 94 height 23
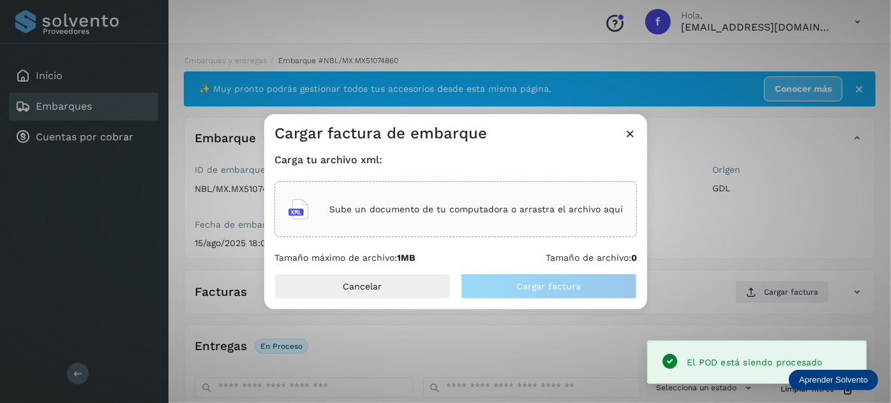
click at [491, 214] on p "Sube un documento de tu computadora o arrastra el archivo aquí" at bounding box center [476, 209] width 294 height 11
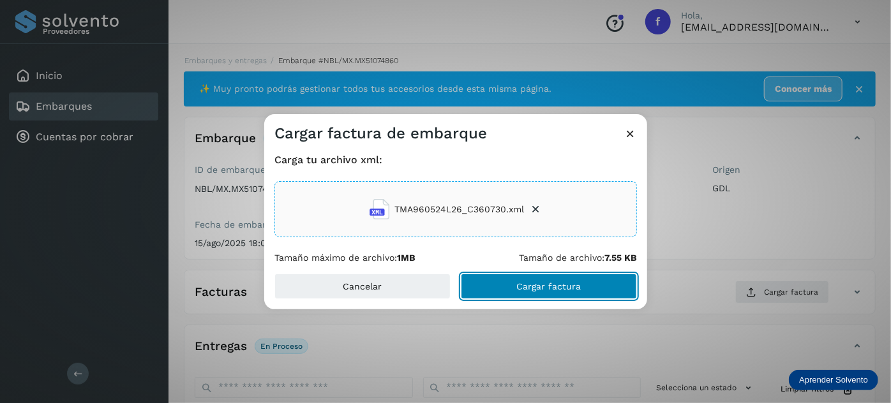
click at [499, 288] on button "Cargar factura" at bounding box center [549, 287] width 176 height 26
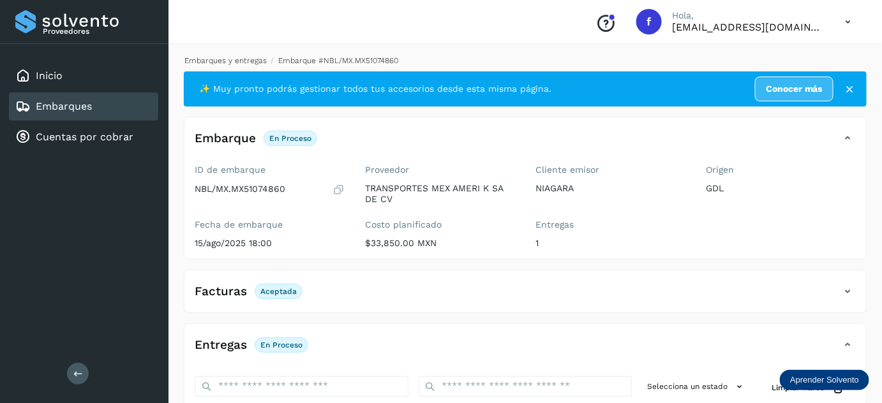
click at [235, 61] on link "Embarques y entregas" at bounding box center [225, 60] width 82 height 9
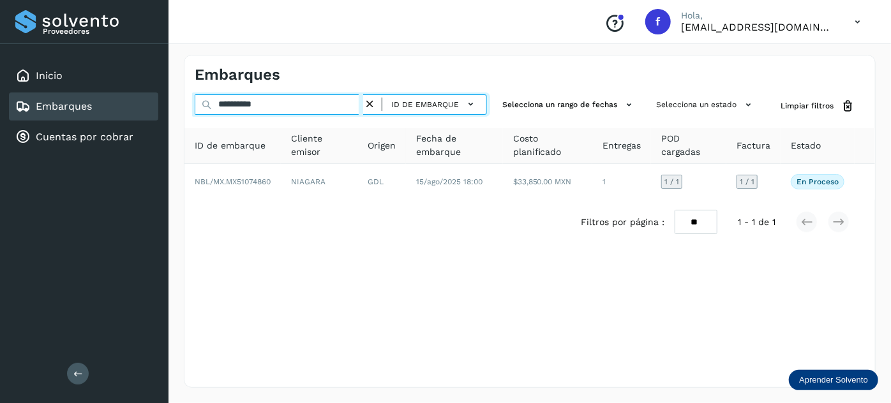
click at [245, 103] on input "**********" at bounding box center [279, 104] width 168 height 20
paste input "text"
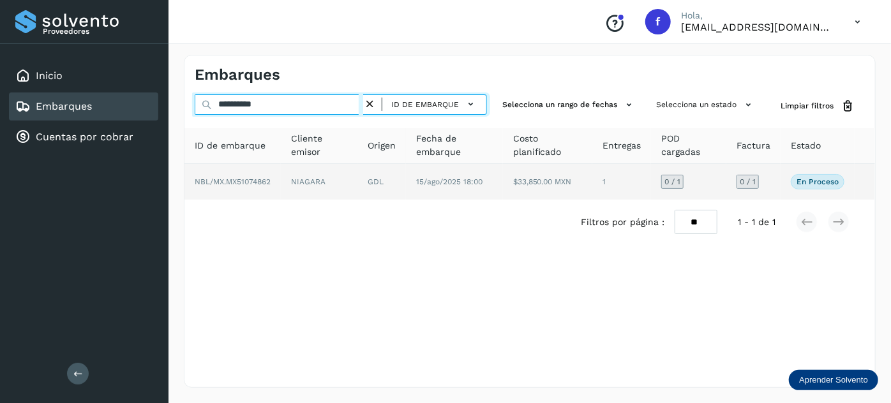
type input "**********"
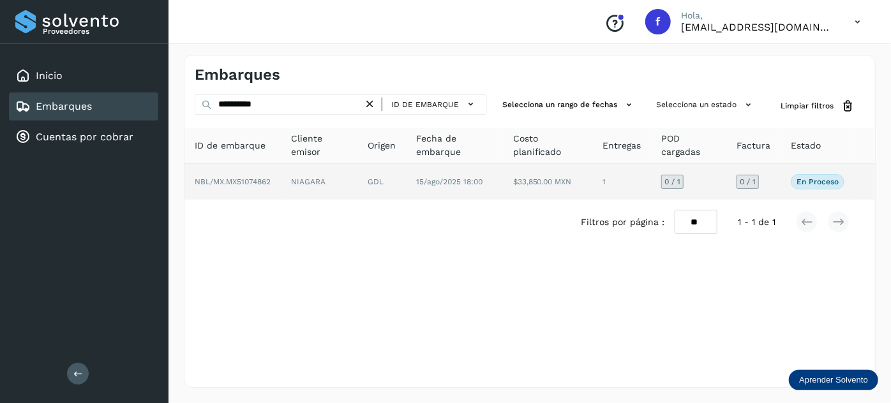
click at [434, 177] on span "15/ago/2025 18:00" at bounding box center [449, 181] width 66 height 9
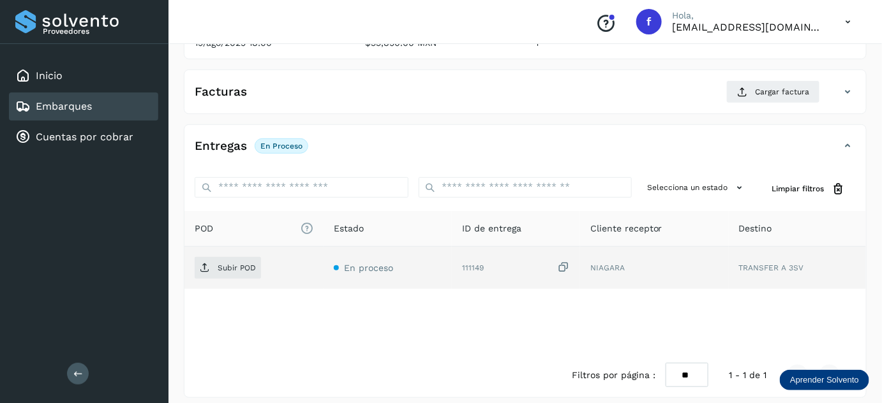
scroll to position [209, 0]
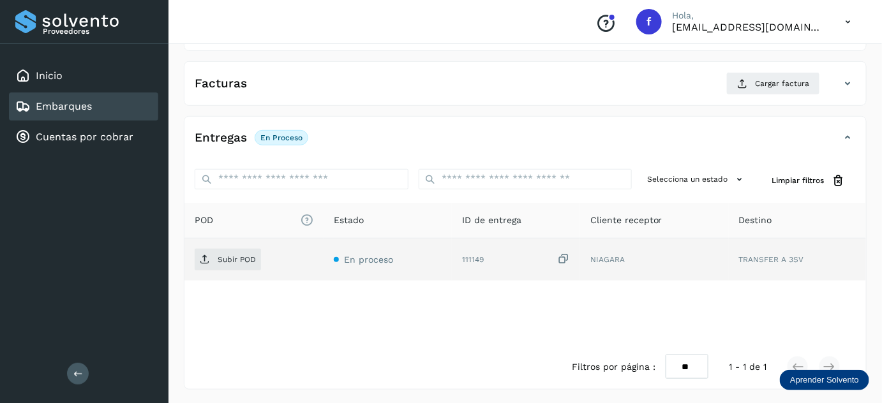
click at [563, 255] on icon at bounding box center [563, 259] width 13 height 13
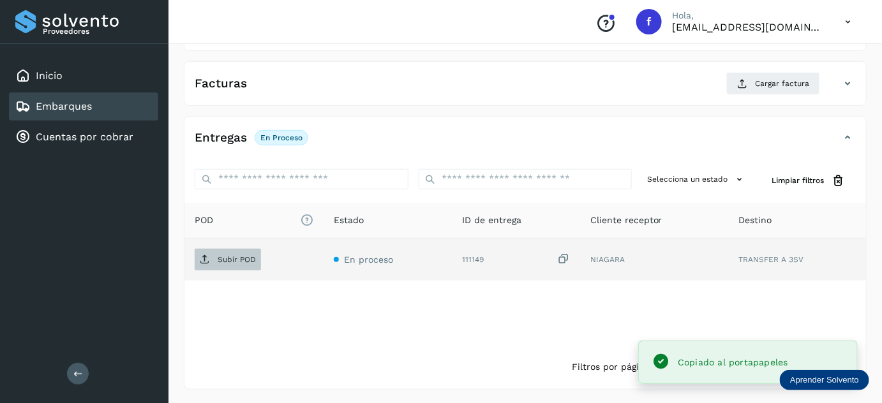
click at [228, 263] on span "Subir POD" at bounding box center [228, 260] width 66 height 20
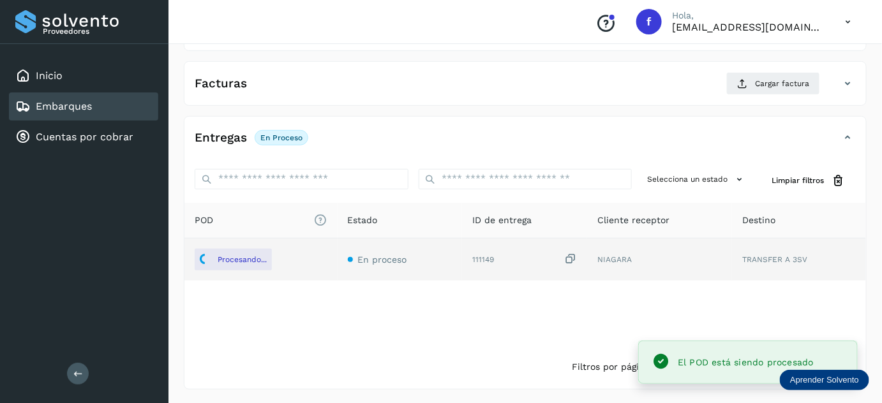
scroll to position [0, 0]
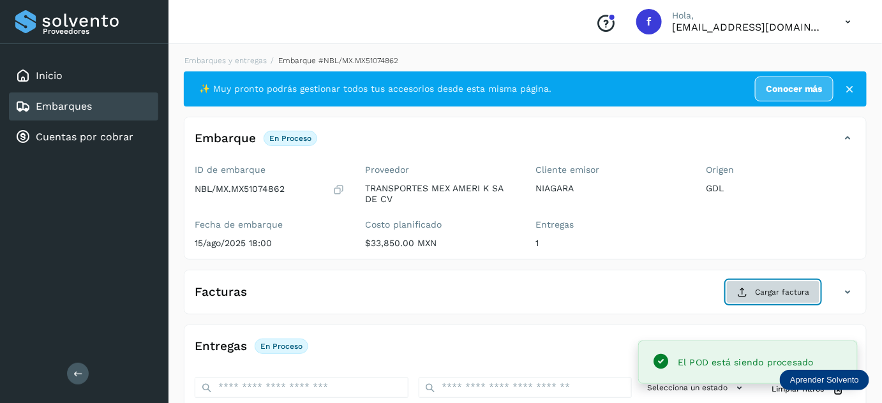
click at [765, 287] on span "Cargar factura" at bounding box center [782, 292] width 54 height 11
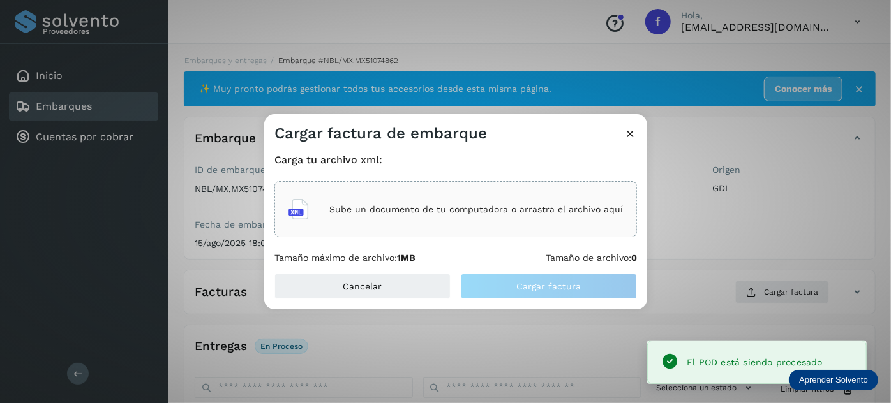
click at [527, 204] on div "Sube un documento de tu computadora o arrastra el archivo aquí" at bounding box center [455, 209] width 334 height 34
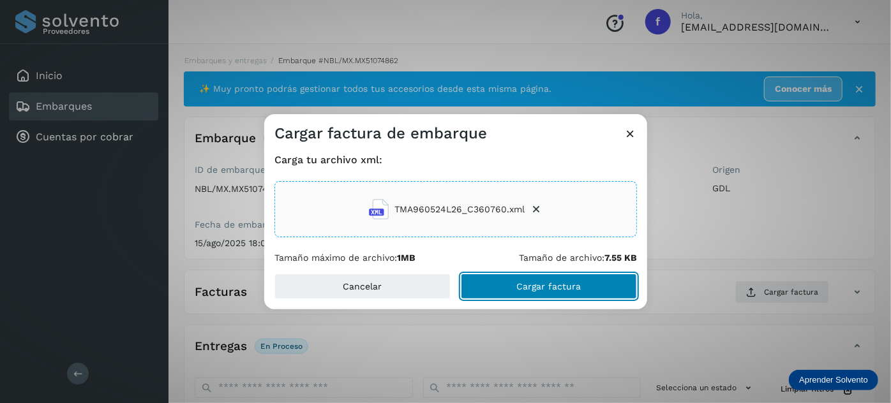
drag, startPoint x: 516, startPoint y: 292, endPoint x: 510, endPoint y: 82, distance: 210.7
click at [516, 291] on button "Cargar factura" at bounding box center [549, 287] width 176 height 26
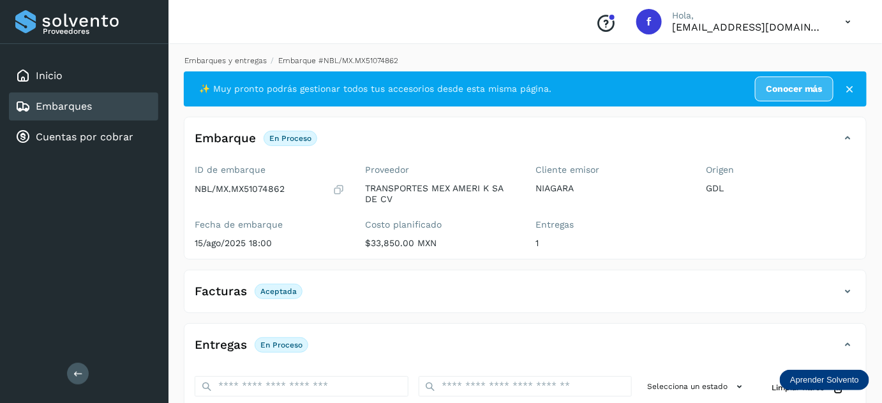
click at [255, 59] on link "Embarques y entregas" at bounding box center [225, 60] width 82 height 9
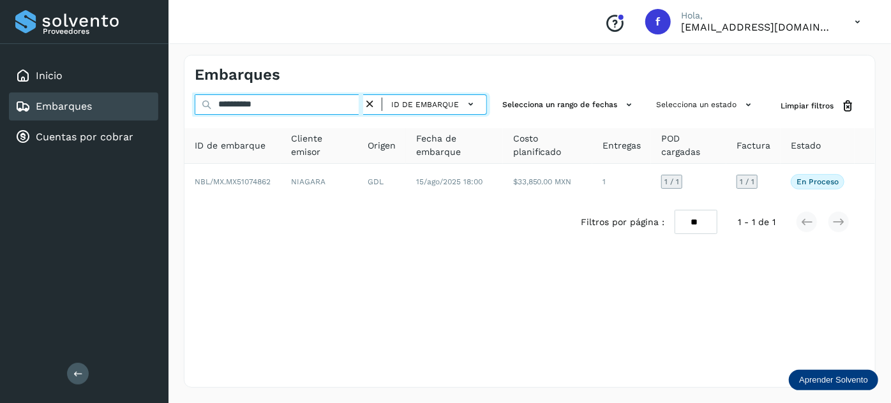
click at [254, 103] on input "**********" at bounding box center [279, 104] width 168 height 20
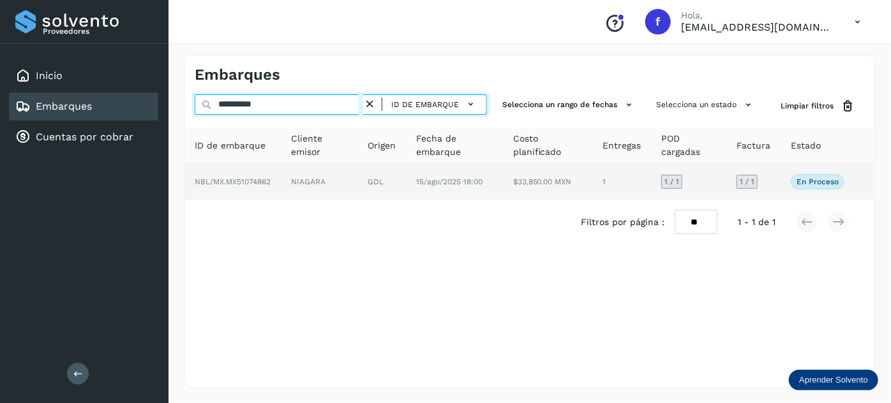
paste input "text"
type input "**********"
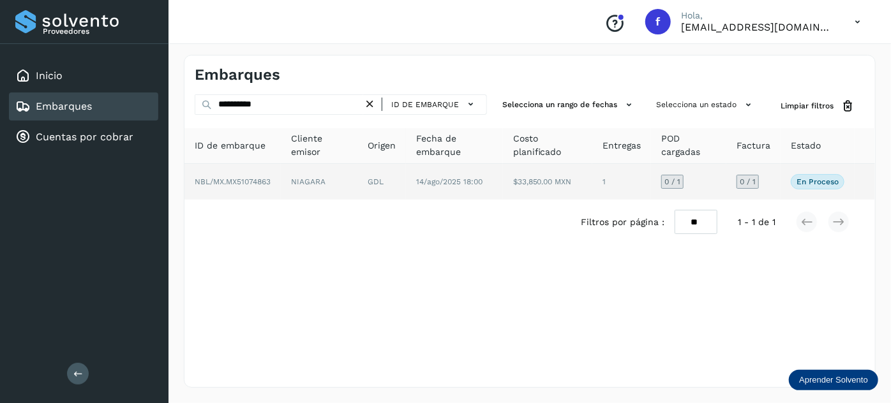
click at [503, 189] on td "14/ago/2025 18:00" at bounding box center [547, 182] width 89 height 36
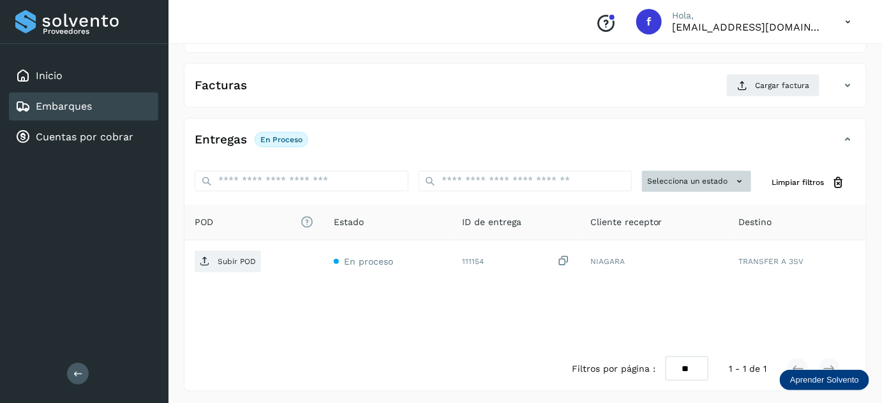
scroll to position [209, 0]
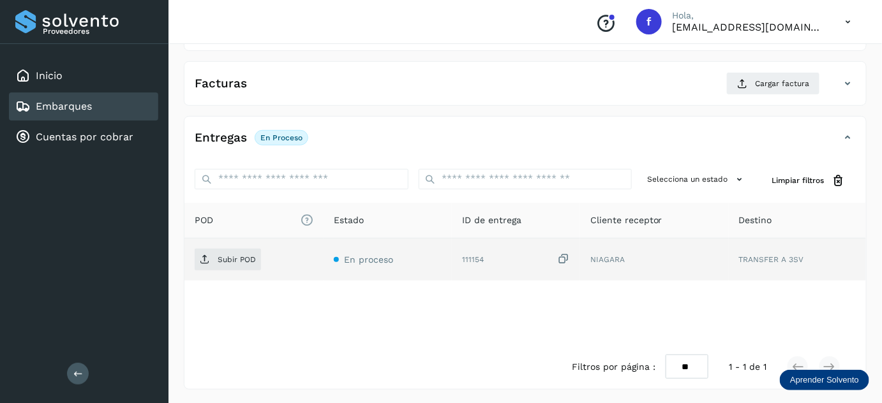
click at [561, 257] on icon at bounding box center [563, 259] width 13 height 13
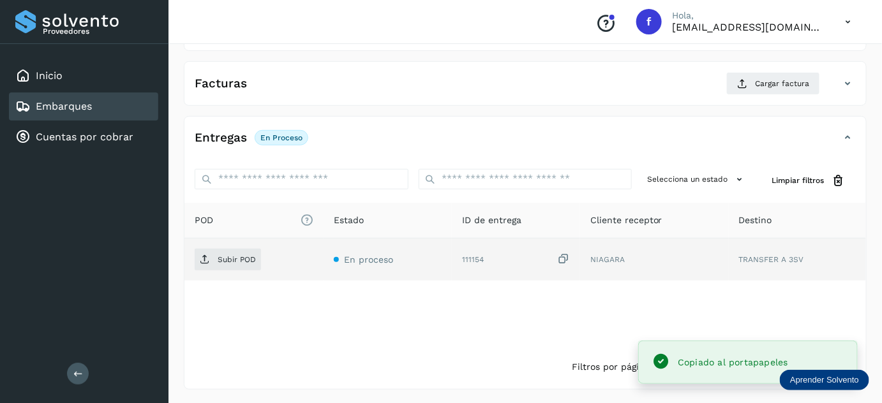
click at [324, 264] on td "Subir POD" at bounding box center [388, 260] width 128 height 42
click at [219, 263] on span "Subir POD" at bounding box center [228, 260] width 66 height 20
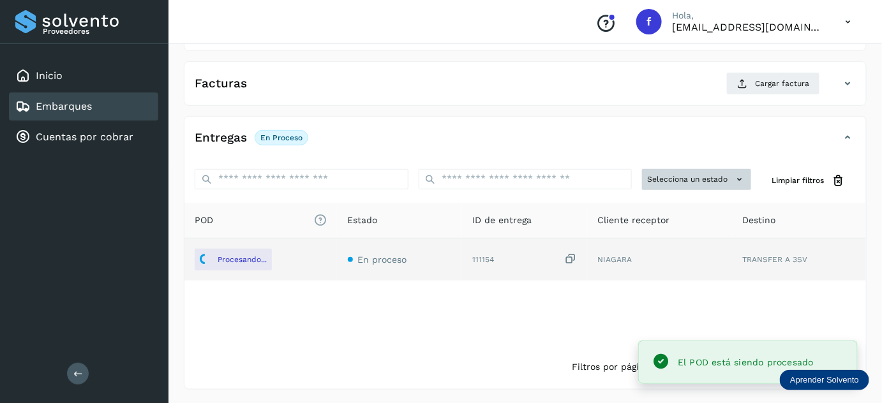
scroll to position [0, 0]
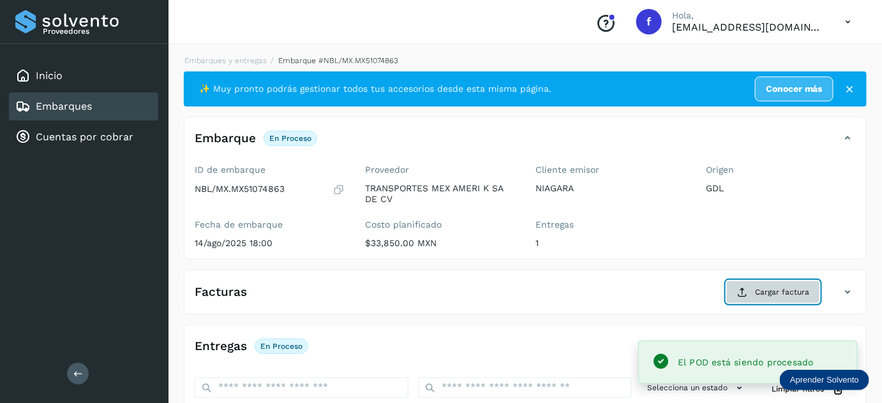
click at [770, 292] on span "Cargar factura" at bounding box center [782, 292] width 54 height 11
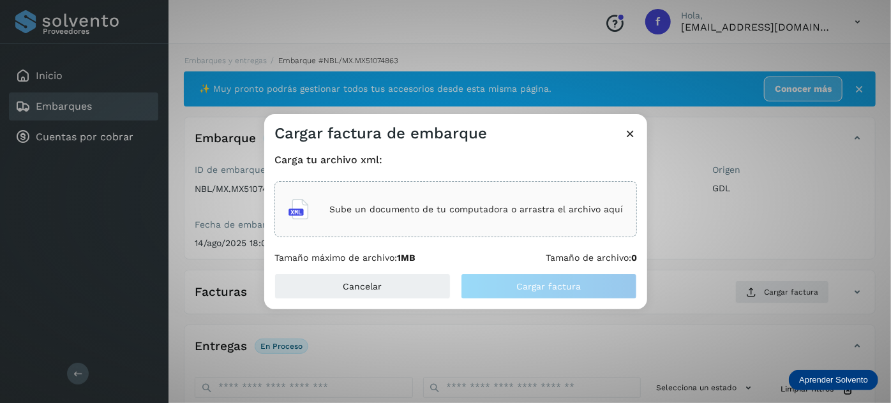
click at [463, 210] on p "Sube un documento de tu computadora o arrastra el archivo aquí" at bounding box center [476, 209] width 294 height 11
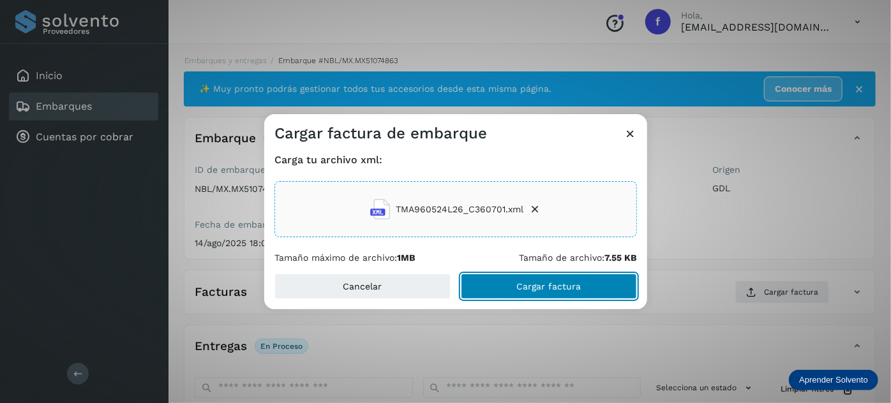
click at [527, 288] on span "Cargar factura" at bounding box center [549, 286] width 64 height 9
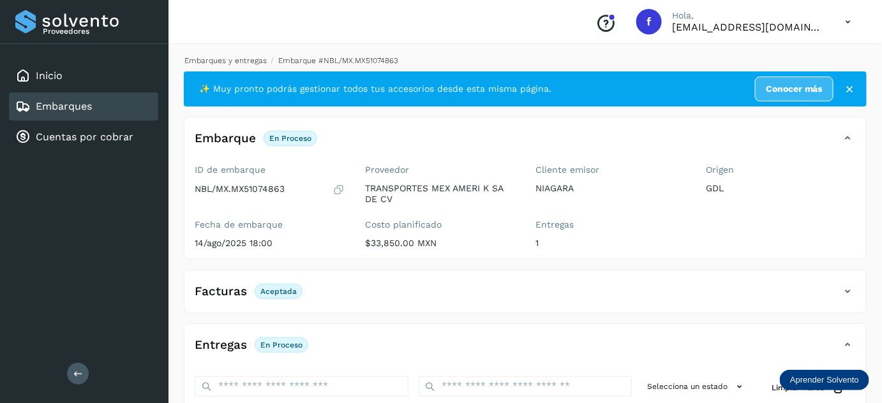
click at [223, 62] on link "Embarques y entregas" at bounding box center [225, 60] width 82 height 9
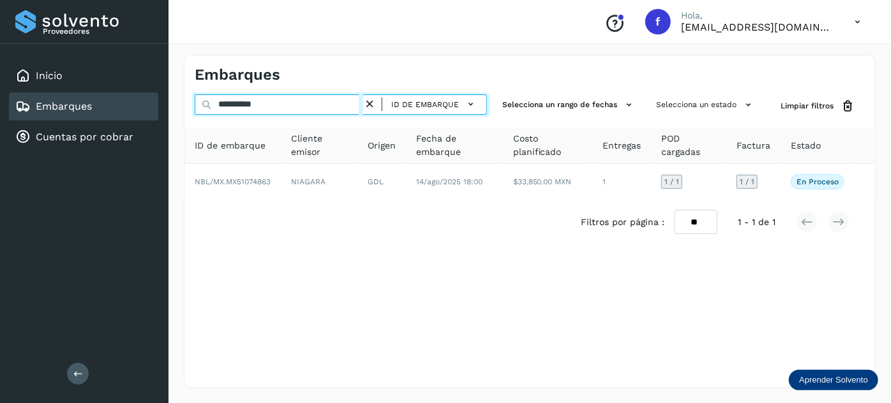
click at [258, 108] on input "**********" at bounding box center [279, 104] width 168 height 20
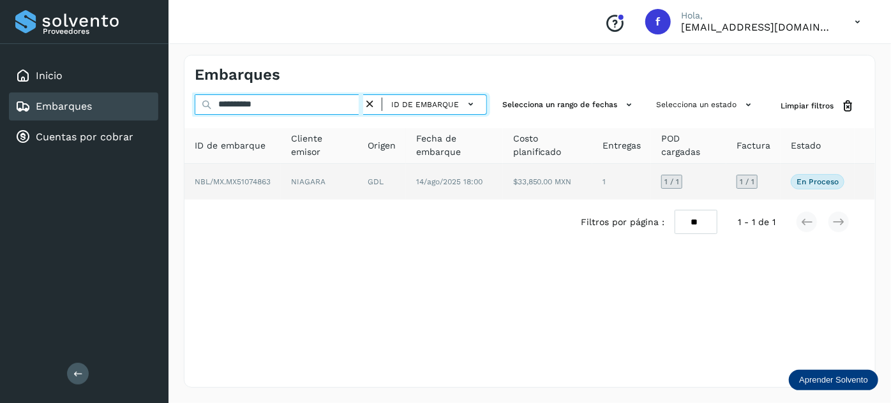
paste input "text"
type input "**********"
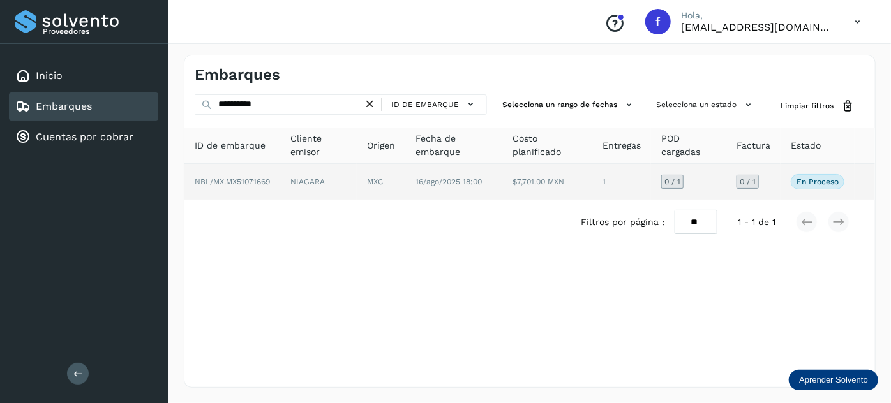
click at [502, 195] on td "16/ago/2025 18:00" at bounding box center [547, 182] width 90 height 36
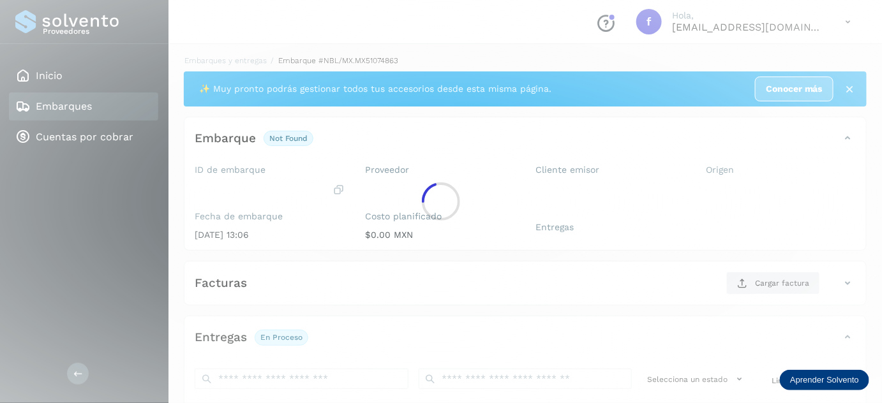
scroll to position [200, 0]
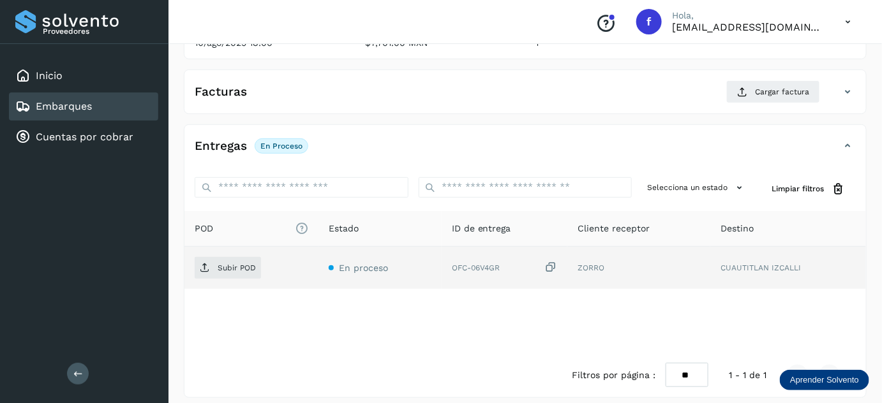
click at [555, 267] on icon at bounding box center [550, 267] width 13 height 13
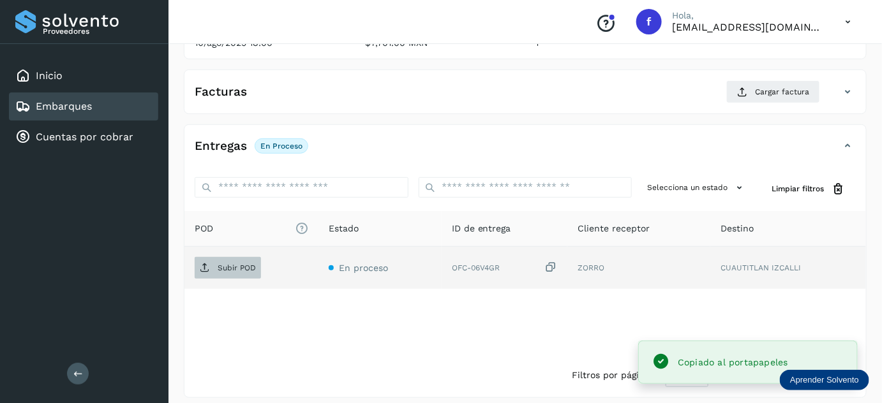
click at [227, 258] on span "Subir POD" at bounding box center [228, 268] width 66 height 20
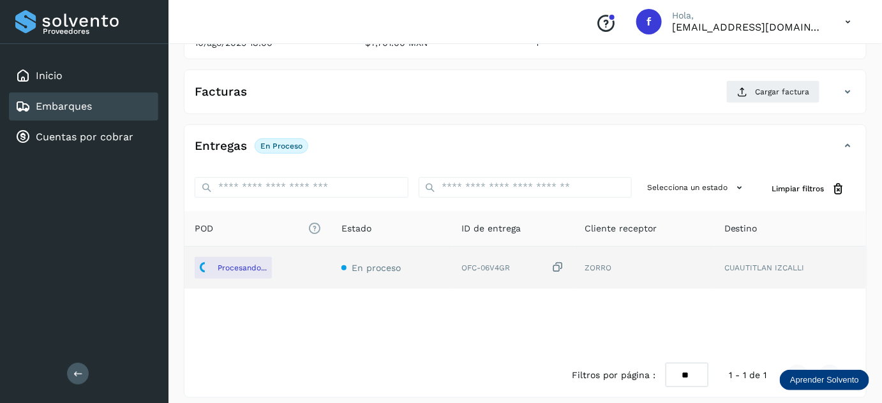
scroll to position [0, 0]
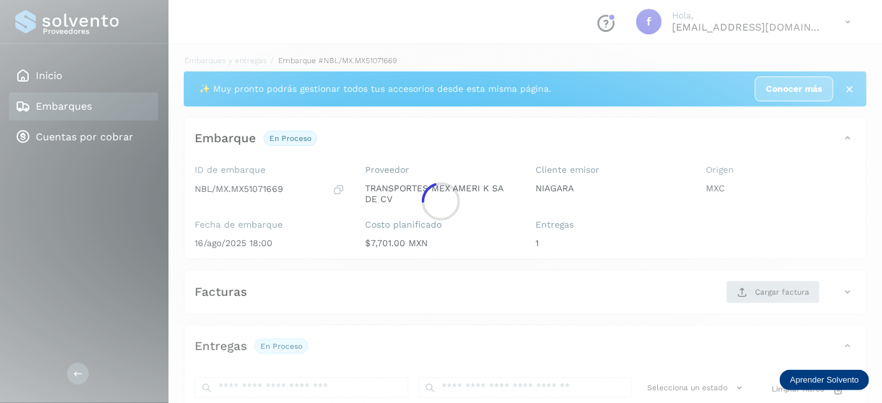
click at [775, 297] on div at bounding box center [441, 201] width 882 height 403
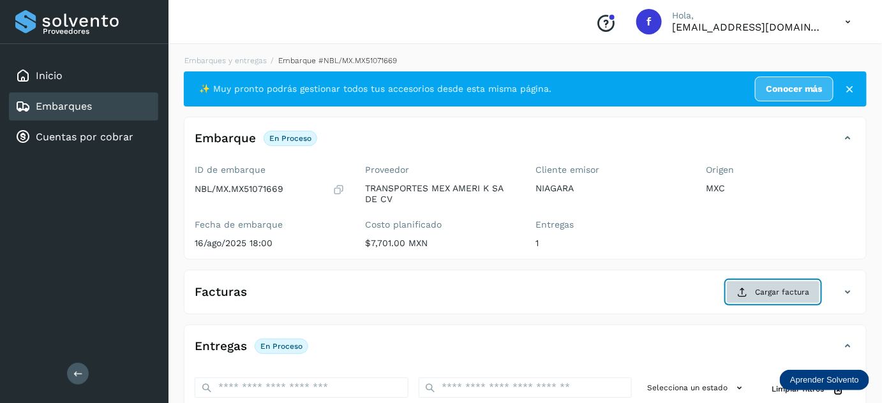
click at [794, 288] on span "Cargar factura" at bounding box center [782, 292] width 54 height 11
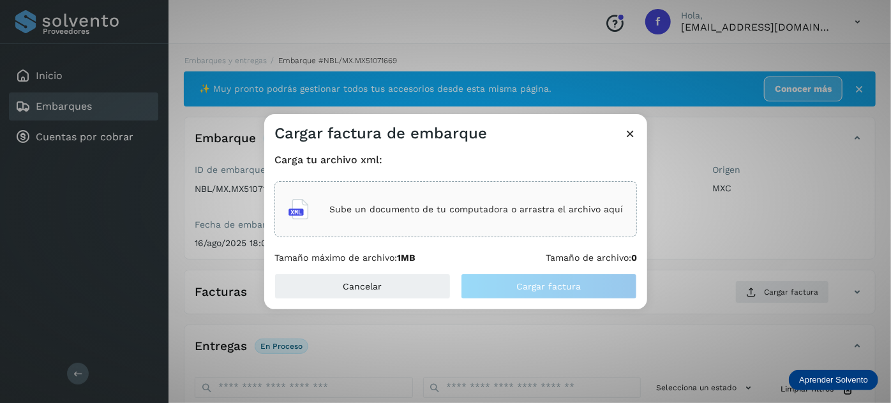
click at [406, 217] on div "Sube un documento de tu computadora o arrastra el archivo aquí" at bounding box center [455, 209] width 334 height 34
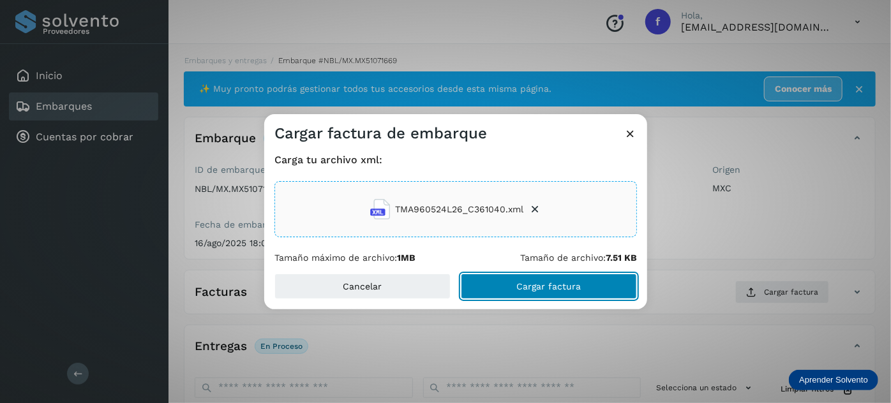
drag, startPoint x: 546, startPoint y: 287, endPoint x: 539, endPoint y: 255, distance: 33.3
click at [545, 287] on span "Cargar factura" at bounding box center [549, 286] width 64 height 9
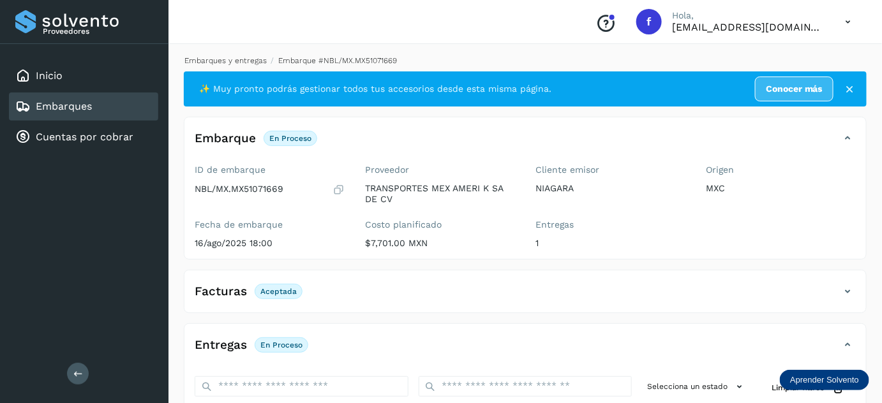
click at [248, 61] on link "Embarques y entregas" at bounding box center [225, 60] width 82 height 9
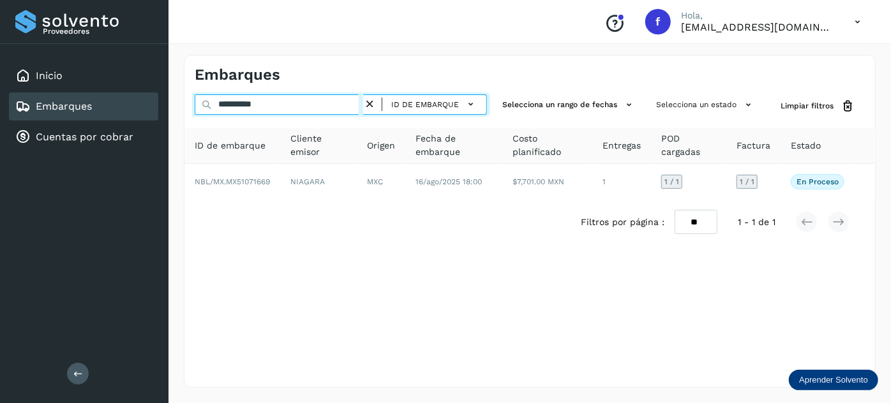
click at [259, 104] on input "**********" at bounding box center [279, 104] width 168 height 20
paste input "text"
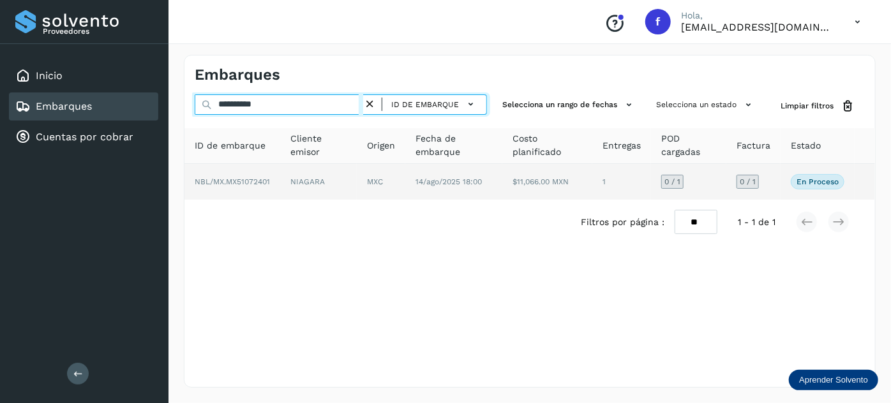
type input "**********"
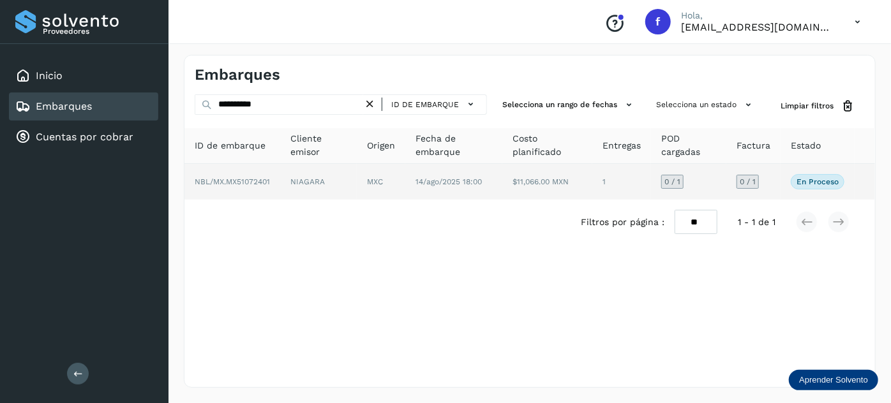
click at [357, 183] on td "NIAGARA" at bounding box center [381, 182] width 48 height 36
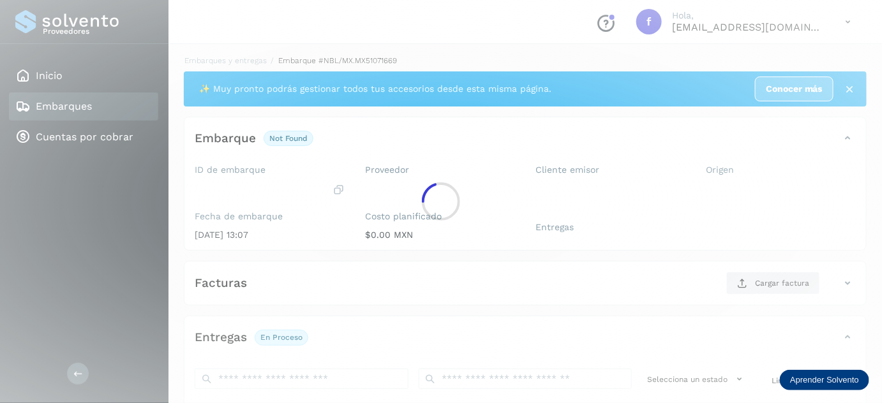
scroll to position [200, 0]
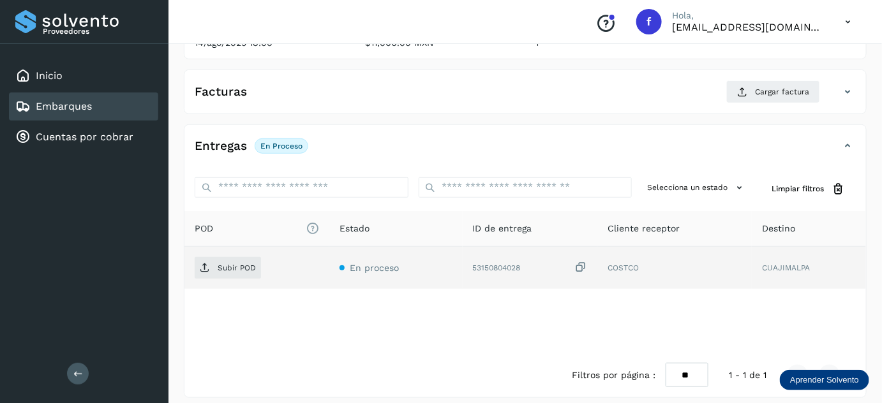
drag, startPoint x: 583, startPoint y: 263, endPoint x: 416, endPoint y: 272, distance: 167.5
click at [583, 263] on icon at bounding box center [580, 267] width 13 height 13
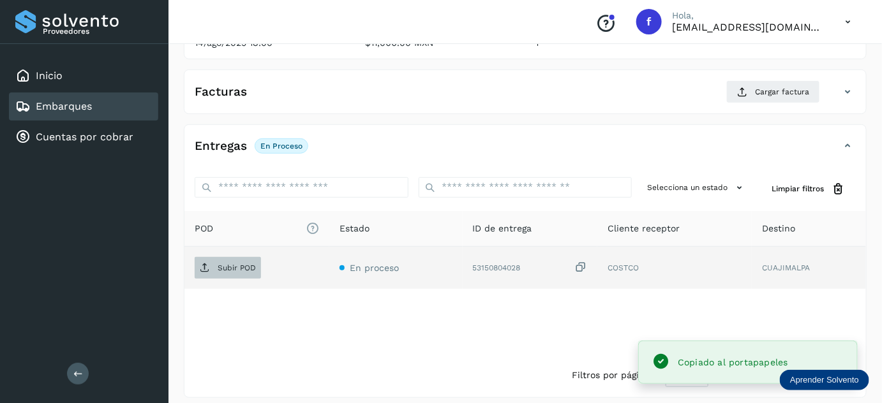
click at [244, 270] on p "Subir POD" at bounding box center [237, 268] width 38 height 9
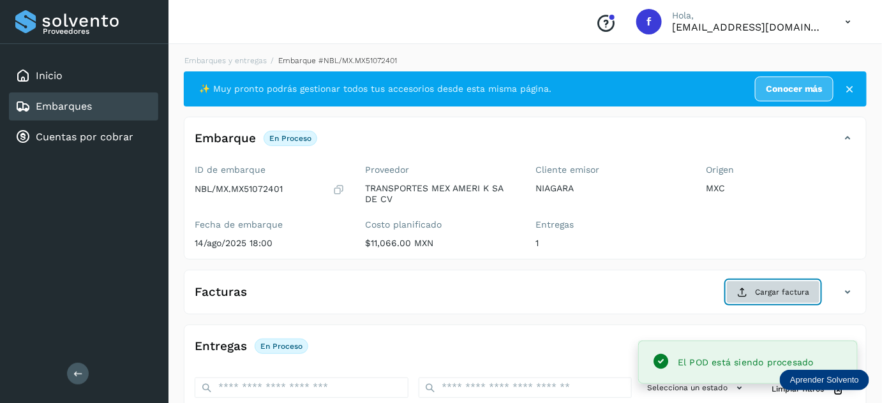
click at [786, 291] on span "Cargar factura" at bounding box center [782, 292] width 54 height 11
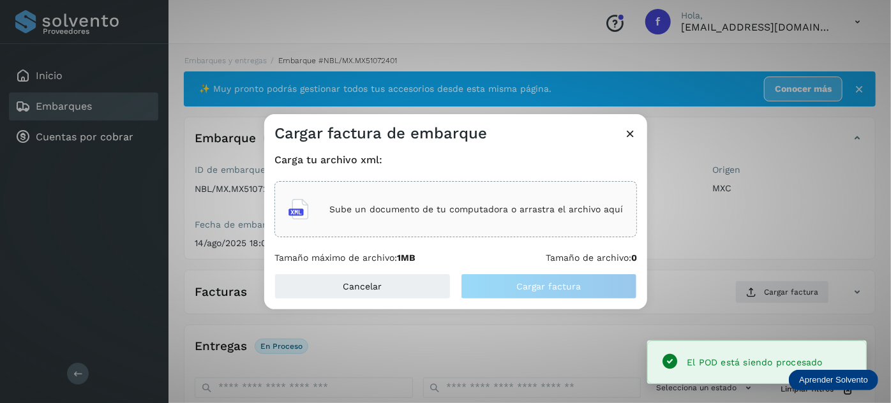
click at [503, 217] on div "Sube un documento de tu computadora o arrastra el archivo aquí" at bounding box center [455, 209] width 334 height 34
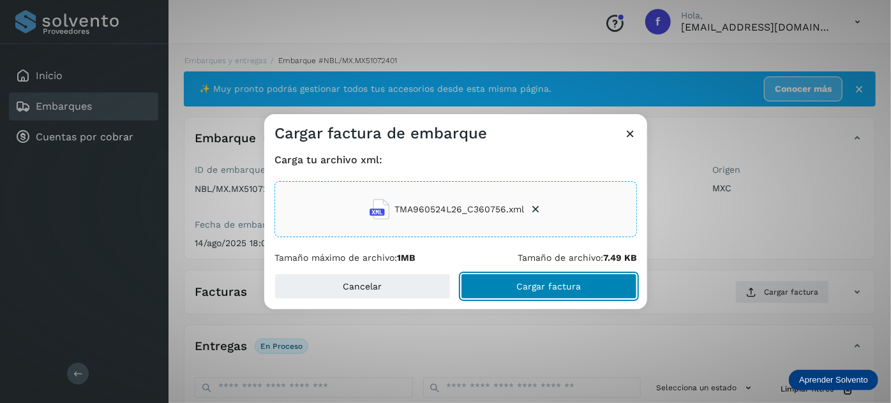
click at [524, 283] on span "Cargar factura" at bounding box center [549, 286] width 64 height 9
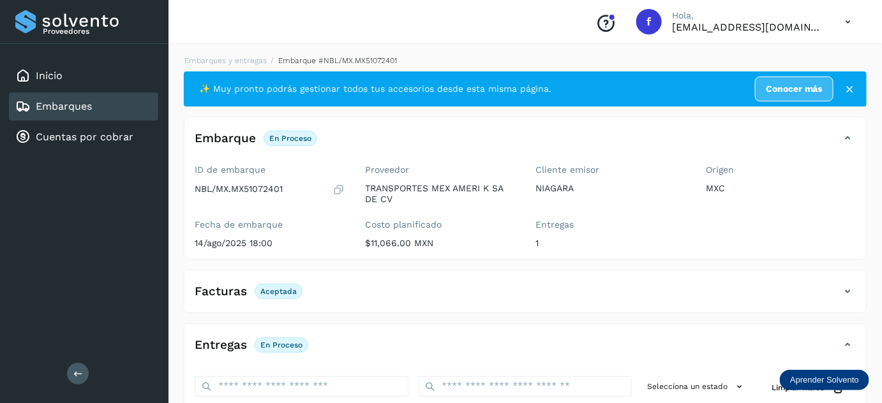
click at [250, 59] on link "Embarques y entregas" at bounding box center [225, 60] width 82 height 9
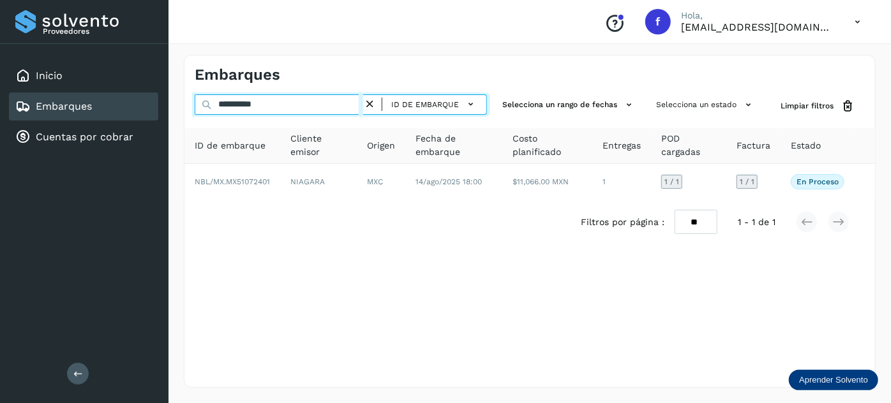
click at [244, 104] on input "**********" at bounding box center [279, 104] width 168 height 20
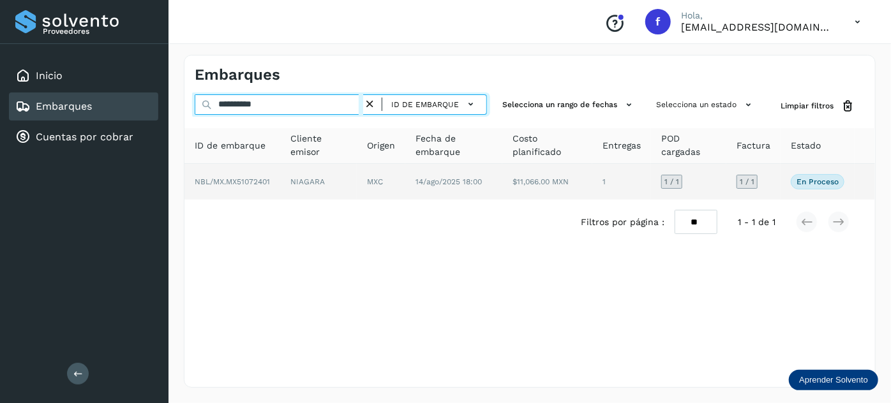
paste input "text"
type input "**********"
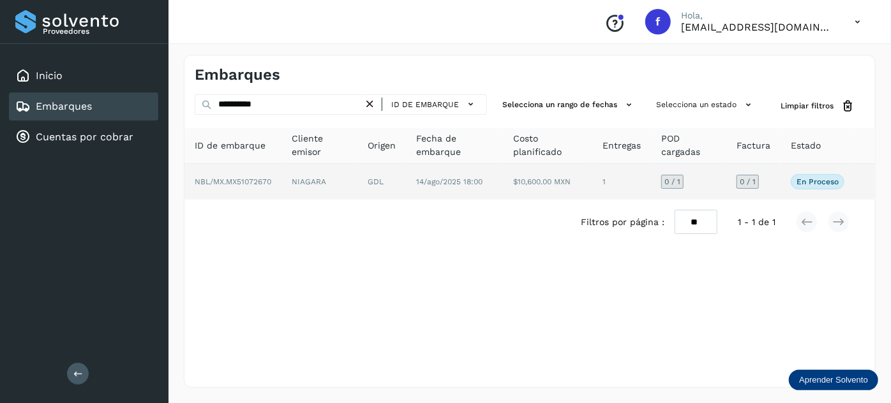
click at [358, 187] on td "NIAGARA" at bounding box center [382, 182] width 48 height 36
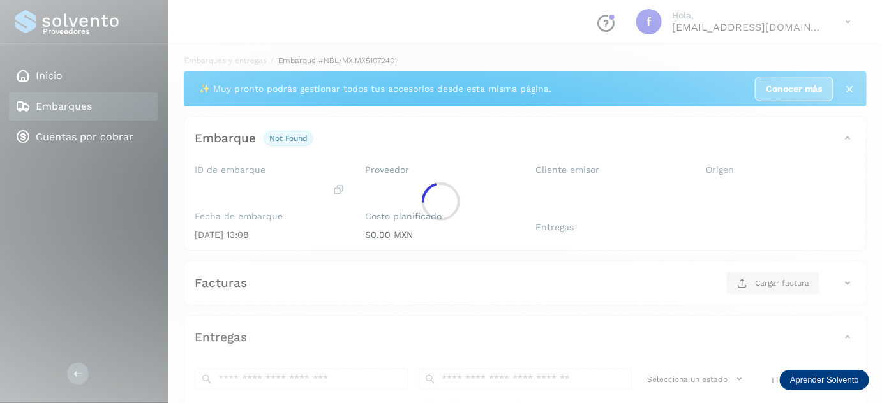
scroll to position [191, 0]
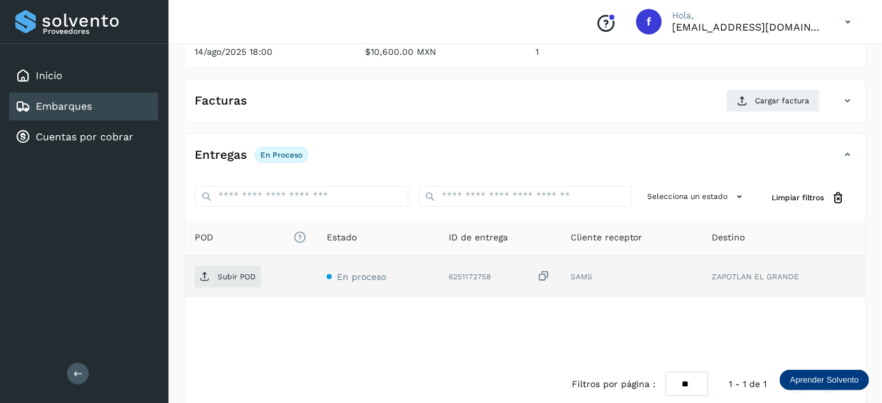
click at [544, 275] on icon at bounding box center [543, 276] width 13 height 13
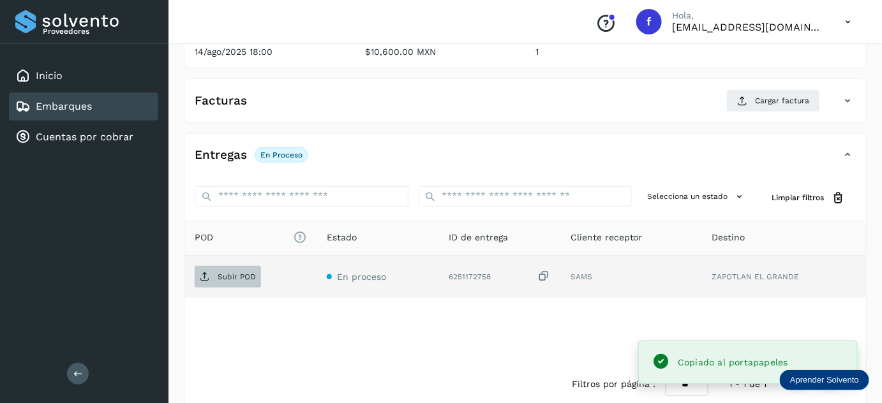
click at [229, 281] on span "Subir POD" at bounding box center [228, 277] width 66 height 20
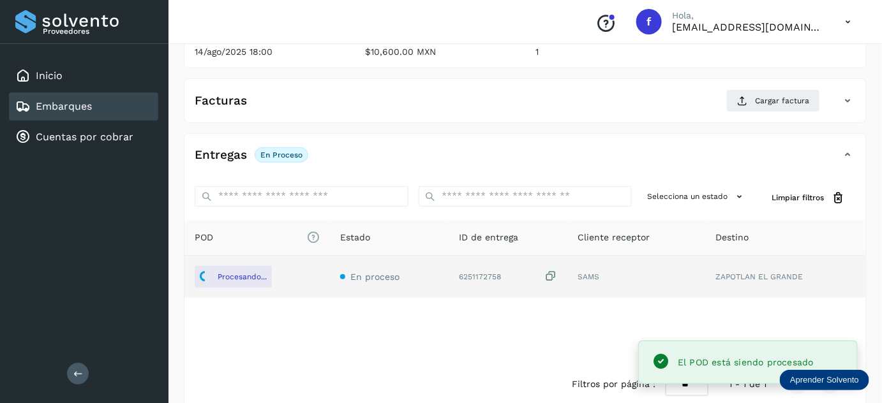
scroll to position [0, 0]
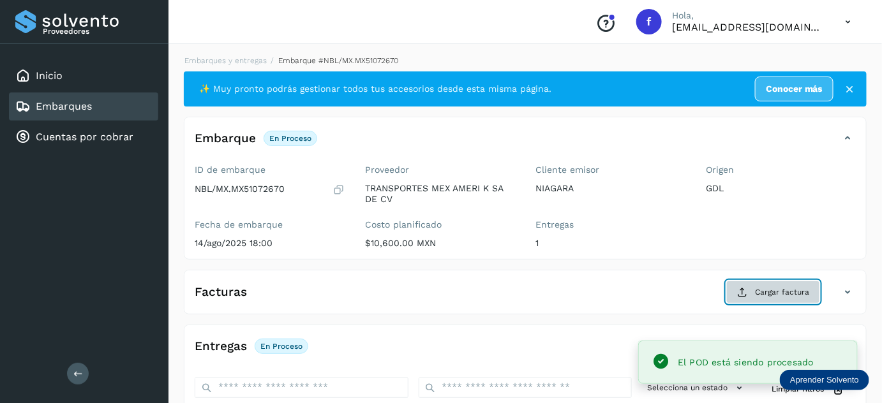
click at [736, 290] on button "Cargar factura" at bounding box center [773, 292] width 94 height 23
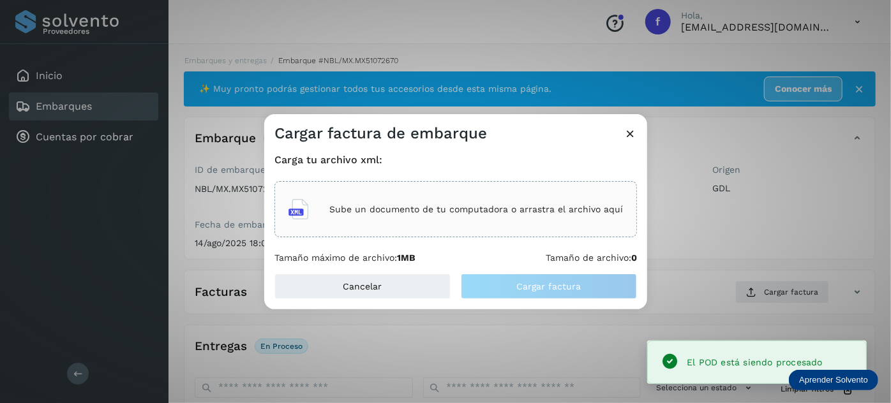
click at [465, 225] on div "Sube un documento de tu computadora o arrastra el archivo aquí" at bounding box center [455, 209] width 334 height 34
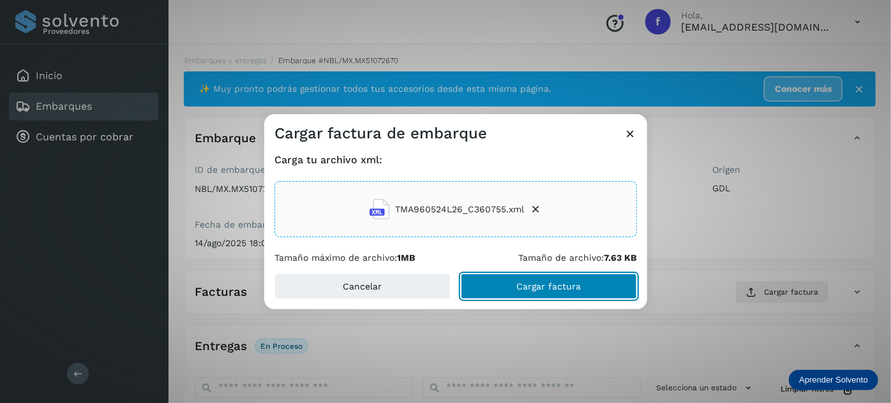
click at [565, 290] on span "Cargar factura" at bounding box center [549, 286] width 64 height 9
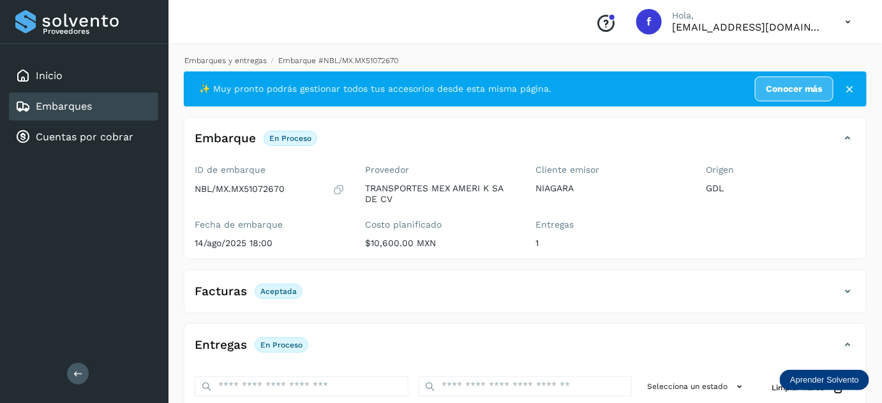
click at [257, 61] on link "Embarques y entregas" at bounding box center [225, 60] width 82 height 9
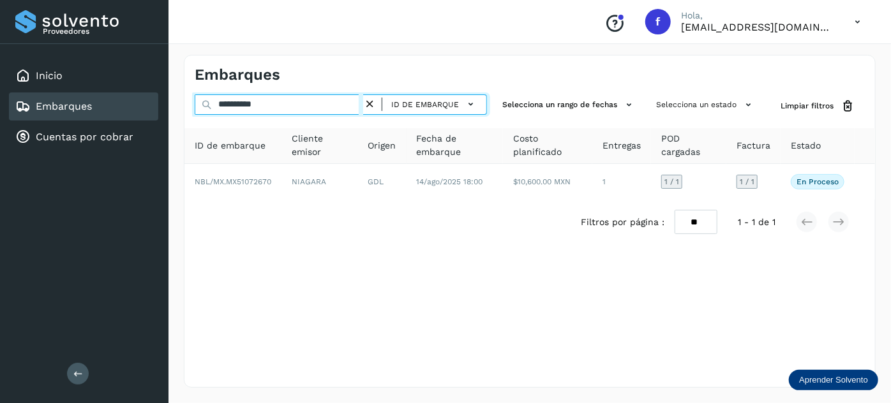
click at [249, 112] on input "**********" at bounding box center [279, 104] width 168 height 20
click at [248, 110] on input "**********" at bounding box center [279, 104] width 168 height 20
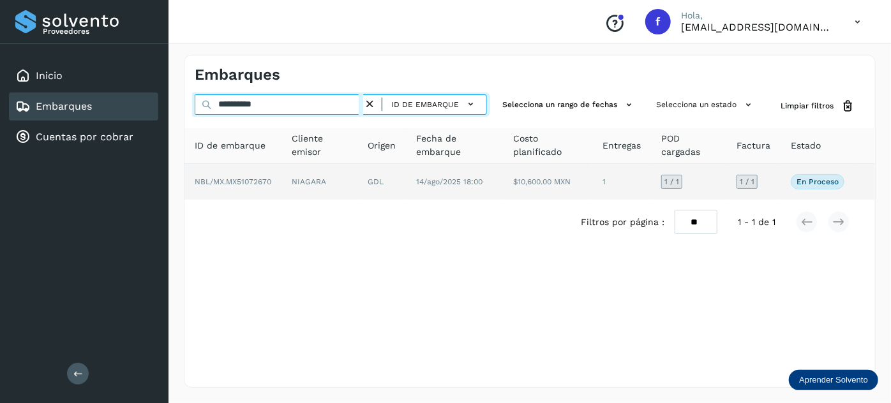
paste input "text"
type input "**********"
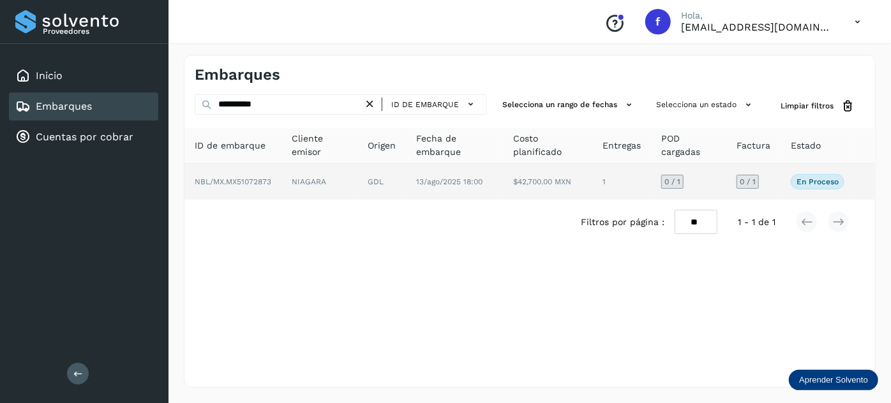
click at [358, 185] on td "NIAGARA" at bounding box center [382, 182] width 48 height 36
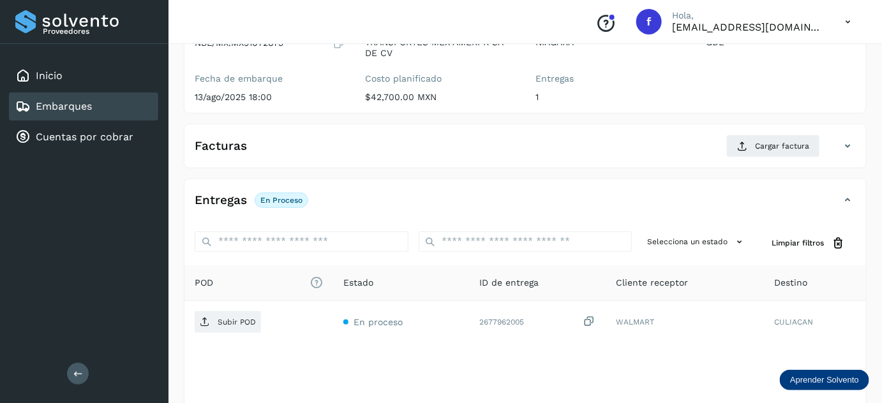
scroll to position [209, 0]
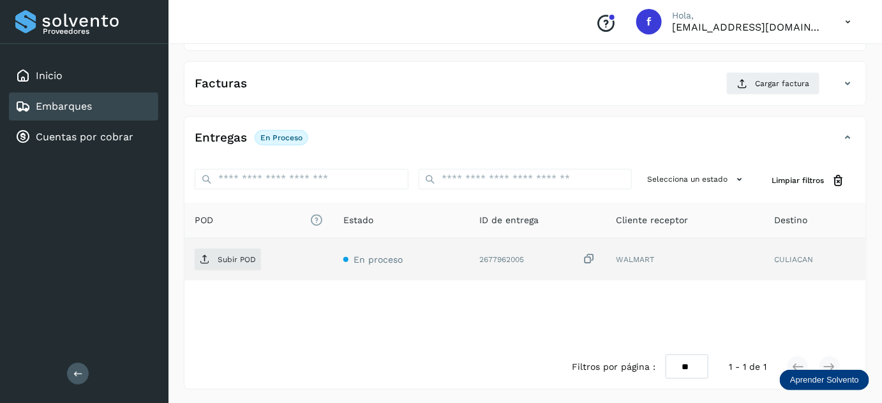
click at [590, 257] on icon at bounding box center [589, 259] width 13 height 13
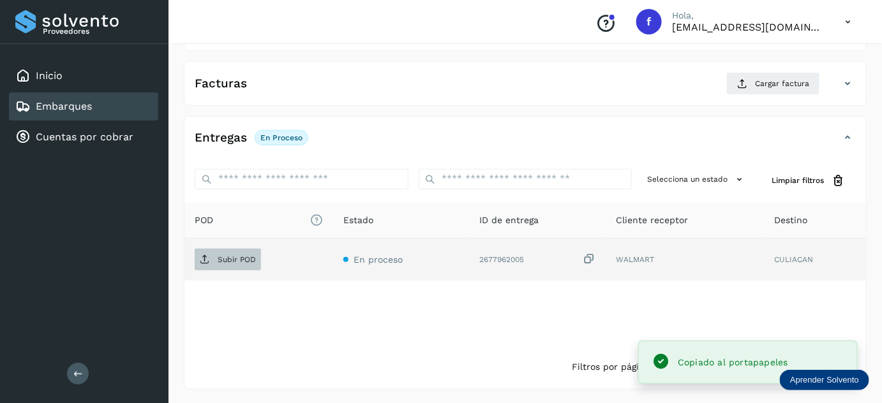
click at [225, 255] on p "Subir POD" at bounding box center [237, 259] width 38 height 9
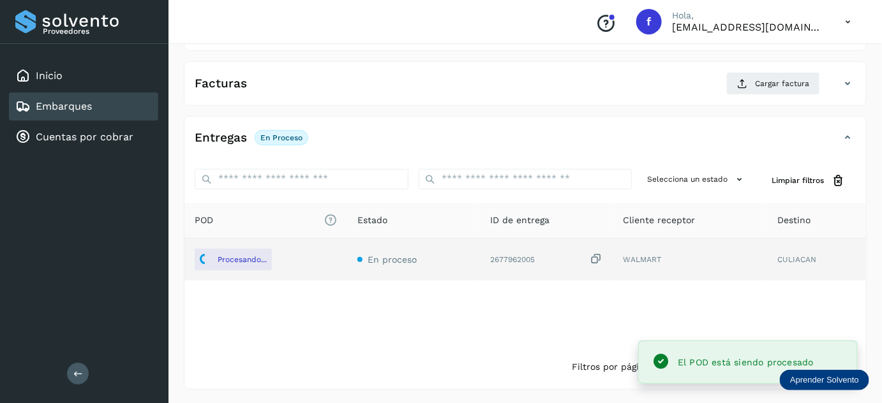
scroll to position [0, 0]
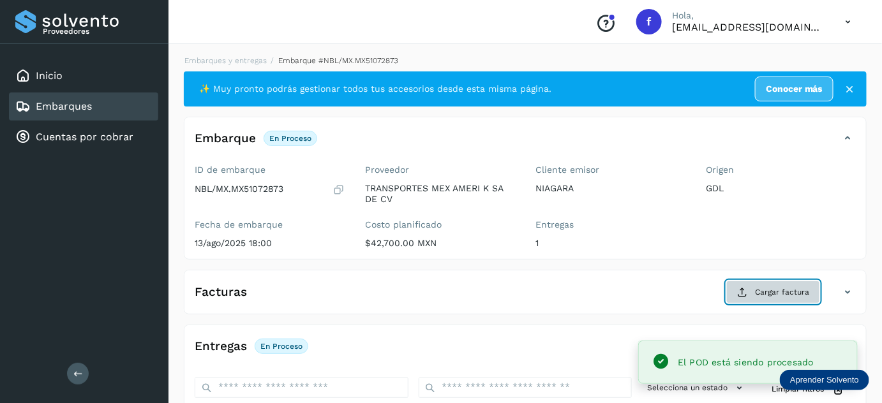
click at [747, 294] on icon at bounding box center [742, 292] width 10 height 10
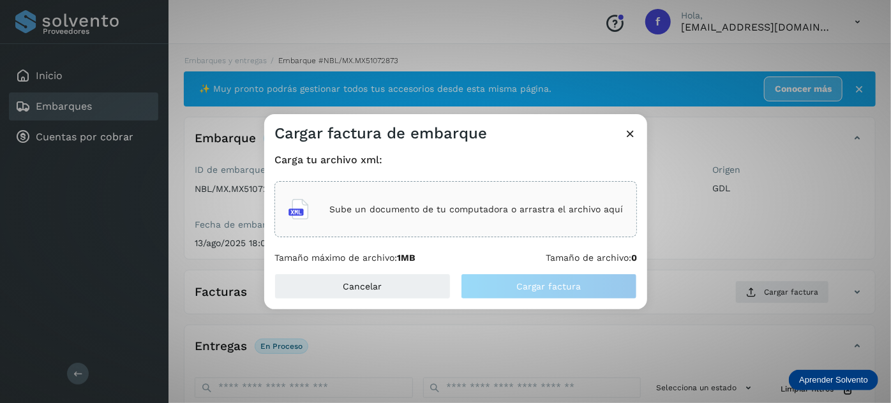
click at [498, 209] on p "Sube un documento de tu computadora o arrastra el archivo aquí" at bounding box center [476, 209] width 294 height 11
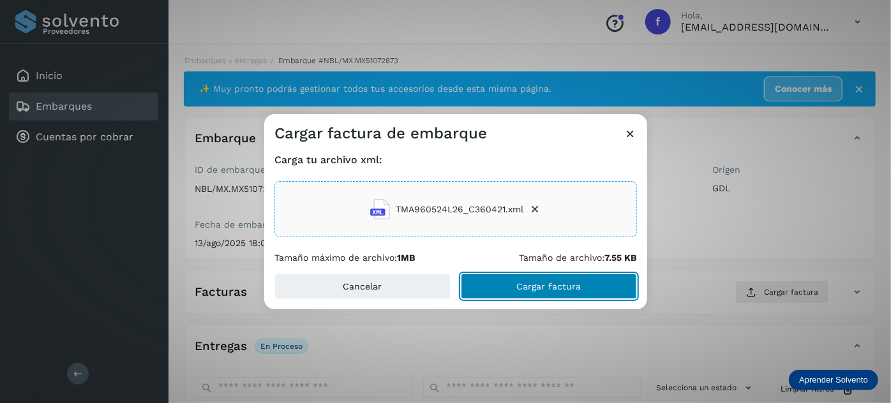
click at [522, 288] on span "Cargar factura" at bounding box center [549, 286] width 64 height 9
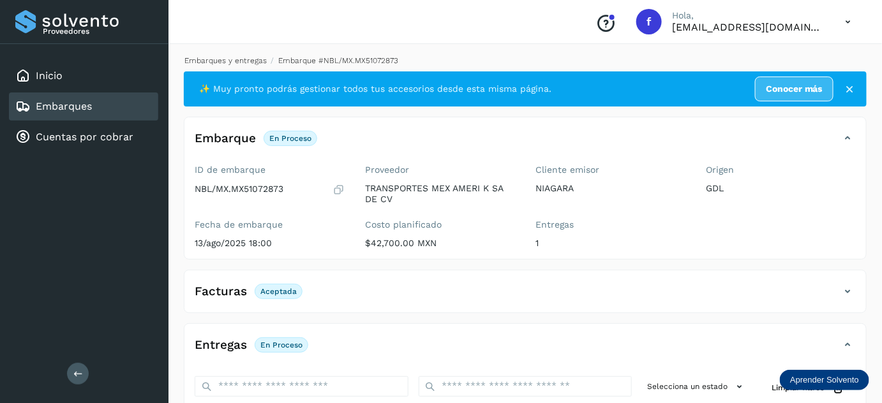
click at [241, 56] on link "Embarques y entregas" at bounding box center [225, 60] width 82 height 9
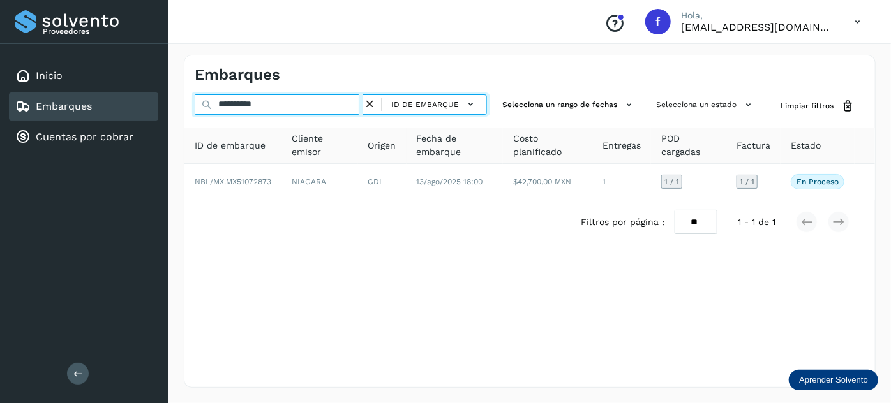
click at [263, 102] on input "**********" at bounding box center [279, 104] width 168 height 20
paste input "text"
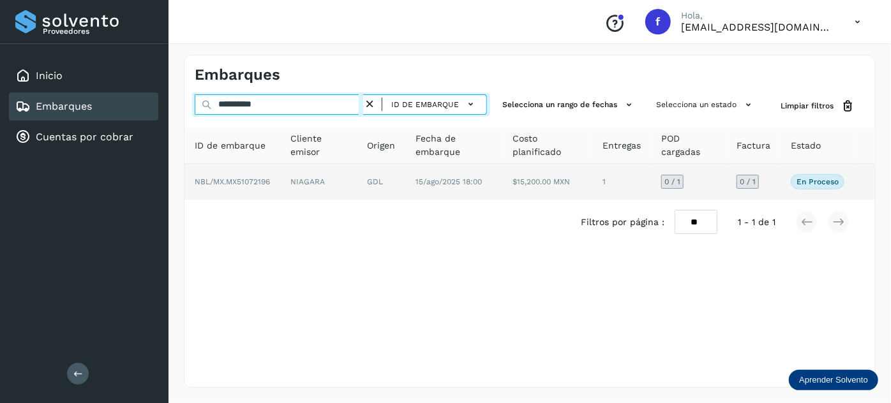
type input "**********"
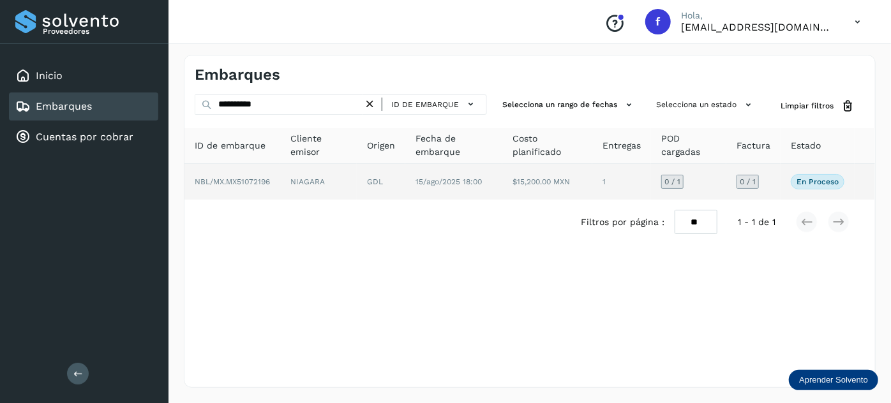
click at [502, 188] on td "15/ago/2025 18:00" at bounding box center [547, 182] width 90 height 36
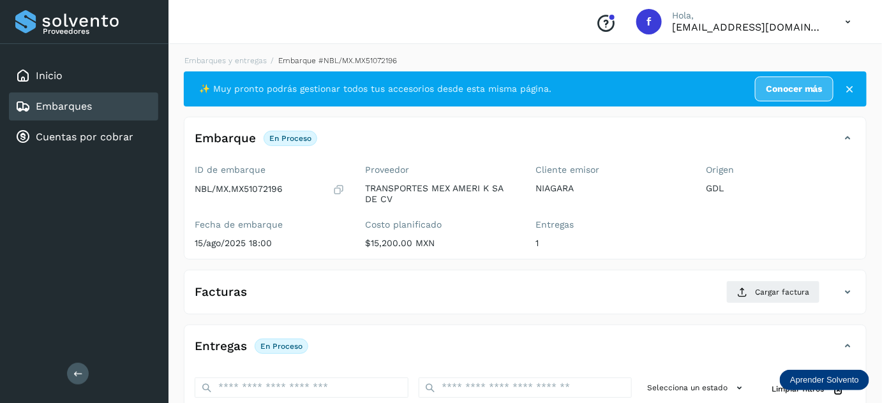
scroll to position [209, 0]
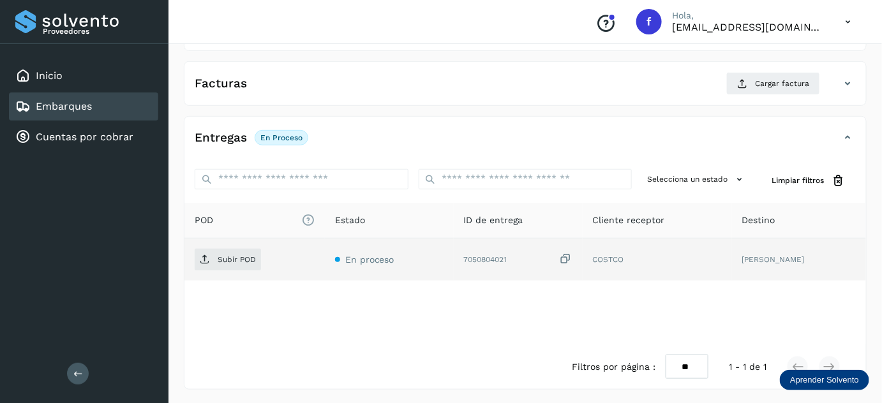
click at [572, 258] on icon at bounding box center [566, 259] width 13 height 13
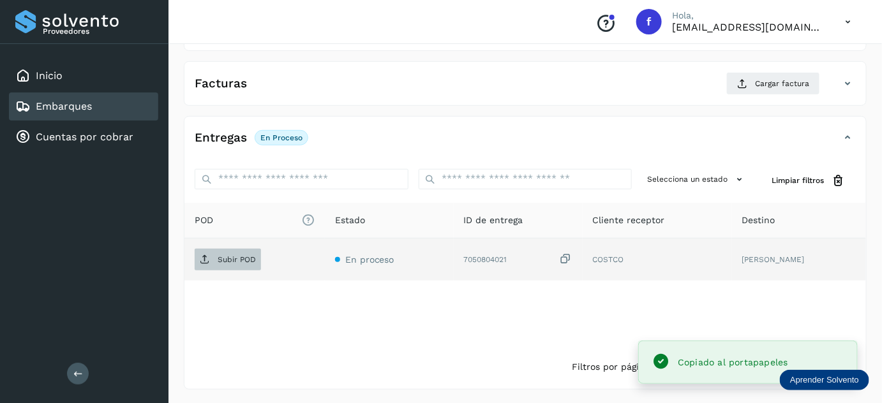
click at [227, 260] on p "Subir POD" at bounding box center [237, 259] width 38 height 9
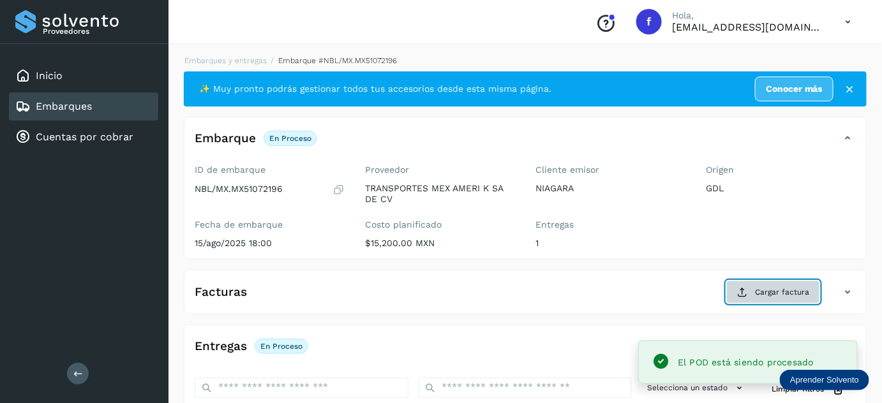
click at [738, 287] on button "Cargar factura" at bounding box center [773, 292] width 94 height 23
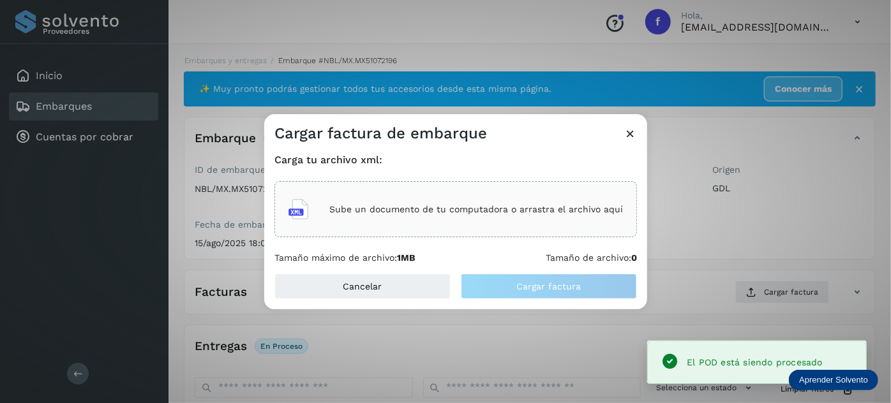
click at [560, 216] on div "Sube un documento de tu computadora o arrastra el archivo aquí" at bounding box center [455, 209] width 334 height 34
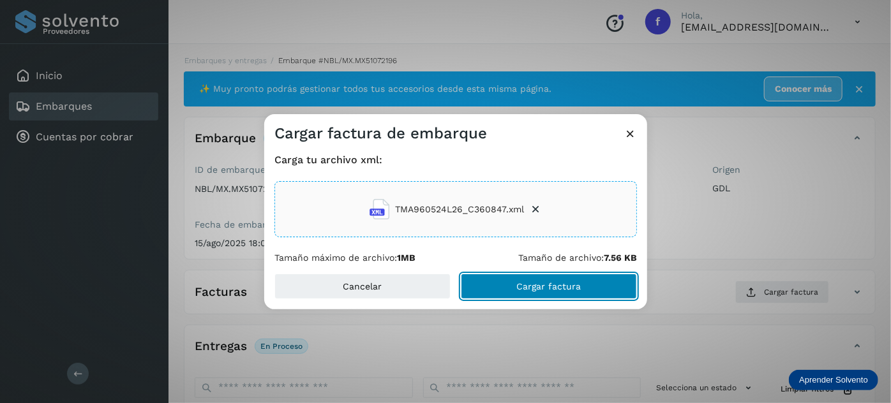
click at [521, 283] on span "Cargar factura" at bounding box center [549, 286] width 64 height 9
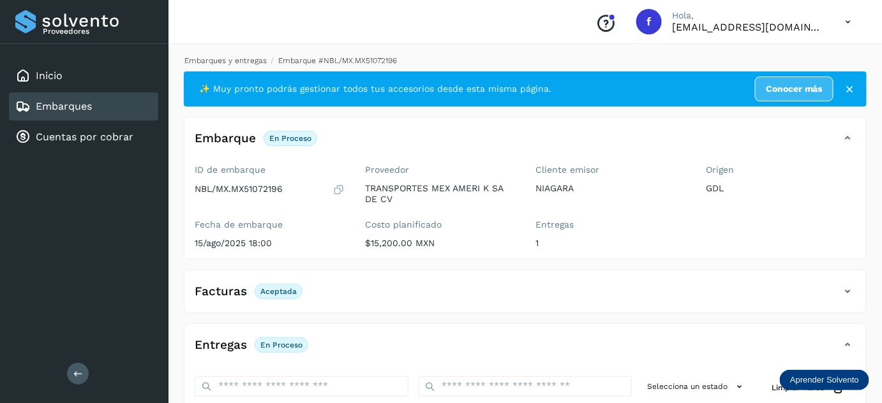
click at [235, 56] on link "Embarques y entregas" at bounding box center [225, 60] width 82 height 9
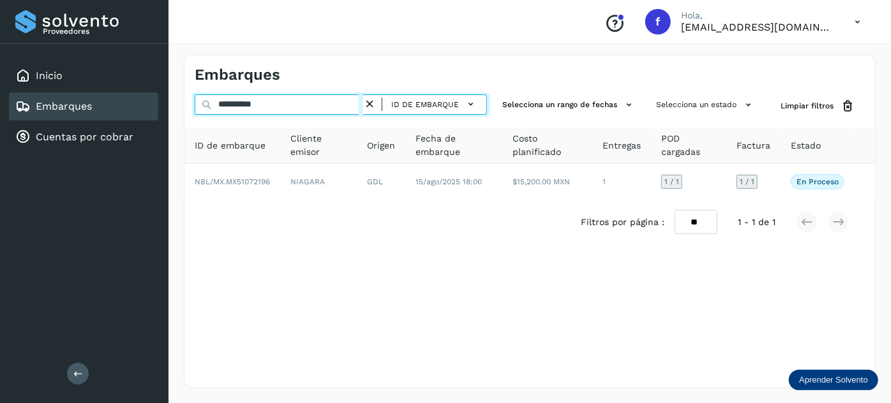
click at [248, 98] on input "**********" at bounding box center [279, 104] width 168 height 20
paste input "text"
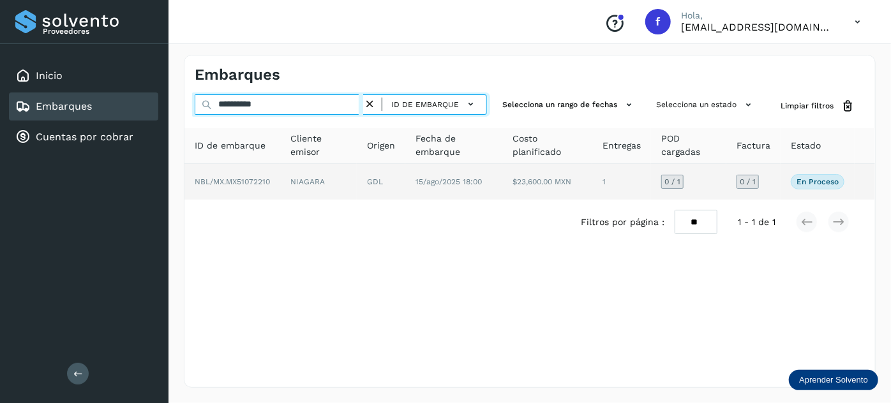
type input "**********"
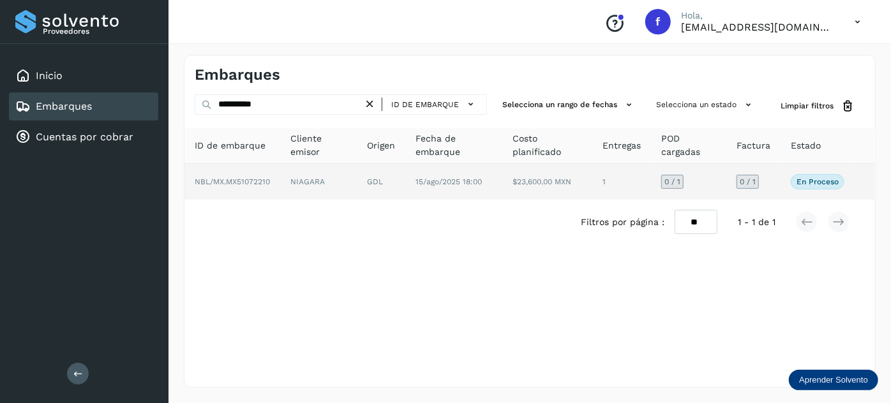
click at [405, 195] on td "GDL" at bounding box center [453, 182] width 97 height 36
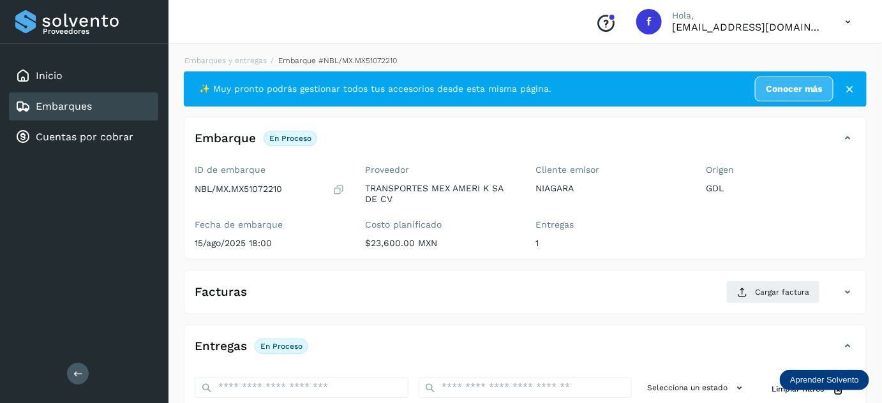
scroll to position [200, 0]
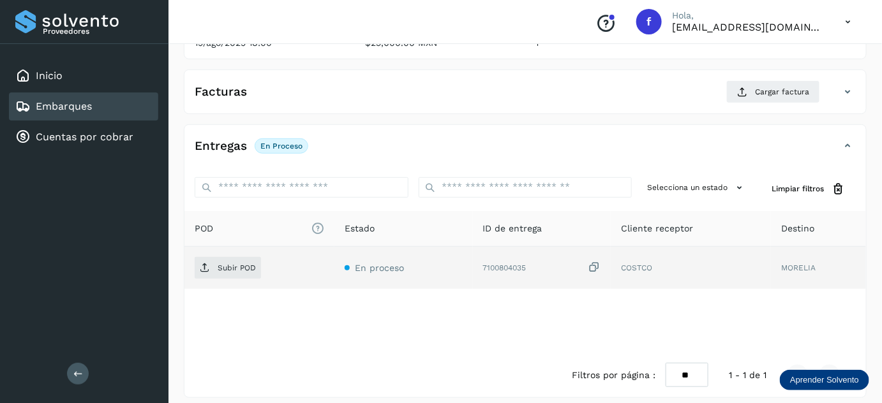
click at [595, 264] on icon at bounding box center [594, 267] width 13 height 13
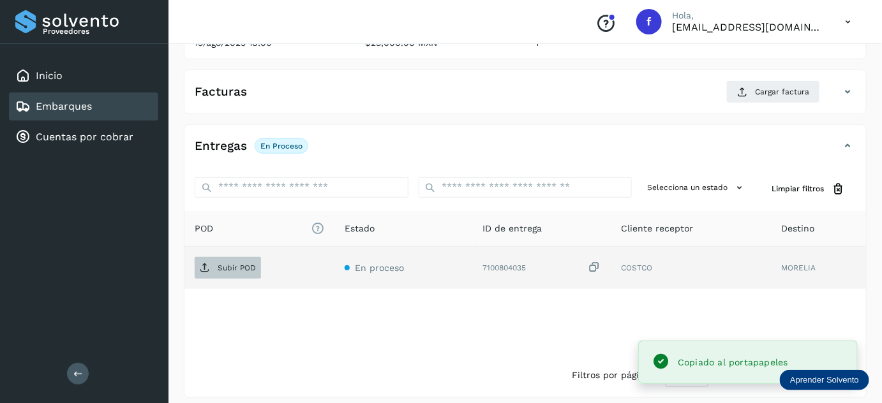
click at [237, 258] on span "Subir POD" at bounding box center [228, 268] width 66 height 20
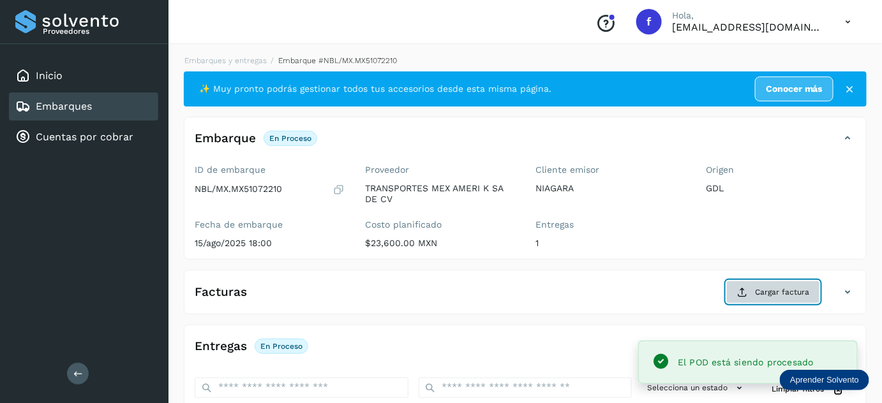
click at [762, 294] on span "Cargar factura" at bounding box center [782, 292] width 54 height 11
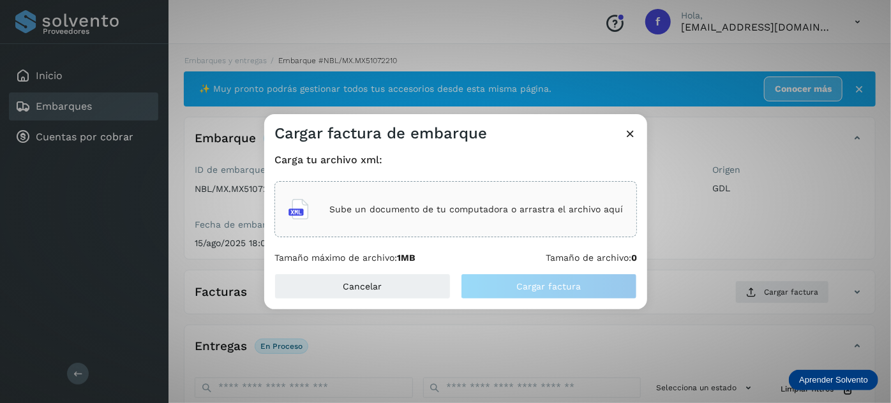
click at [466, 204] on p "Sube un documento de tu computadora o arrastra el archivo aquí" at bounding box center [476, 209] width 294 height 11
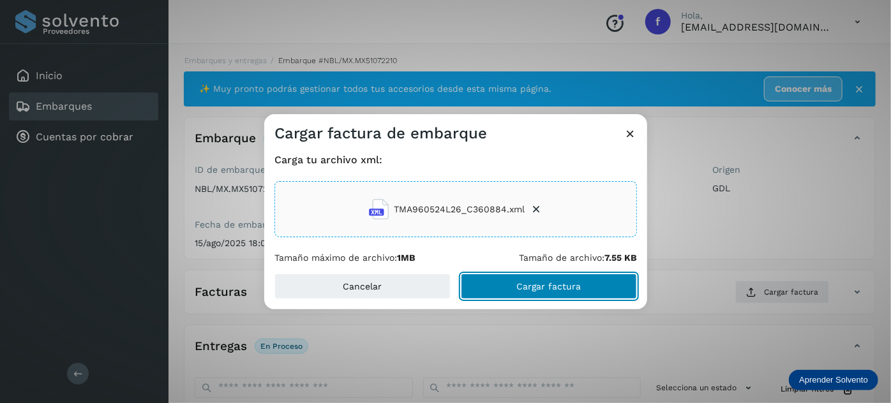
click at [516, 285] on button "Cargar factura" at bounding box center [549, 287] width 176 height 26
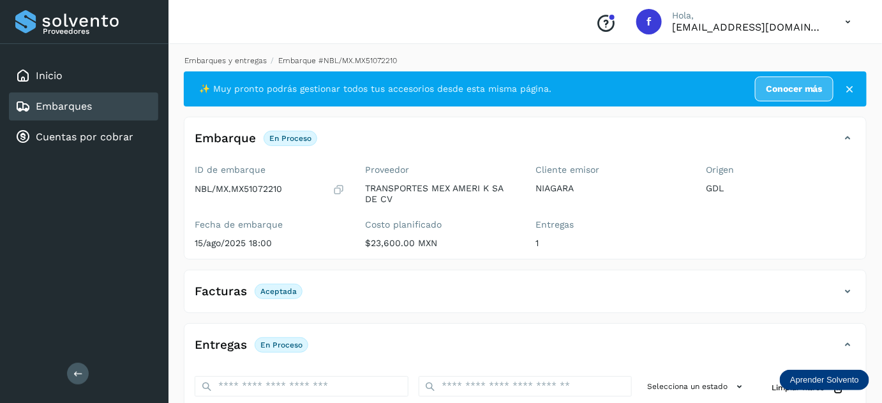
click at [218, 56] on link "Embarques y entregas" at bounding box center [225, 60] width 82 height 9
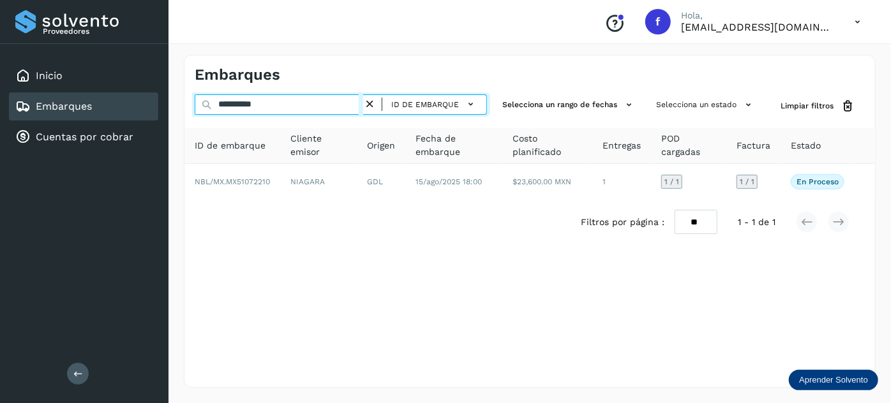
click at [255, 110] on input "**********" at bounding box center [279, 104] width 168 height 20
paste input "text"
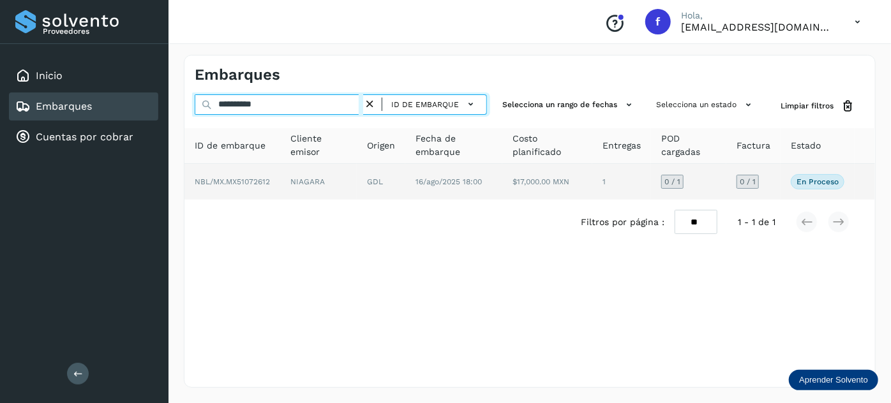
type input "**********"
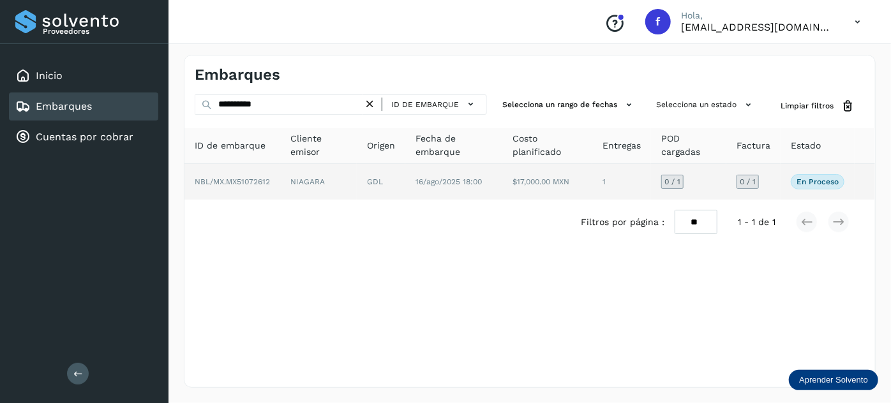
click at [405, 180] on td "GDL" at bounding box center [453, 182] width 97 height 36
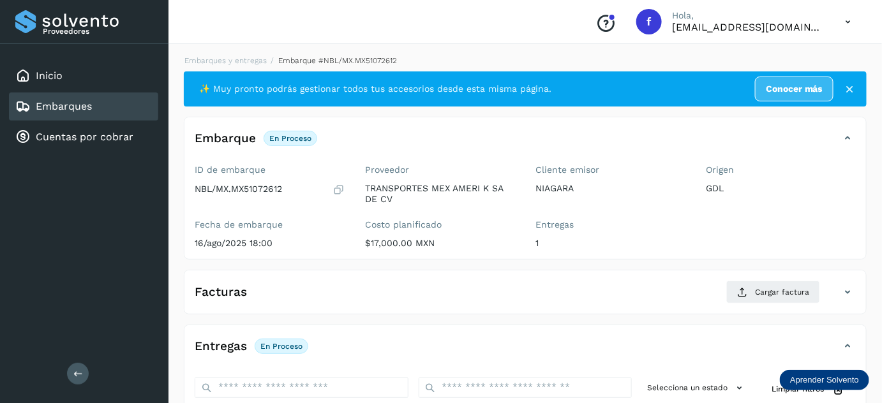
scroll to position [209, 0]
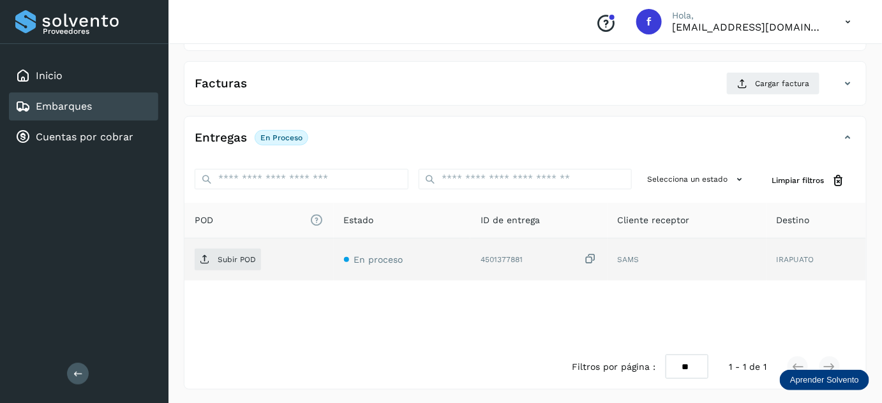
click at [592, 257] on icon at bounding box center [591, 259] width 13 height 13
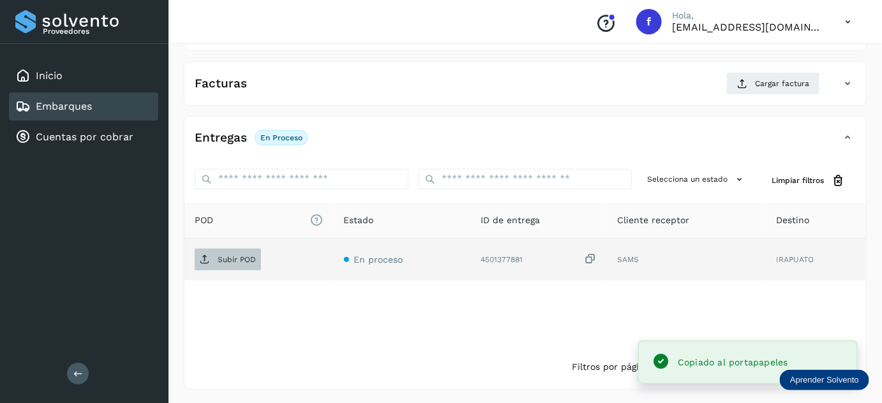
click at [245, 256] on p "Subir POD" at bounding box center [237, 259] width 38 height 9
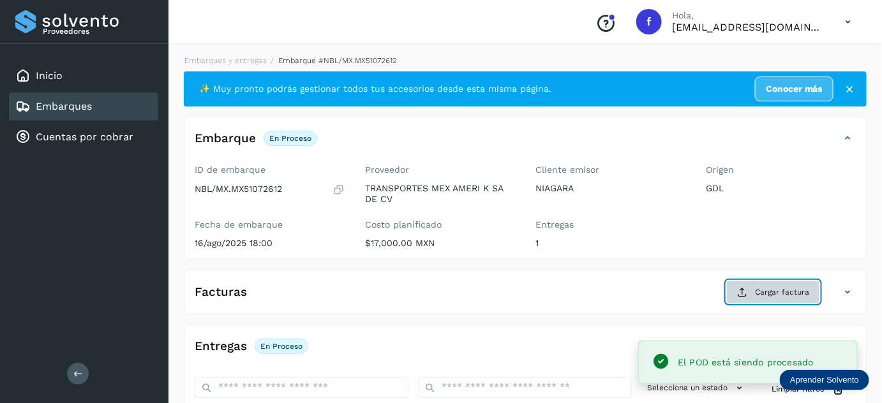
click at [787, 295] on main "Proveedores Inicio Embarques Cuentas por cobrar Salir Conoce nuestros beneficio…" at bounding box center [441, 307] width 882 height 614
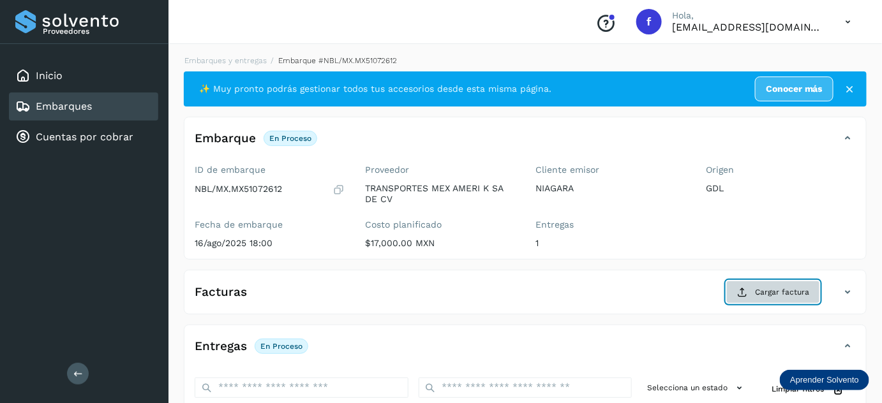
click at [750, 290] on button "Cargar factura" at bounding box center [773, 292] width 94 height 23
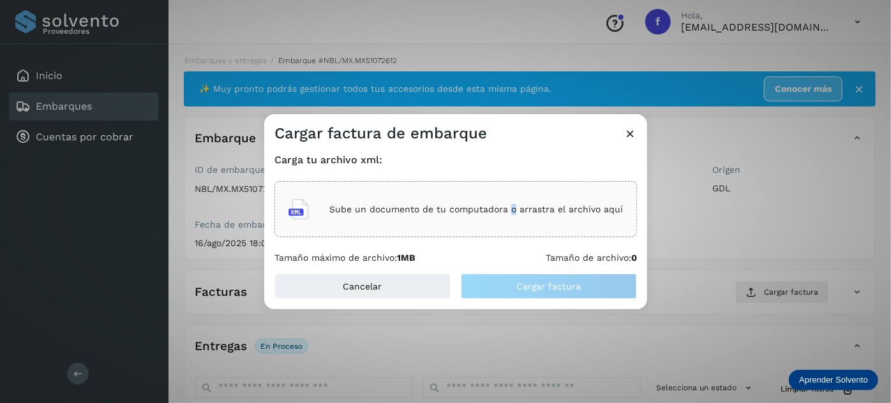
click at [512, 214] on p "Sube un documento de tu computadora o arrastra el archivo aquí" at bounding box center [476, 209] width 294 height 11
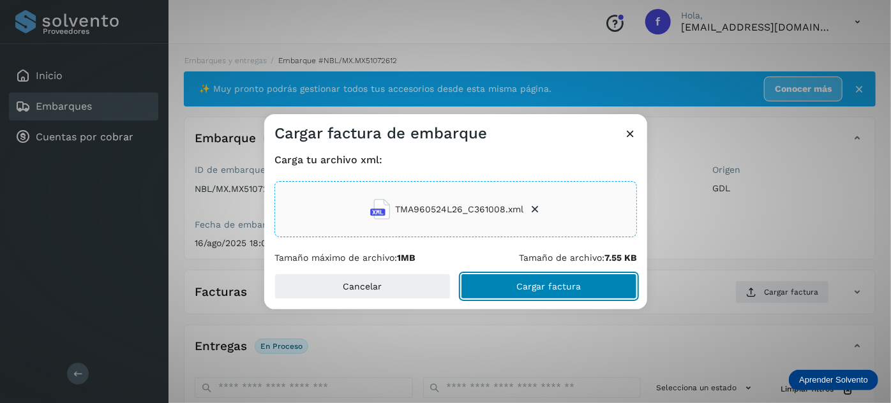
click at [496, 290] on button "Cargar factura" at bounding box center [549, 287] width 176 height 26
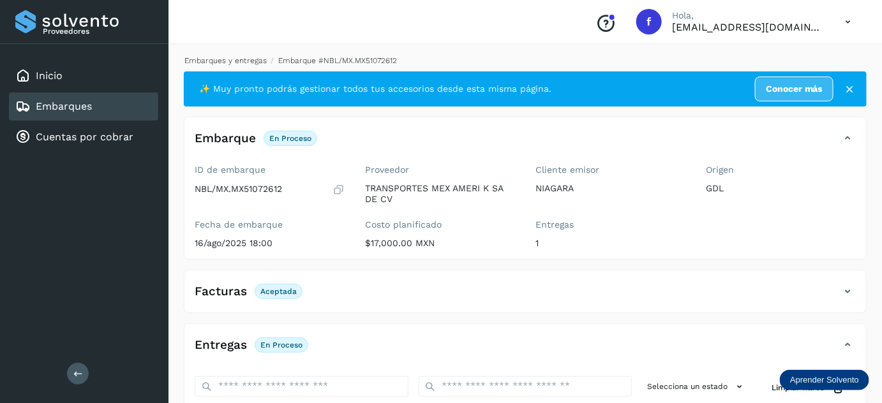
click at [244, 63] on link "Embarques y entregas" at bounding box center [225, 60] width 82 height 9
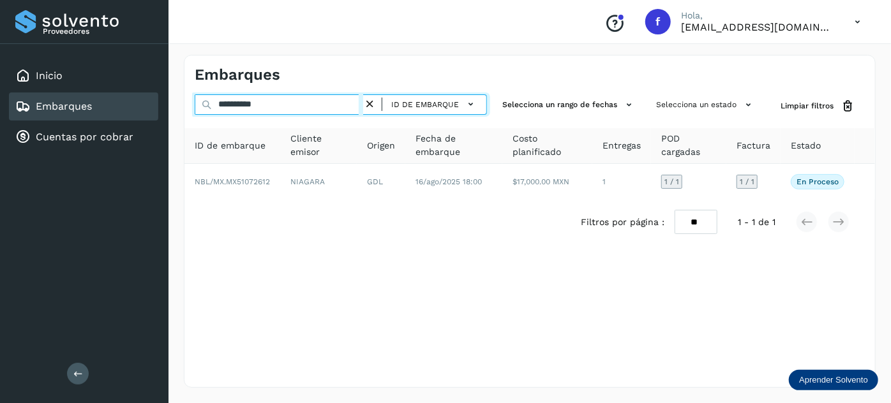
click at [237, 104] on input "**********" at bounding box center [279, 104] width 168 height 20
paste input "text"
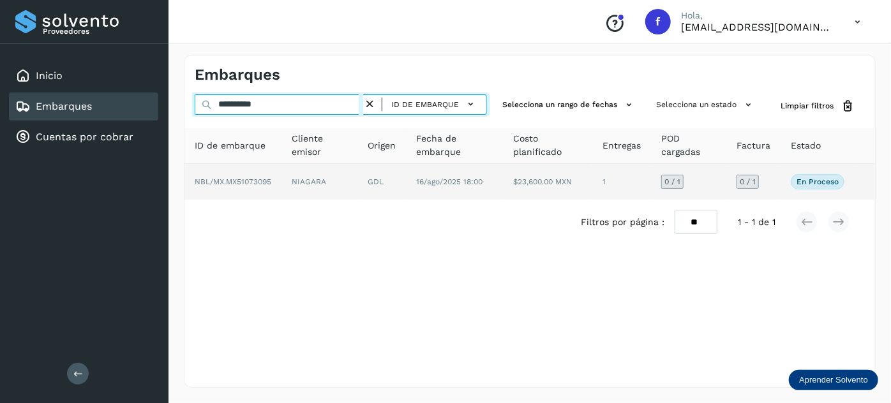
type input "**********"
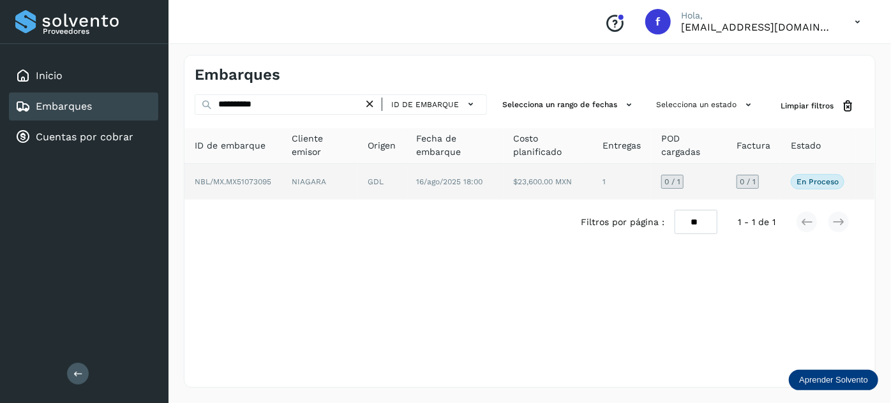
click at [503, 178] on td "16/ago/2025 18:00" at bounding box center [547, 182] width 89 height 36
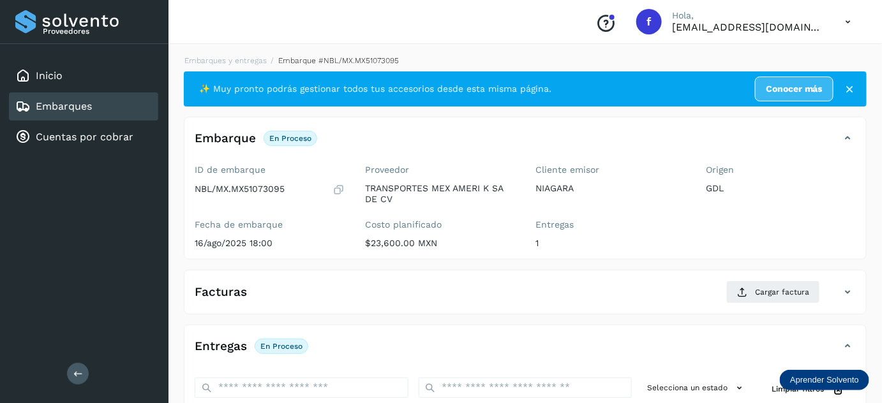
scroll to position [209, 0]
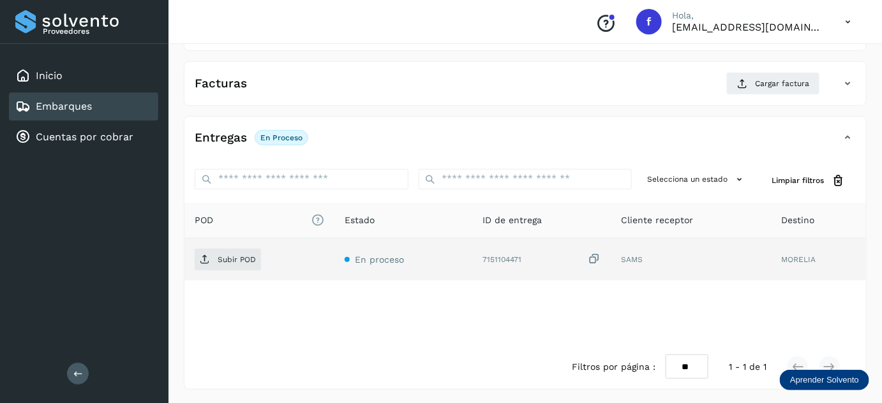
click at [597, 253] on icon at bounding box center [594, 259] width 13 height 13
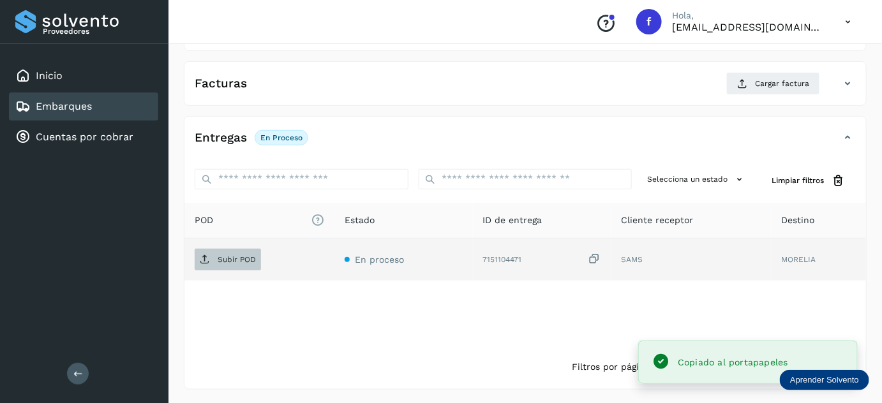
click at [209, 257] on span "Subir POD" at bounding box center [228, 260] width 66 height 20
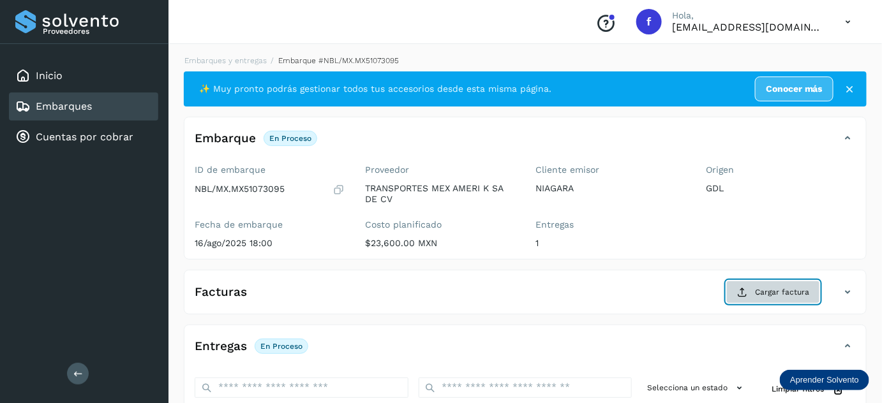
click at [750, 292] on button "Cargar factura" at bounding box center [773, 292] width 94 height 23
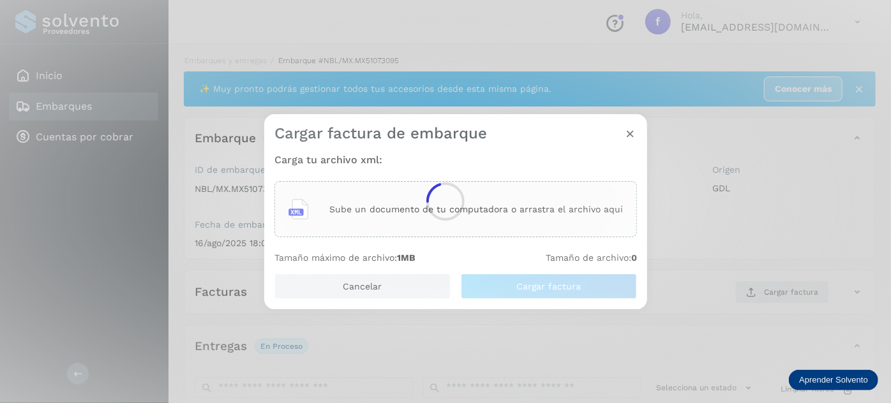
click at [455, 211] on circle at bounding box center [445, 201] width 41 height 41
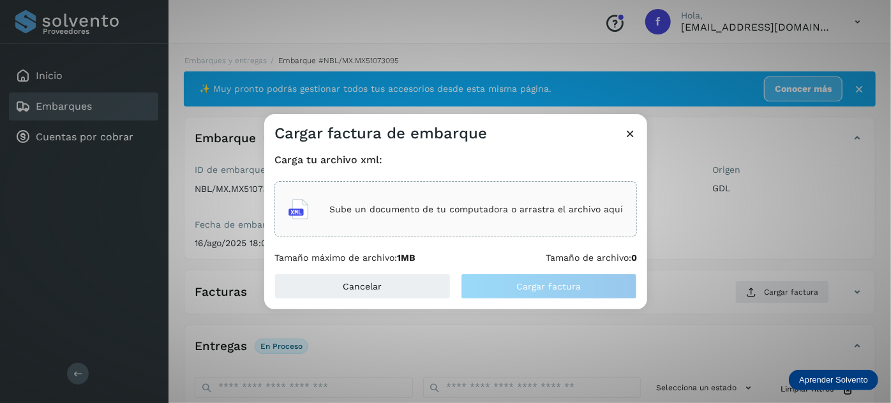
click at [455, 211] on p "Sube un documento de tu computadora o arrastra el archivo aquí" at bounding box center [476, 209] width 294 height 11
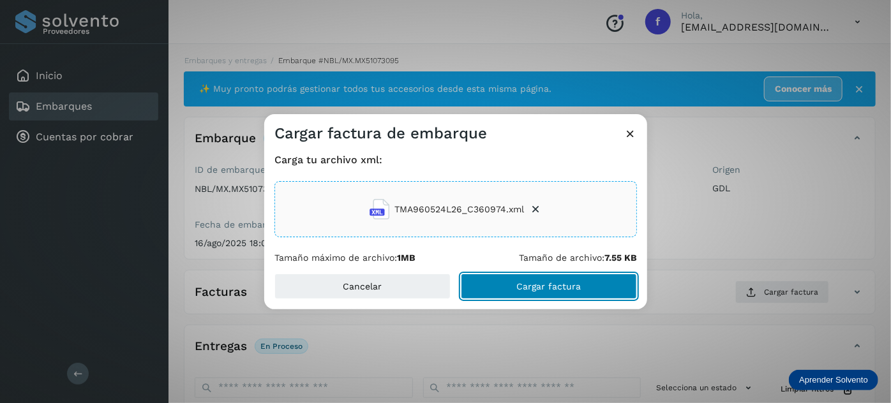
click at [560, 288] on span "Cargar factura" at bounding box center [549, 286] width 64 height 9
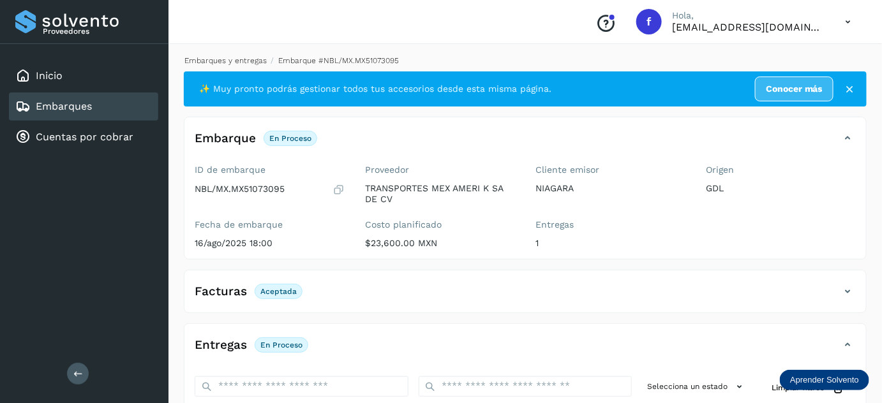
click at [234, 61] on link "Embarques y entregas" at bounding box center [225, 60] width 82 height 9
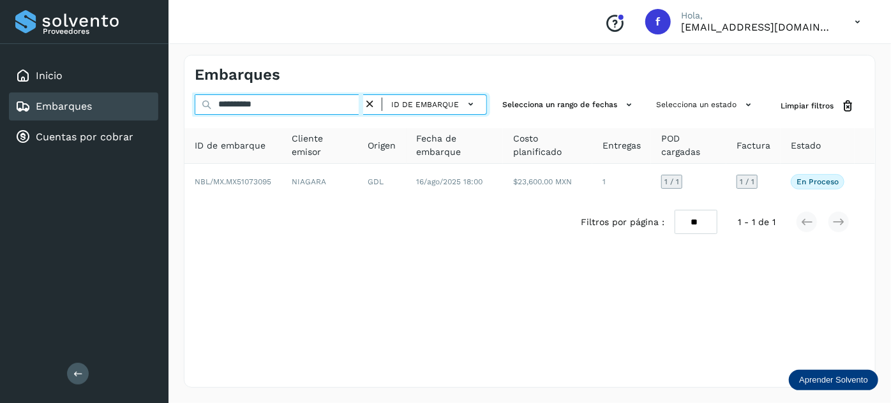
click at [246, 105] on input "**********" at bounding box center [279, 104] width 168 height 20
paste input "text"
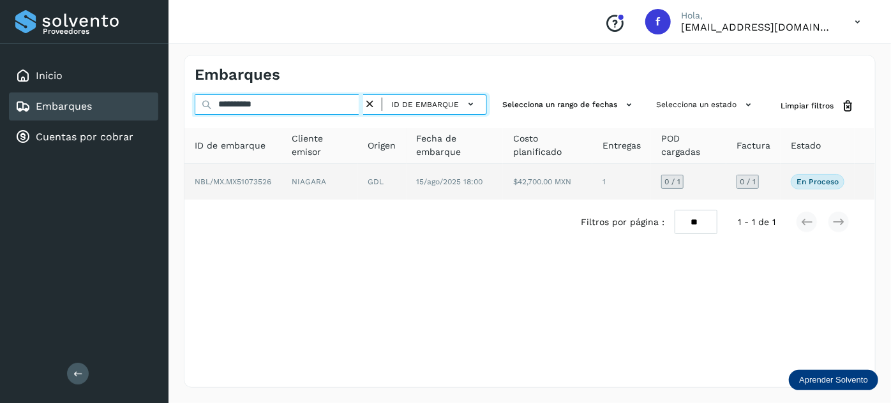
type input "**********"
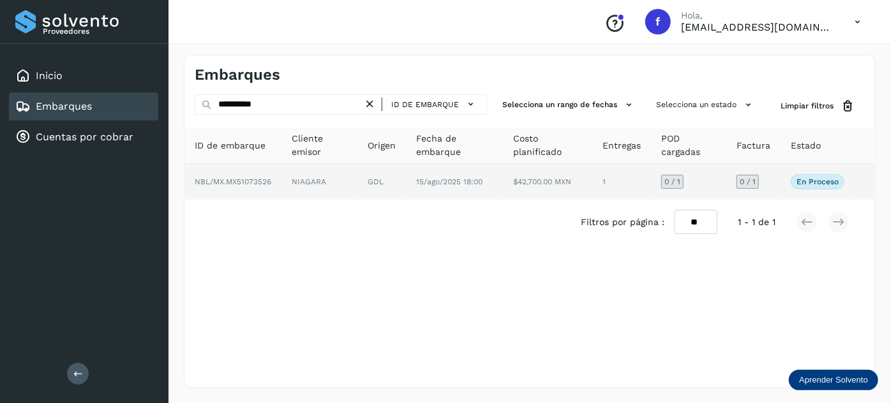
click at [503, 185] on td "15/ago/2025 18:00" at bounding box center [547, 182] width 89 height 36
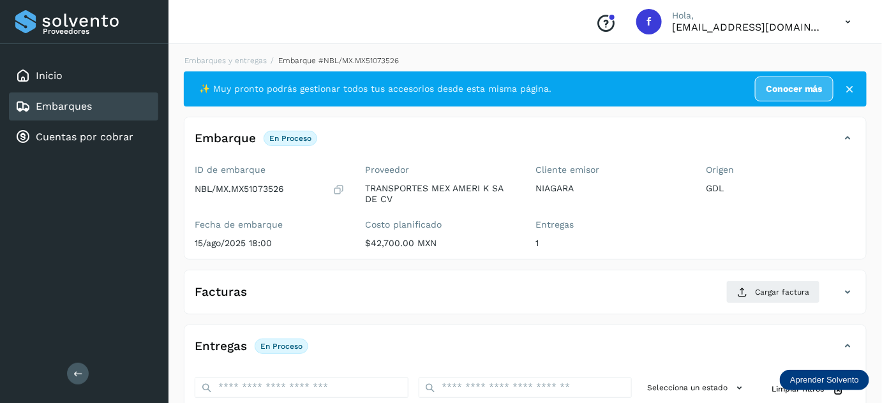
scroll to position [209, 0]
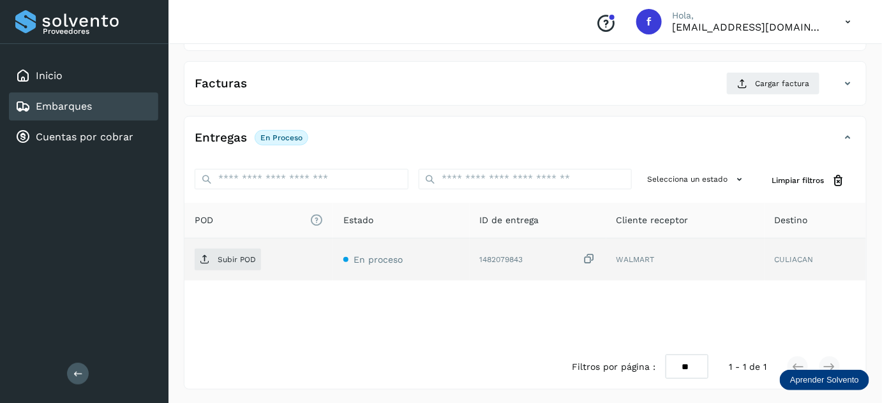
click at [587, 258] on icon at bounding box center [589, 259] width 13 height 13
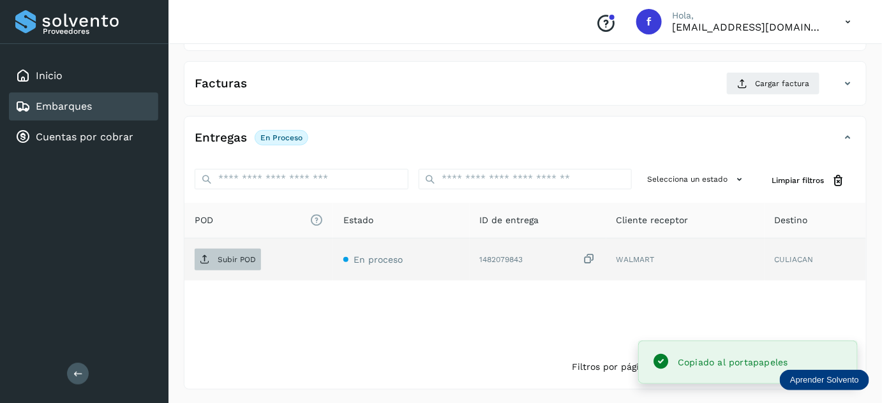
click at [212, 254] on span "Subir POD" at bounding box center [228, 260] width 66 height 20
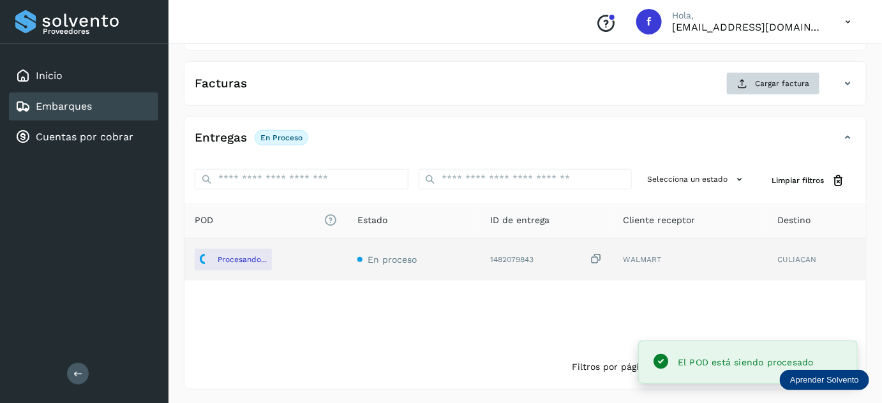
scroll to position [0, 0]
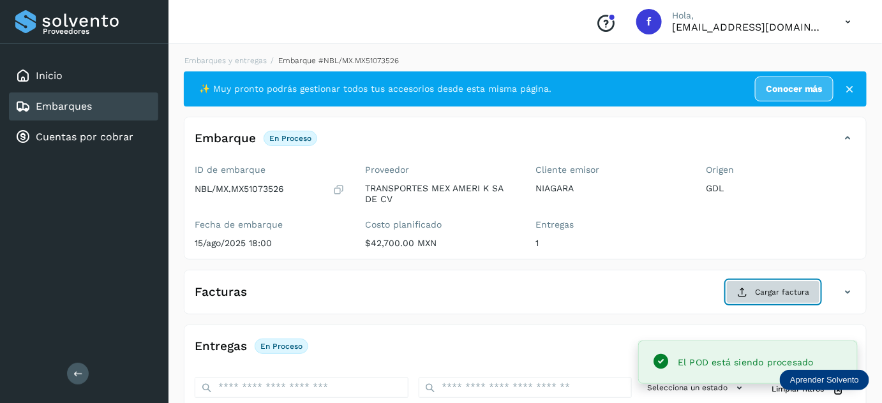
click at [780, 287] on span "Cargar factura" at bounding box center [782, 292] width 54 height 11
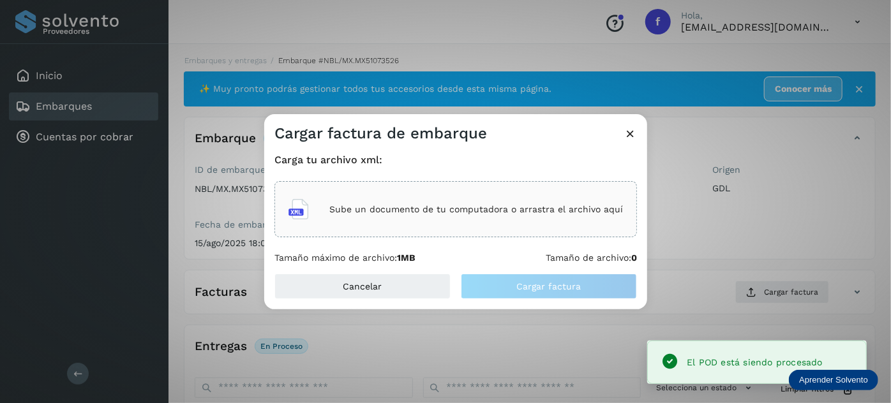
click at [433, 199] on div "Sube un documento de tu computadora o arrastra el archivo aquí" at bounding box center [455, 209] width 334 height 34
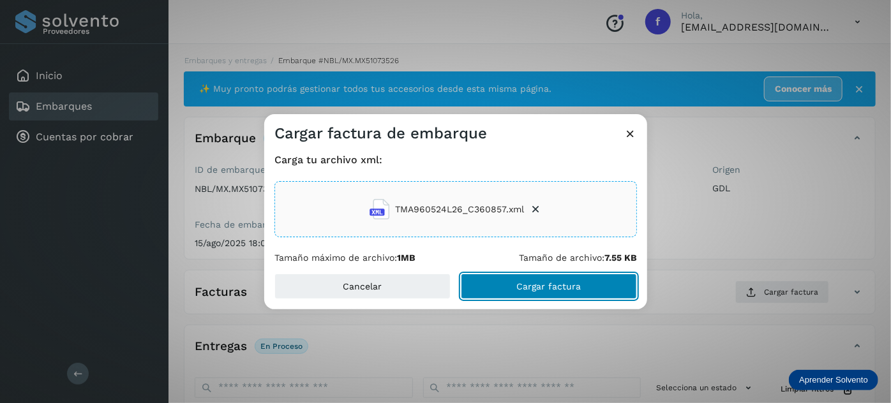
click at [525, 283] on span "Cargar factura" at bounding box center [549, 286] width 64 height 9
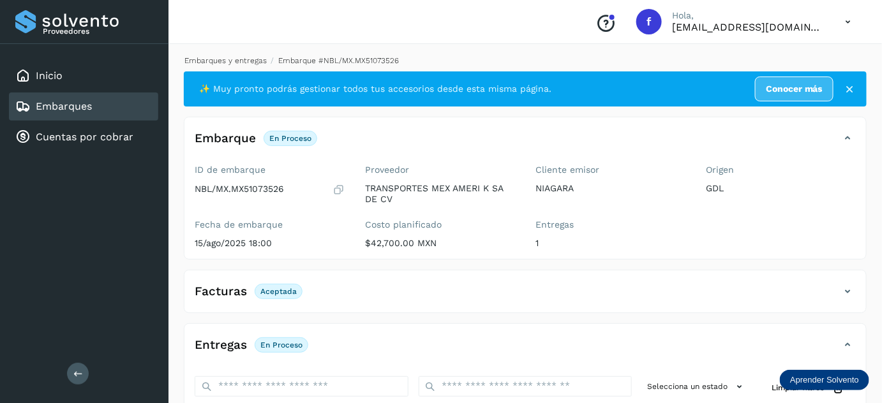
click at [246, 60] on link "Embarques y entregas" at bounding box center [225, 60] width 82 height 9
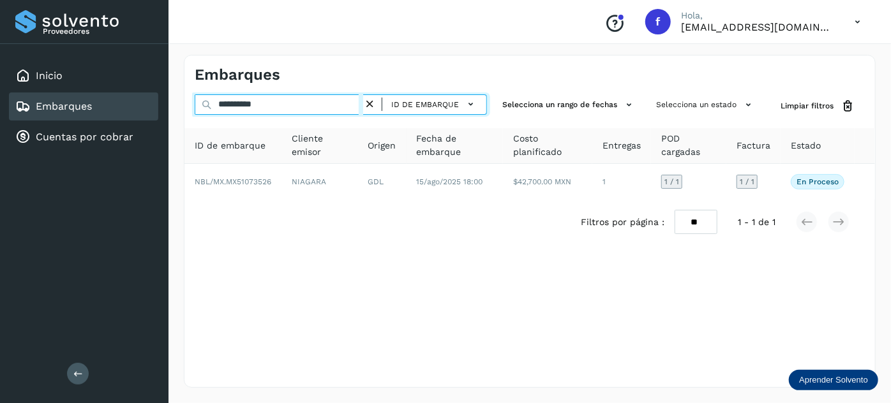
click at [251, 97] on input "**********" at bounding box center [279, 104] width 168 height 20
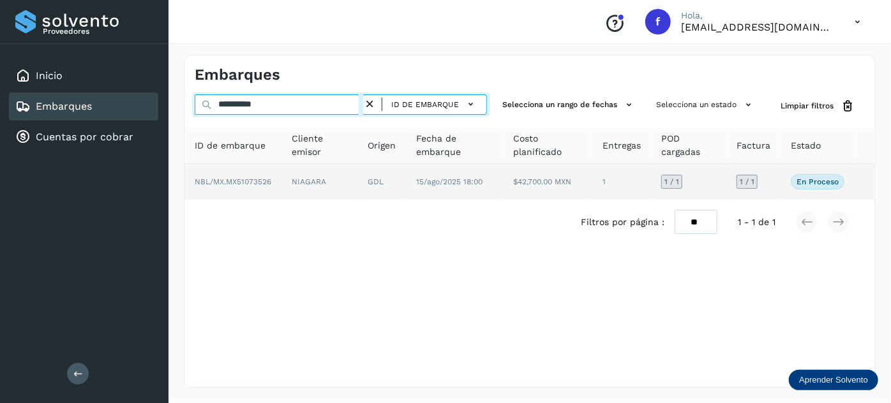
paste input "text"
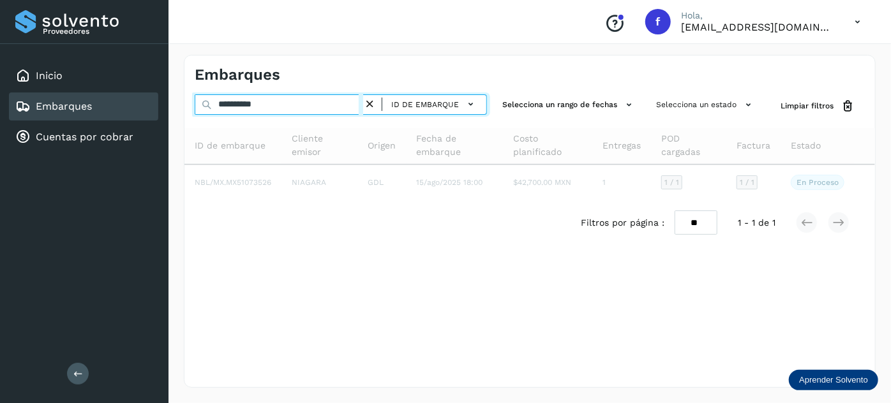
type input "**********"
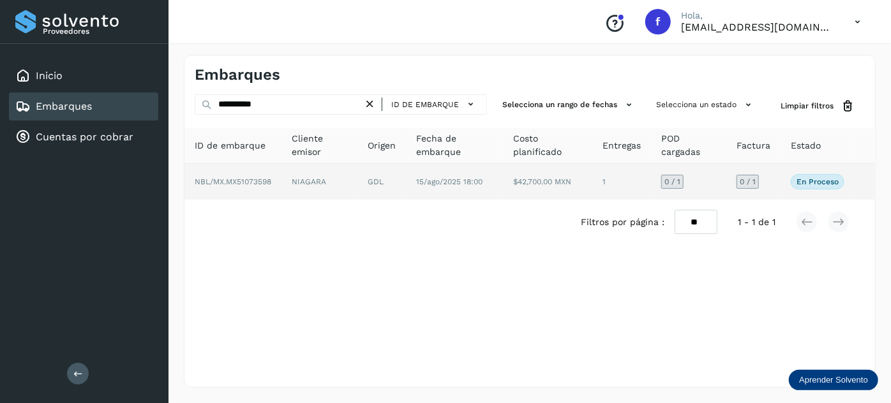
click at [406, 180] on td "GDL" at bounding box center [454, 182] width 97 height 36
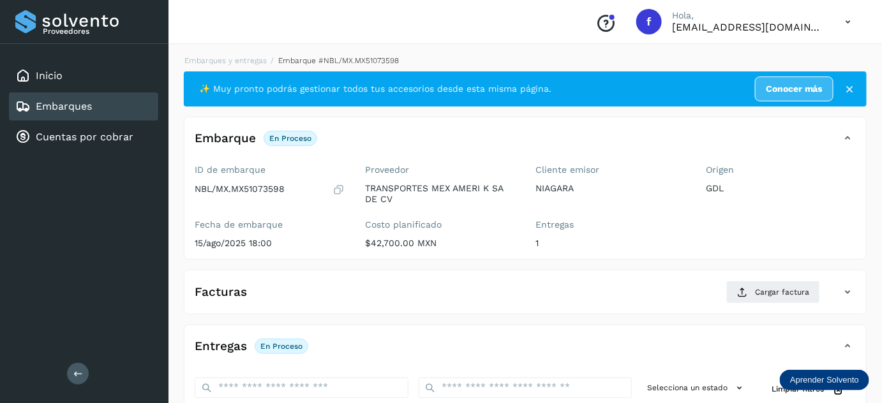
scroll to position [209, 0]
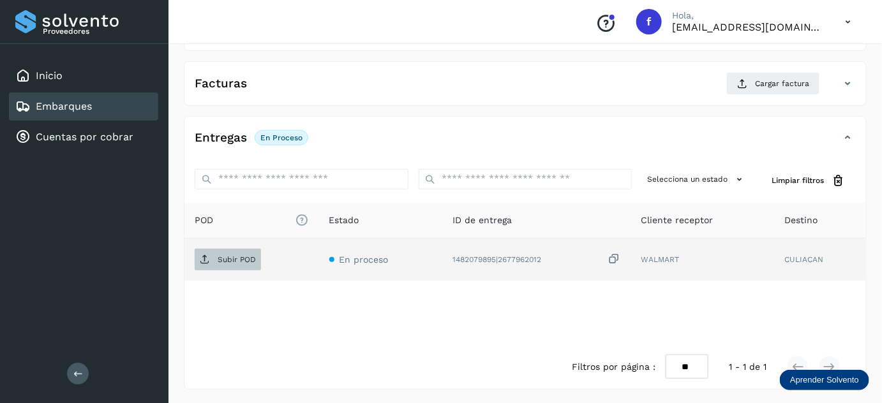
click at [241, 262] on p "Subir POD" at bounding box center [237, 259] width 38 height 9
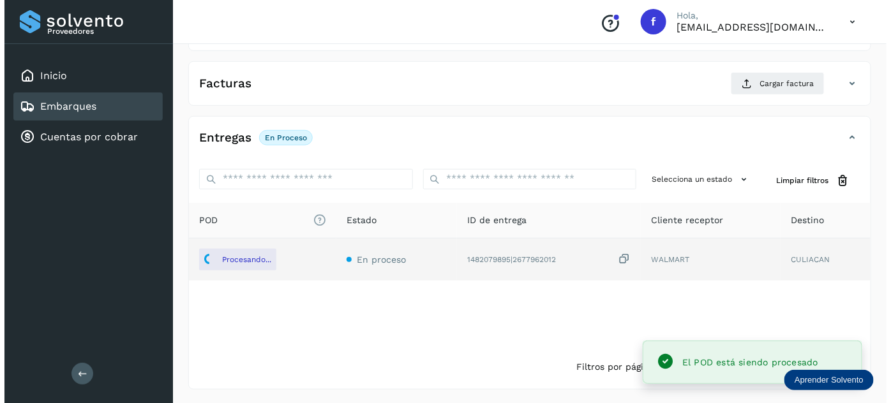
scroll to position [0, 0]
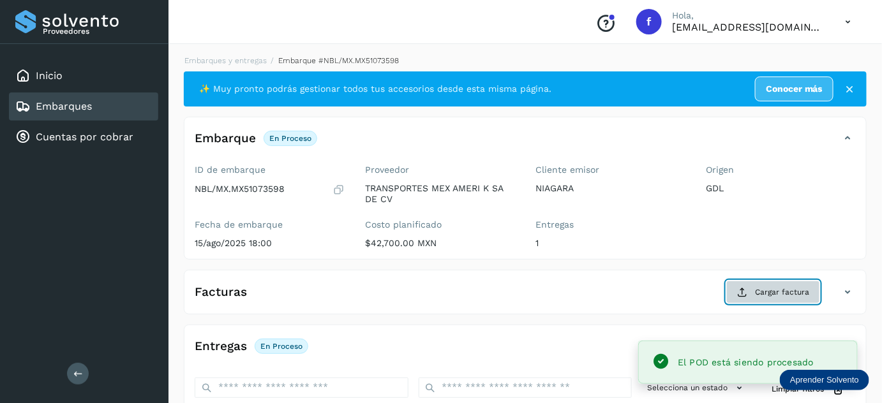
click at [766, 292] on span "Cargar factura" at bounding box center [782, 292] width 54 height 11
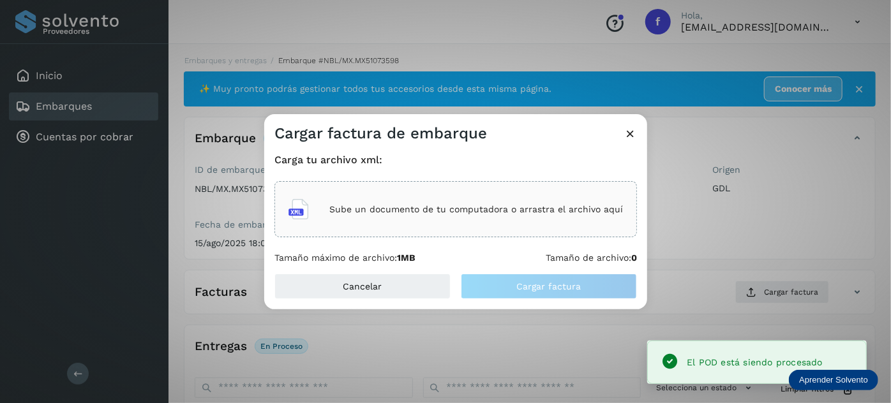
click at [475, 207] on p "Sube un documento de tu computadora o arrastra el archivo aquí" at bounding box center [476, 209] width 294 height 11
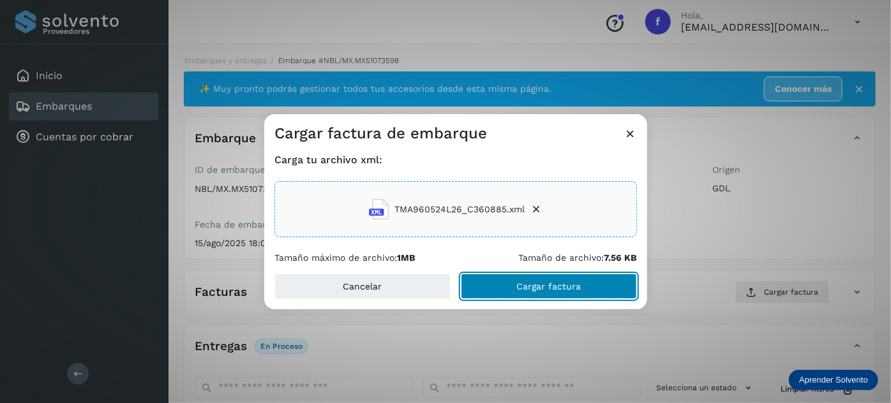
click at [526, 294] on button "Cargar factura" at bounding box center [549, 287] width 176 height 26
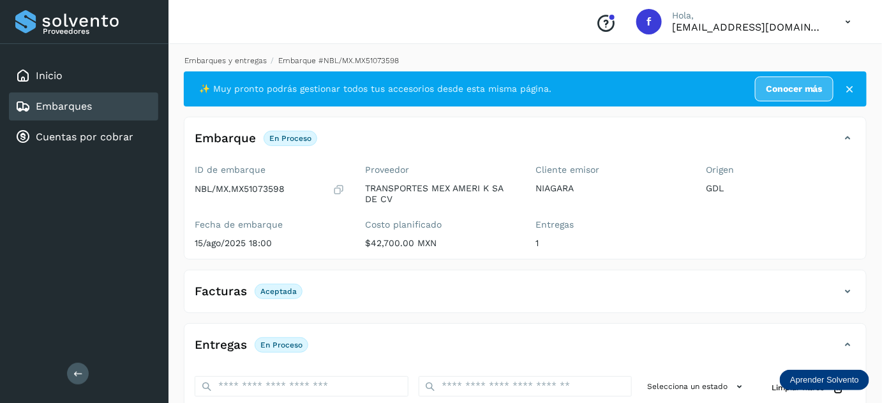
click at [230, 56] on link "Embarques y entregas" at bounding box center [225, 60] width 82 height 9
